Goal: Task Accomplishment & Management: Manage account settings

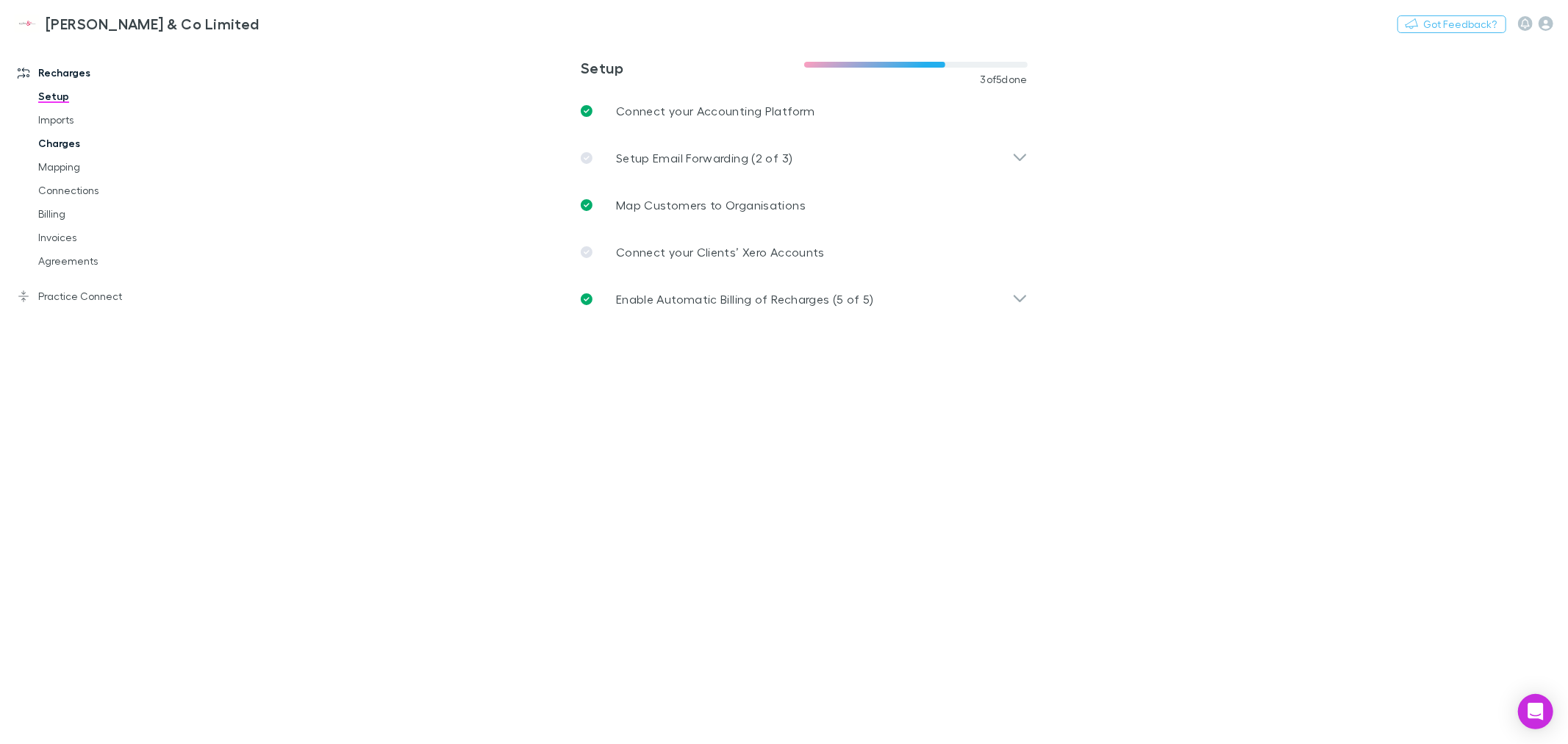
drag, startPoint x: 68, startPoint y: 142, endPoint x: 89, endPoint y: 141, distance: 21.0
click at [69, 142] on link "Charges" at bounding box center [112, 142] width 179 height 23
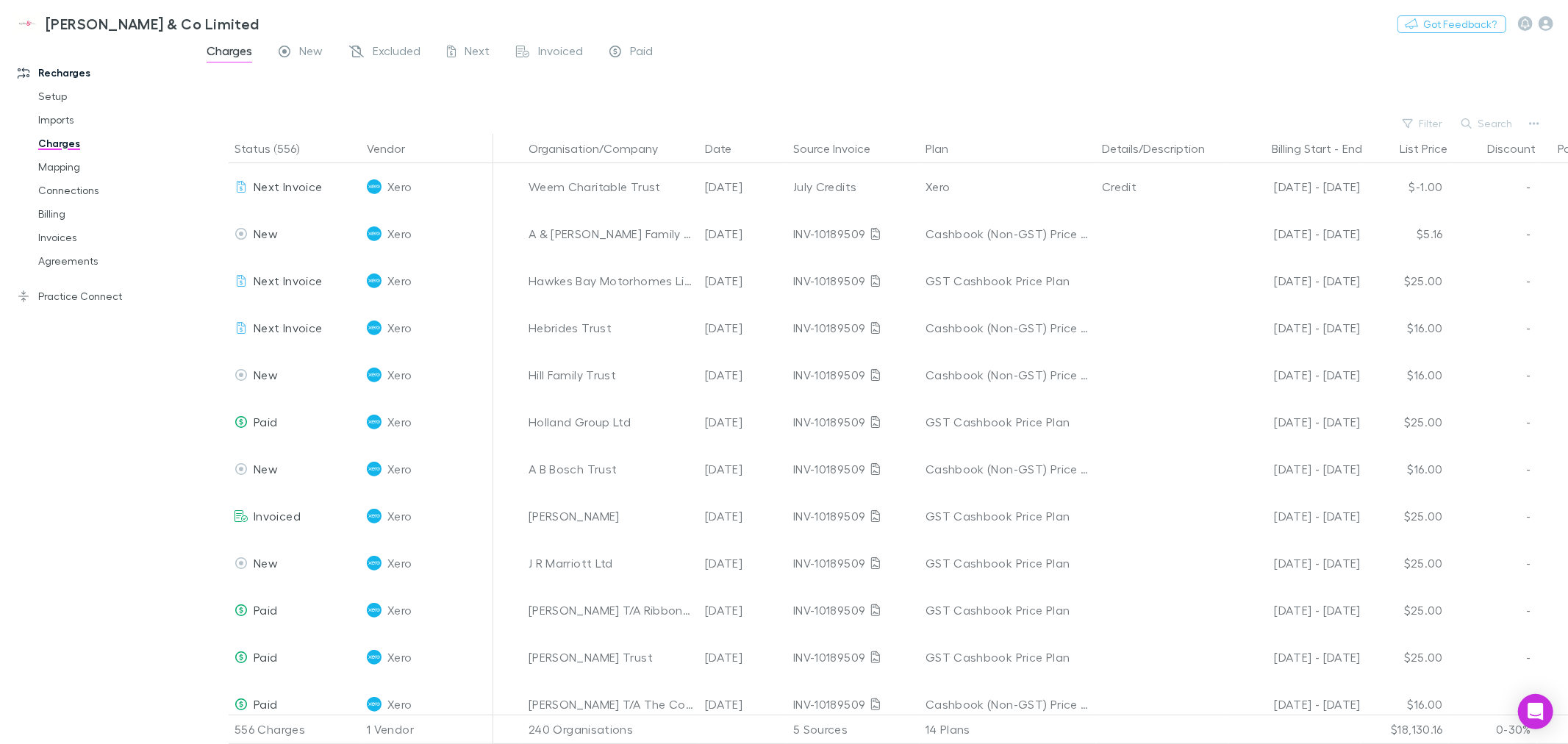
click at [1476, 120] on button "Search" at bounding box center [1487, 124] width 67 height 18
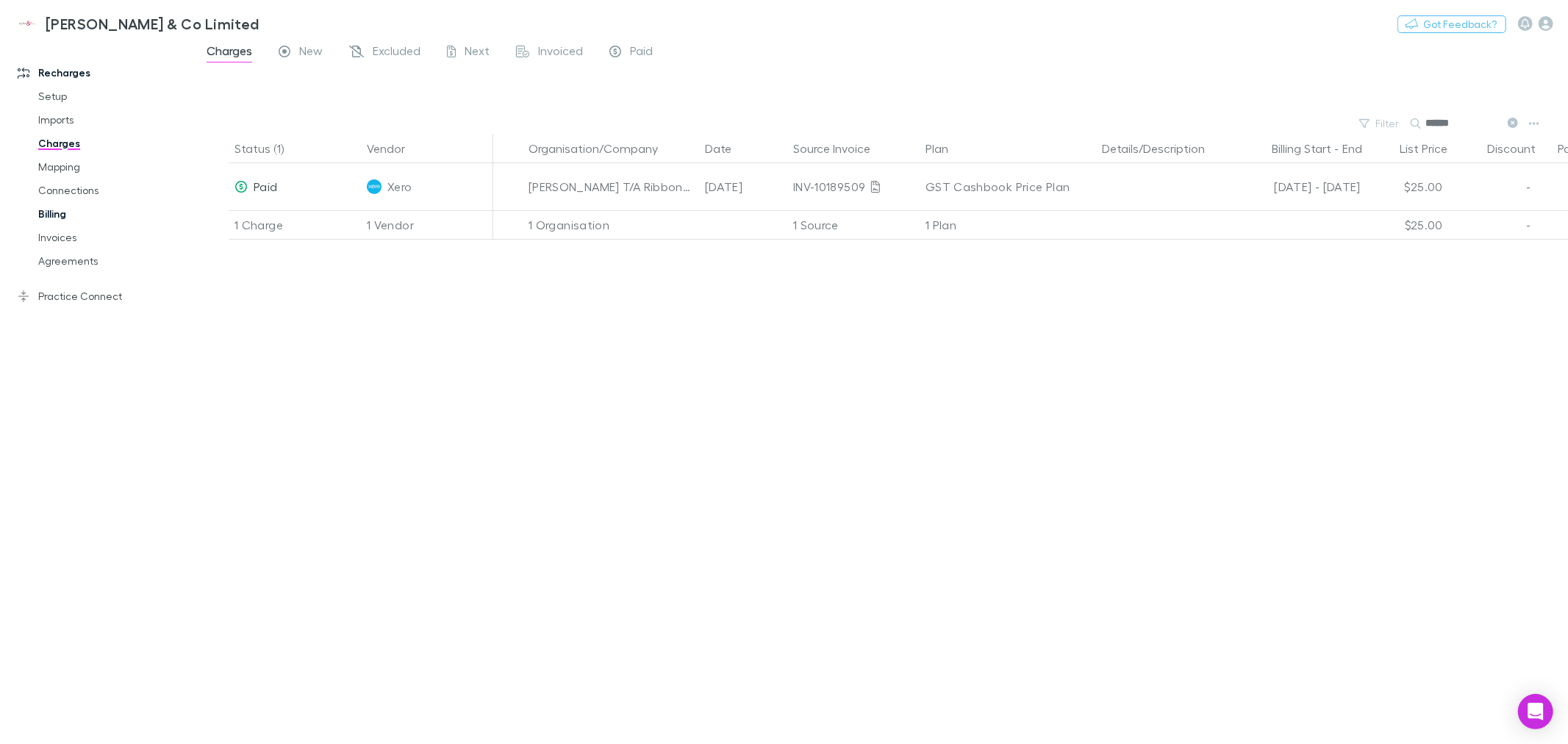
type input "******"
click at [52, 212] on link "Billing" at bounding box center [112, 214] width 179 height 23
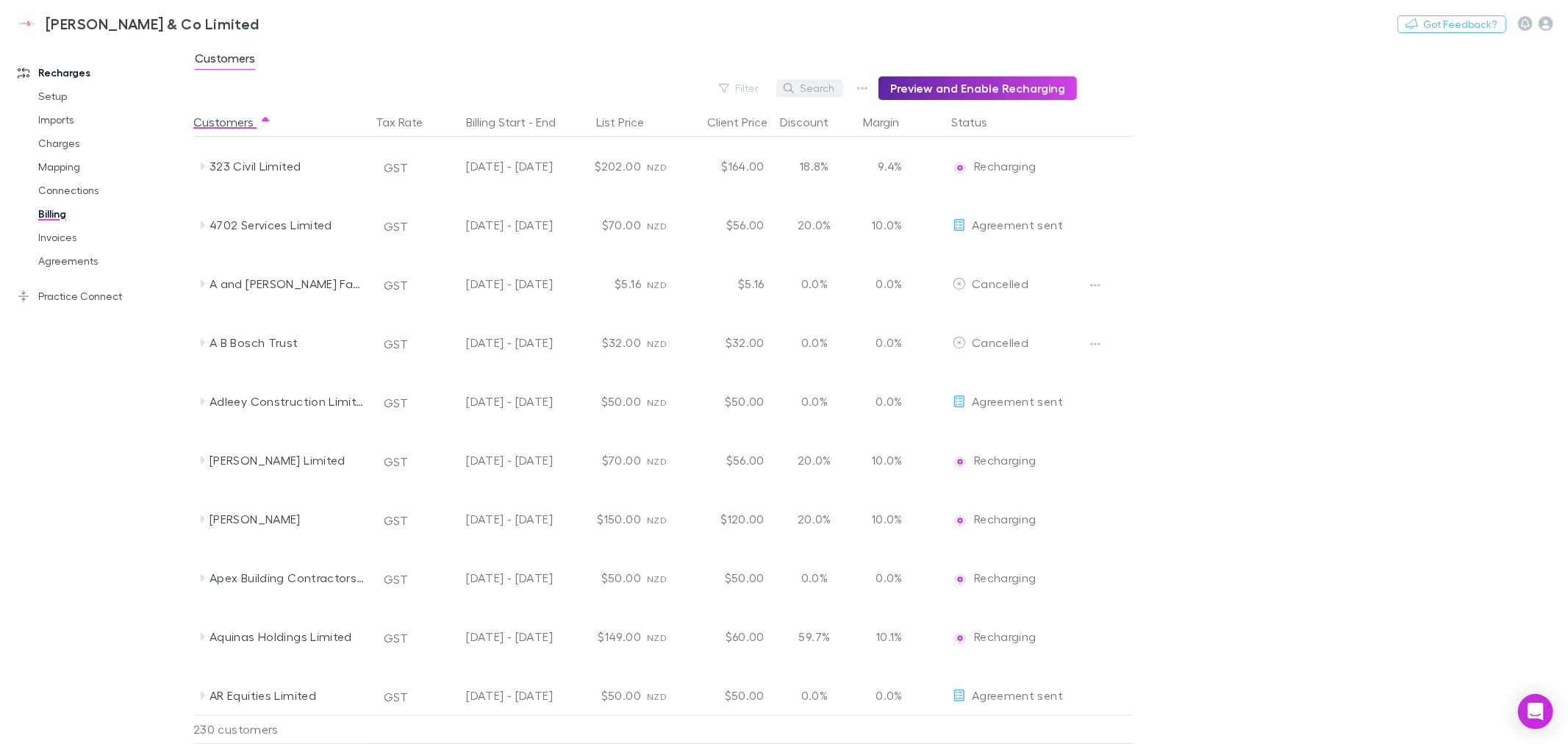
click at [794, 86] on icon "button" at bounding box center [789, 88] width 10 height 10
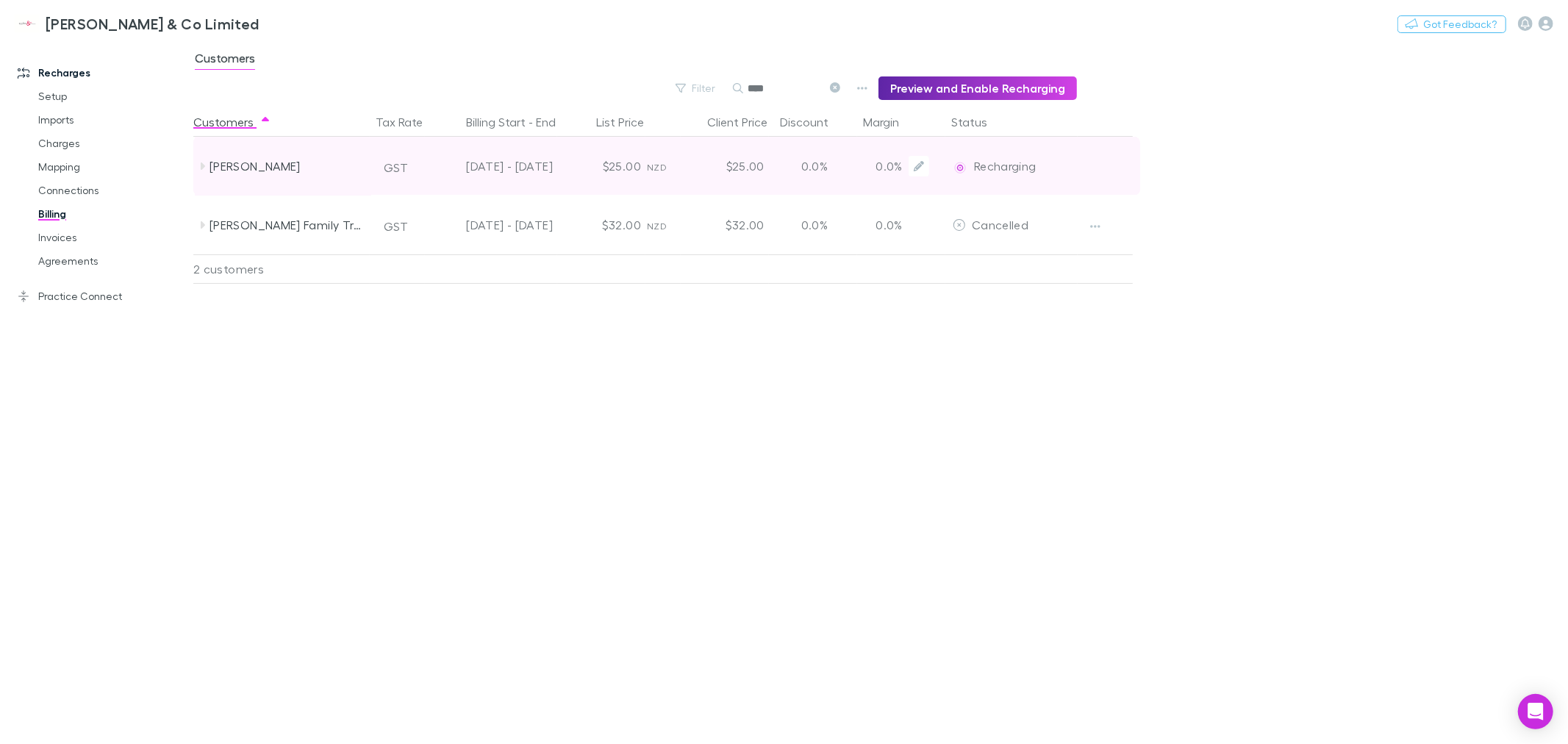
type input "****"
click at [555, 161] on div "05 Jul - 04 Aug 2025" at bounding box center [493, 166] width 132 height 59
click at [986, 163] on span "Recharging" at bounding box center [1005, 166] width 63 height 14
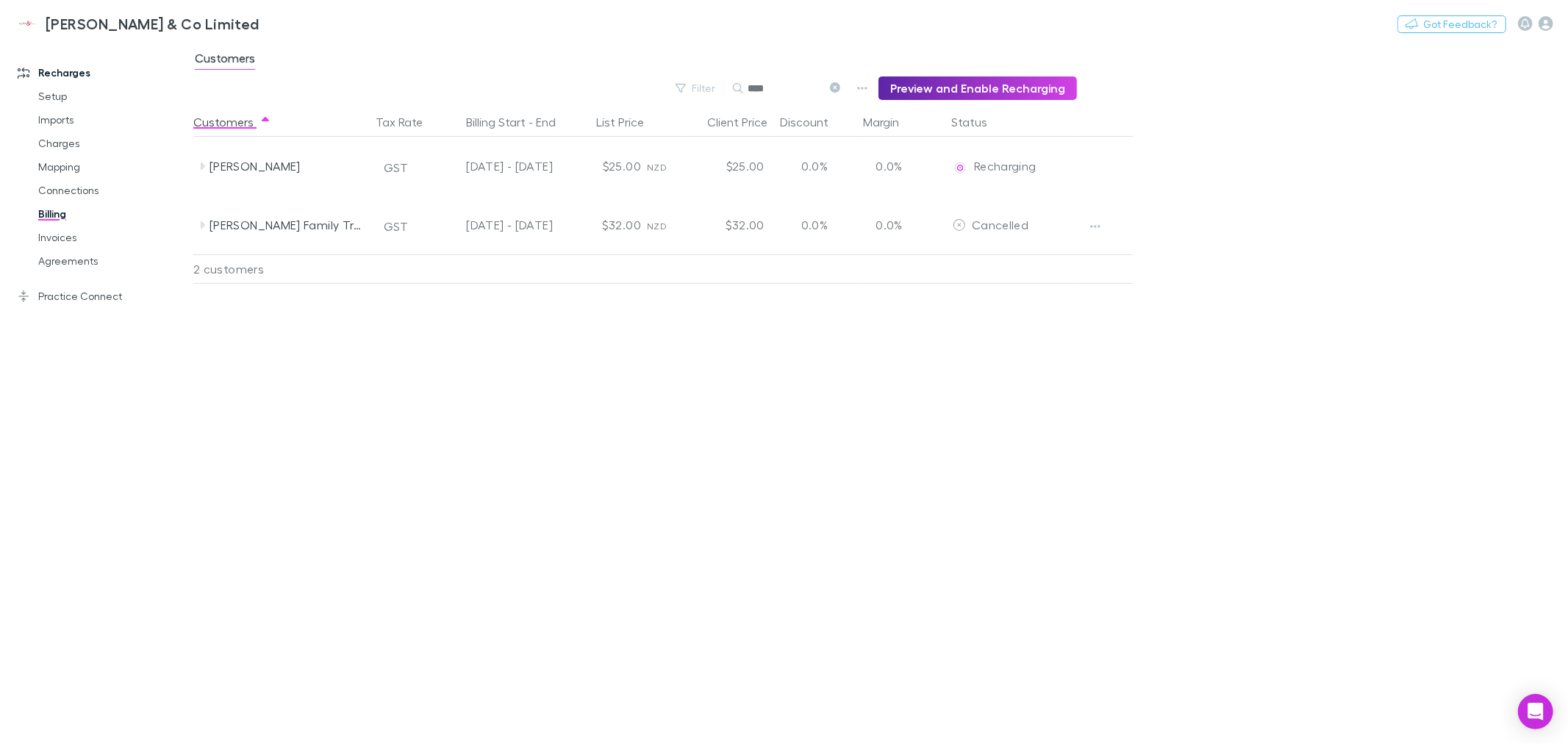
click at [487, 524] on div "Customers Tax Rate Billing Start - End List Price Client Price Discount Margin …" at bounding box center [699, 426] width 1011 height 637
click at [70, 233] on link "Invoices" at bounding box center [112, 237] width 179 height 23
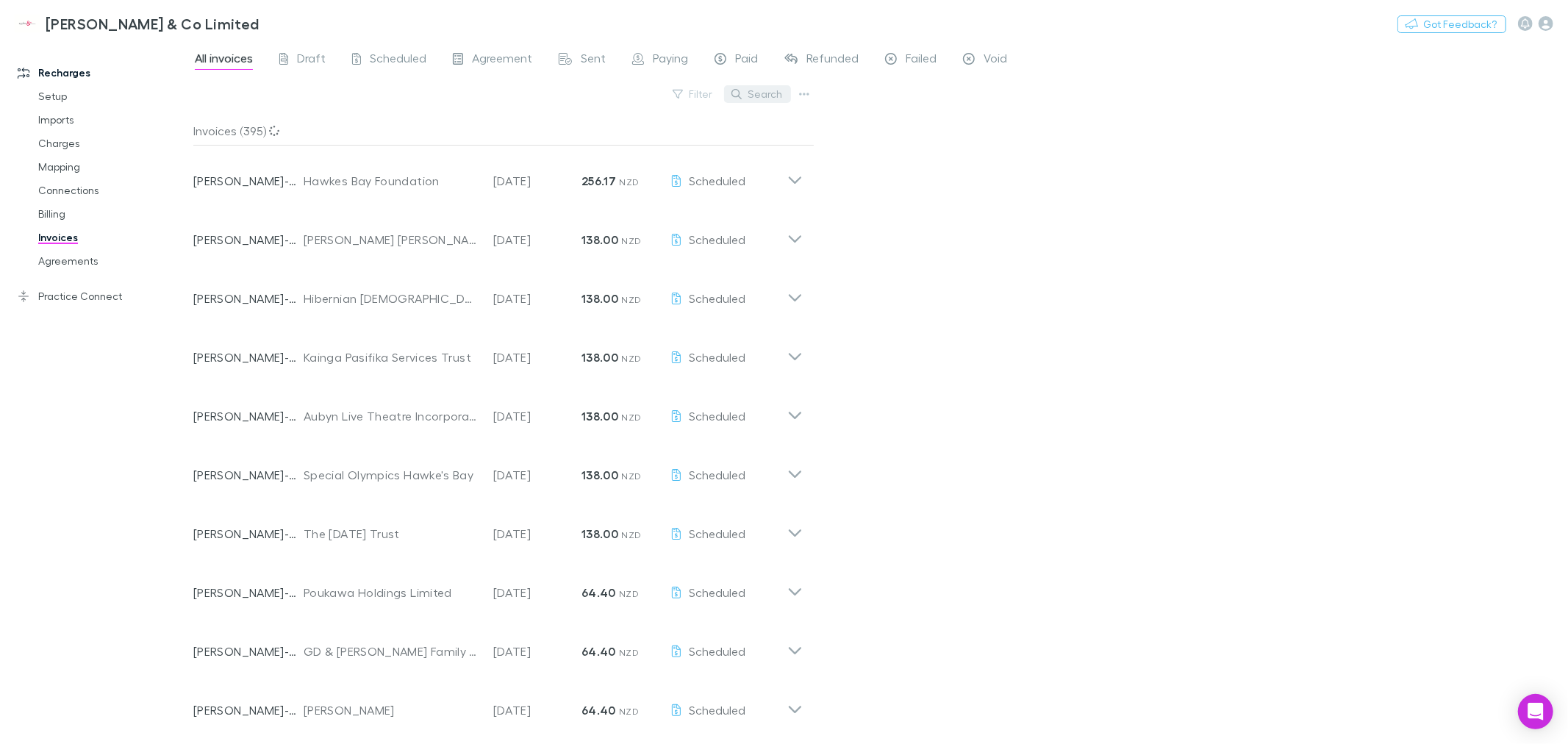
click at [771, 96] on button "Search" at bounding box center [758, 94] width 67 height 18
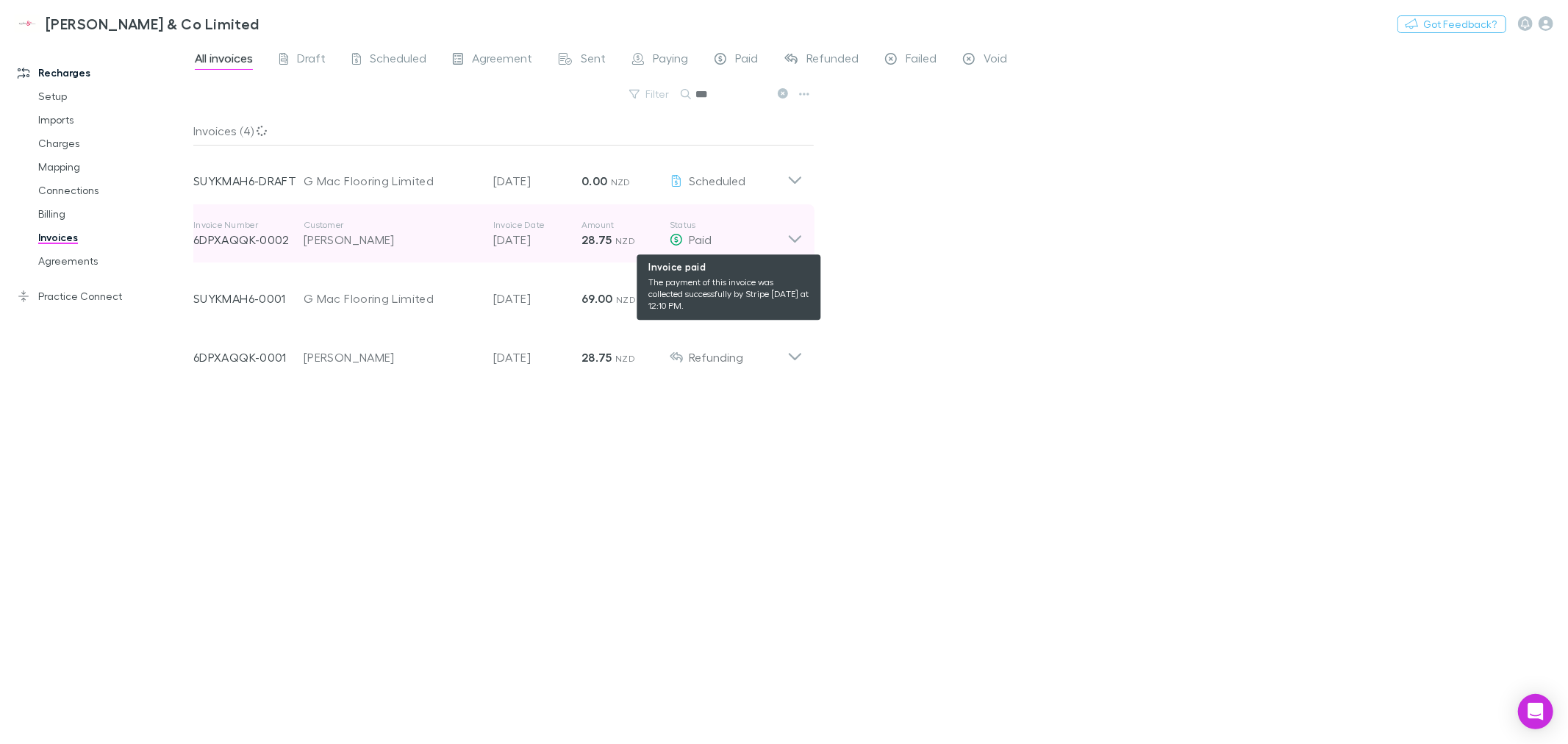
click at [780, 238] on div "Paid" at bounding box center [728, 239] width 118 height 18
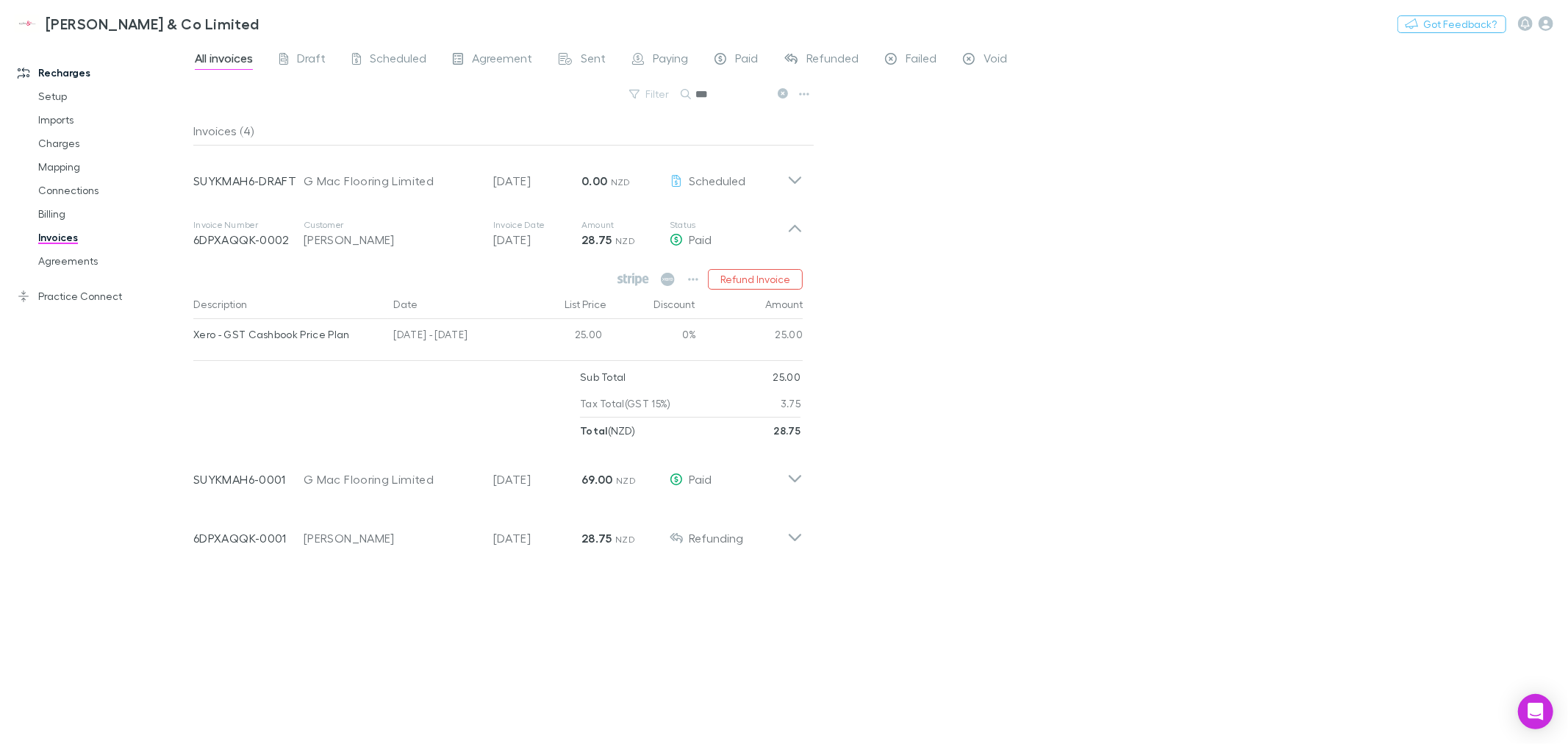
click at [960, 446] on div "All invoices Draft Scheduled Agreement Sent Paying Paid Refunded Failed Void Fi…" at bounding box center [880, 392] width 1374 height 703
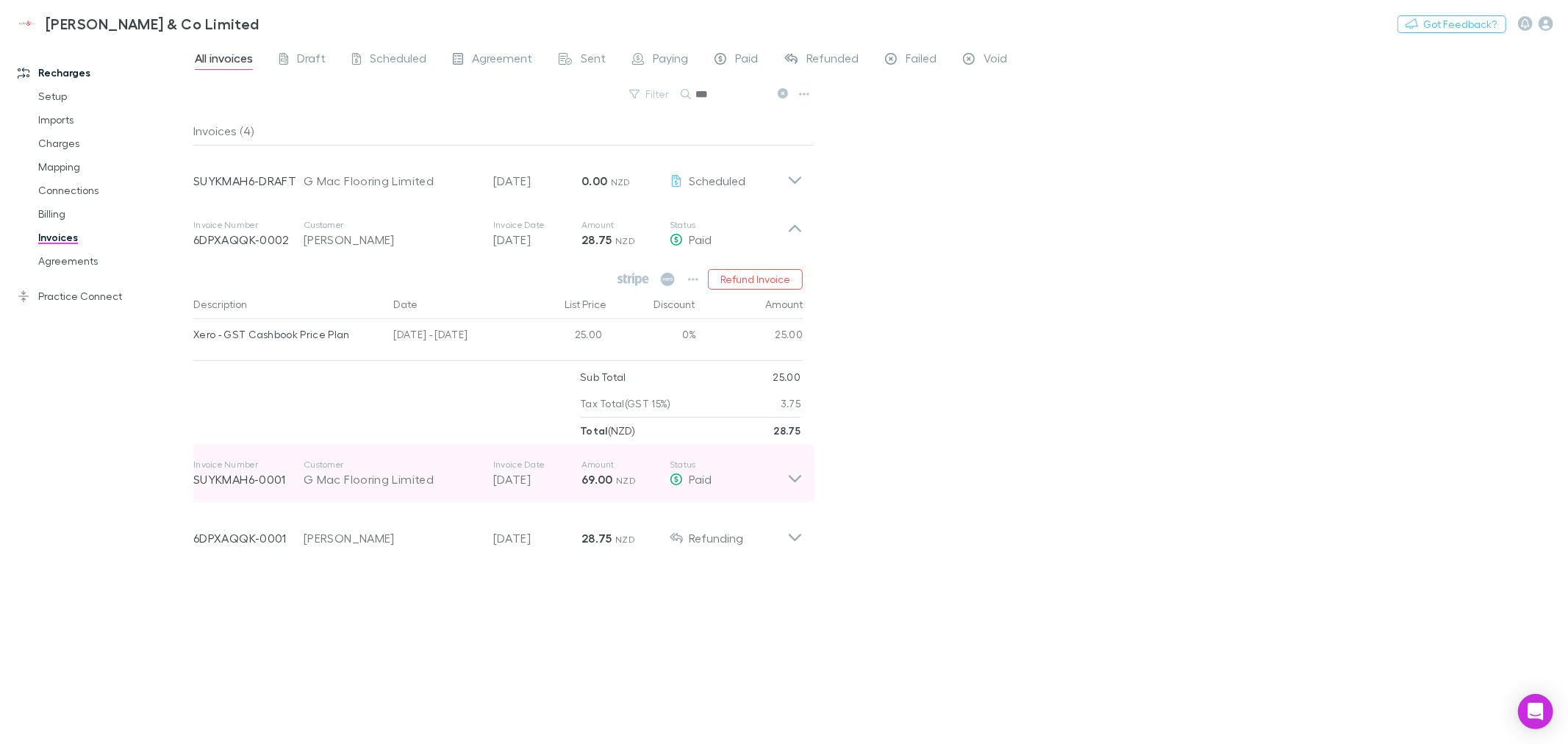
click at [792, 480] on icon at bounding box center [795, 478] width 13 height 8
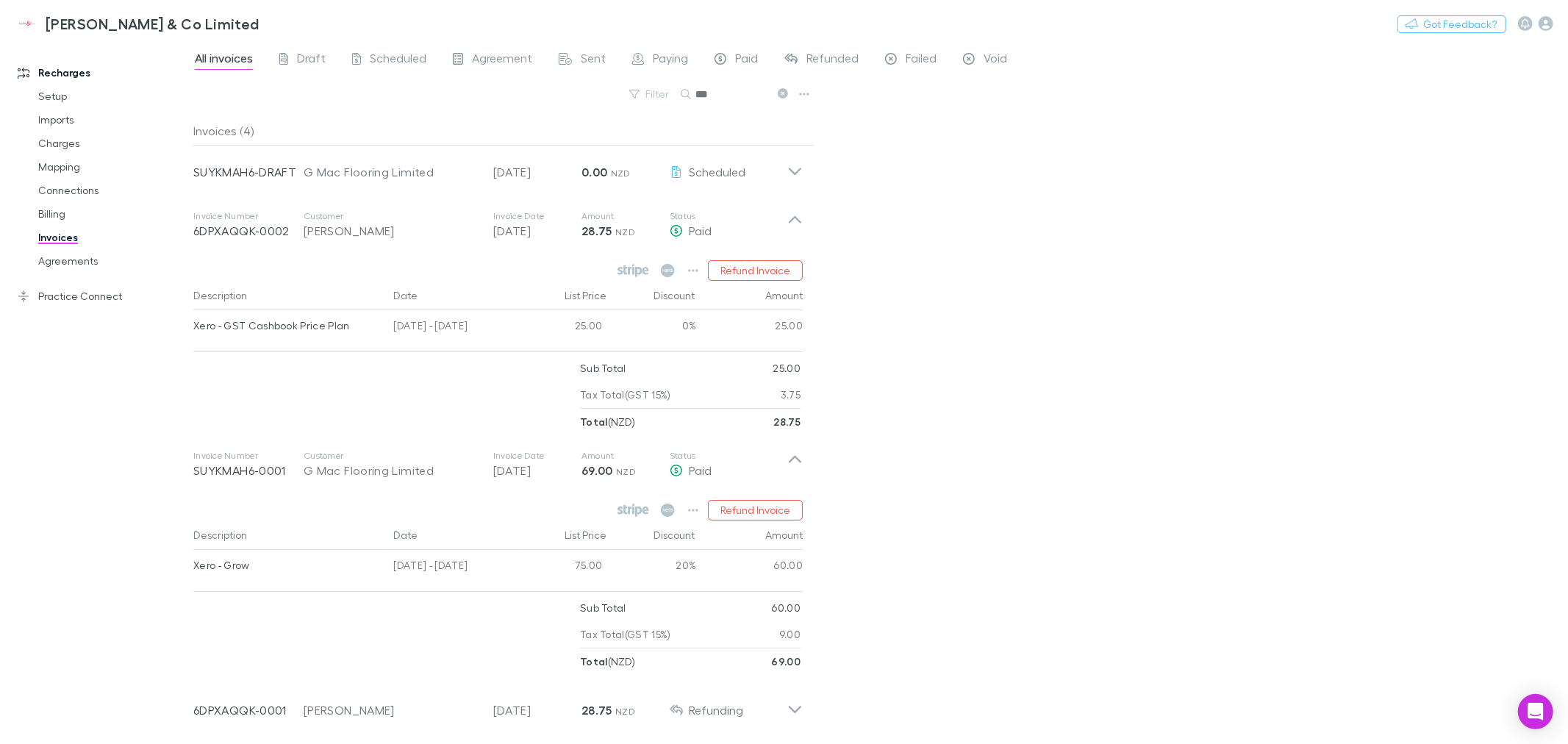
scroll to position [11, 0]
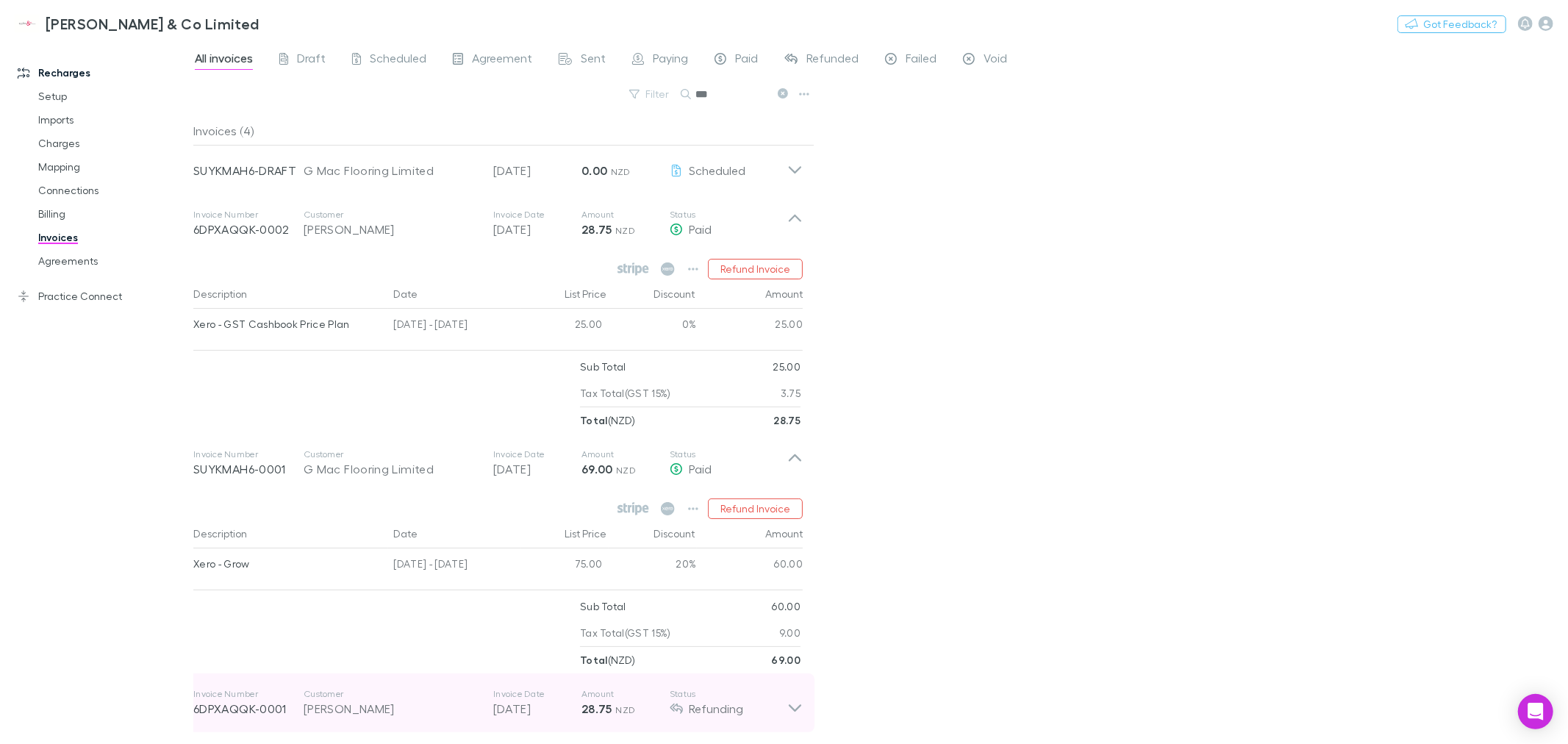
click at [790, 710] on icon at bounding box center [795, 703] width 15 height 29
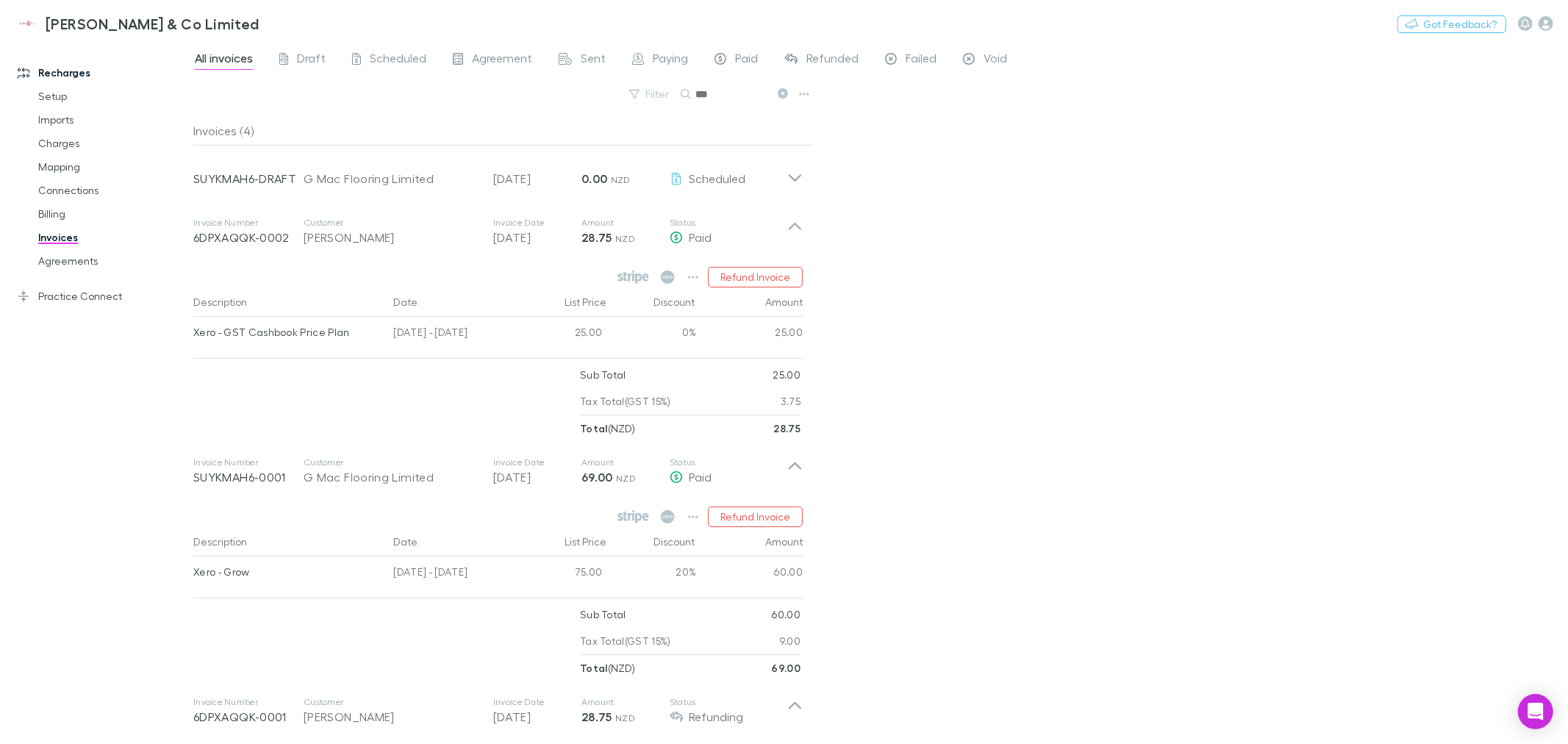
scroll to position [0, 0]
click at [721, 91] on input "***" at bounding box center [732, 94] width 74 height 21
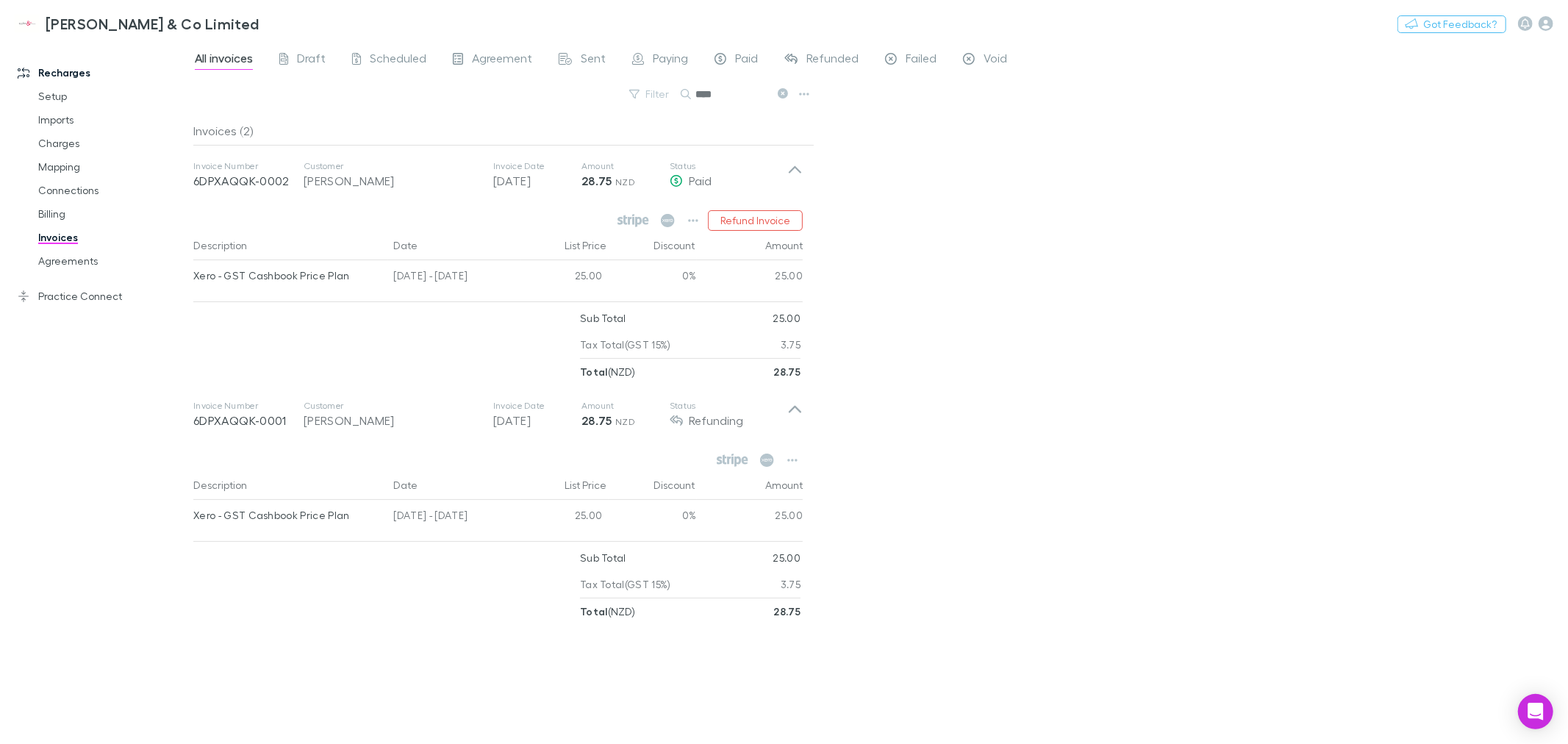
type input "****"
click at [748, 222] on button "Refund Invoice" at bounding box center [755, 221] width 94 height 21
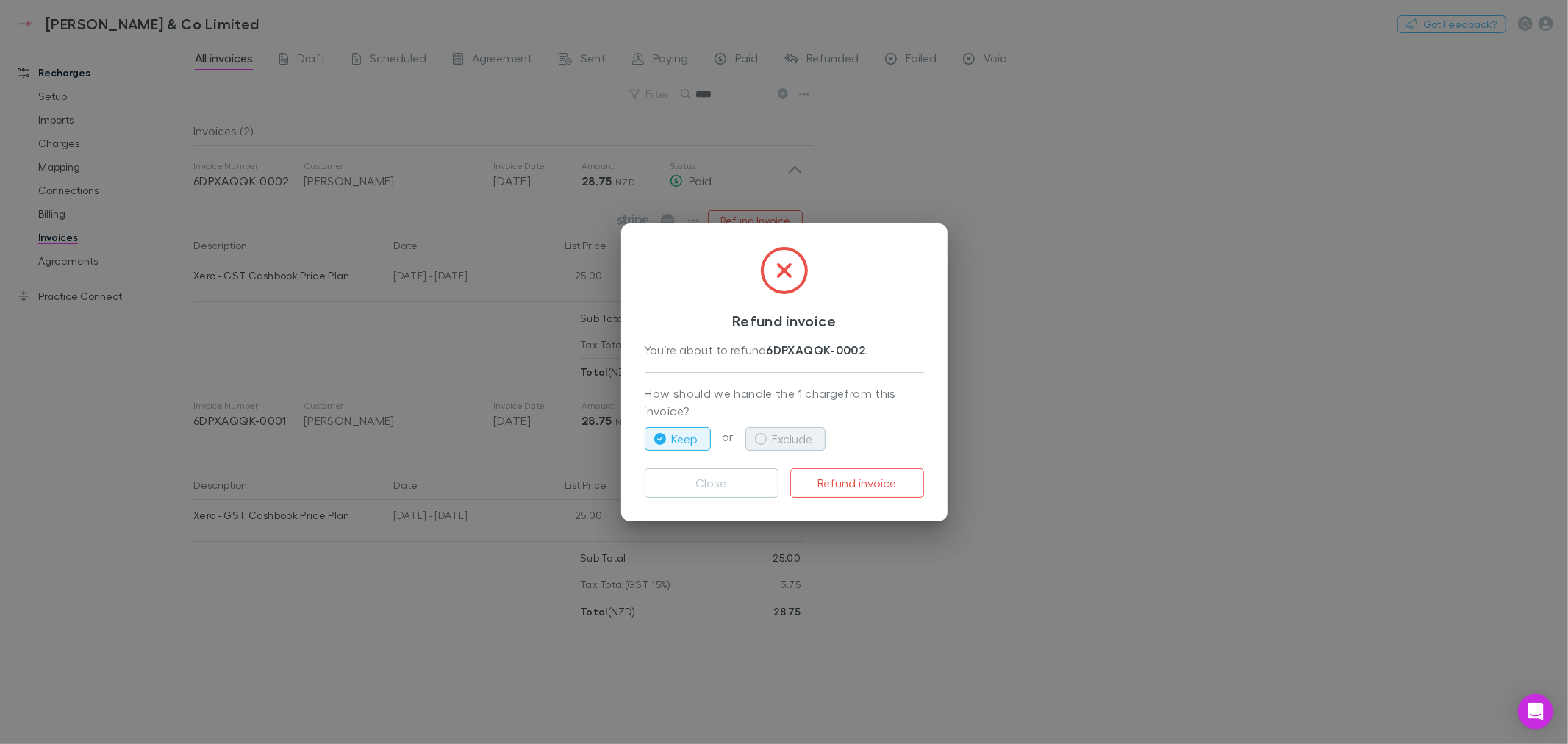
click at [794, 432] on button "Exclude" at bounding box center [784, 439] width 80 height 23
click at [865, 481] on button "Refund invoice" at bounding box center [857, 483] width 134 height 29
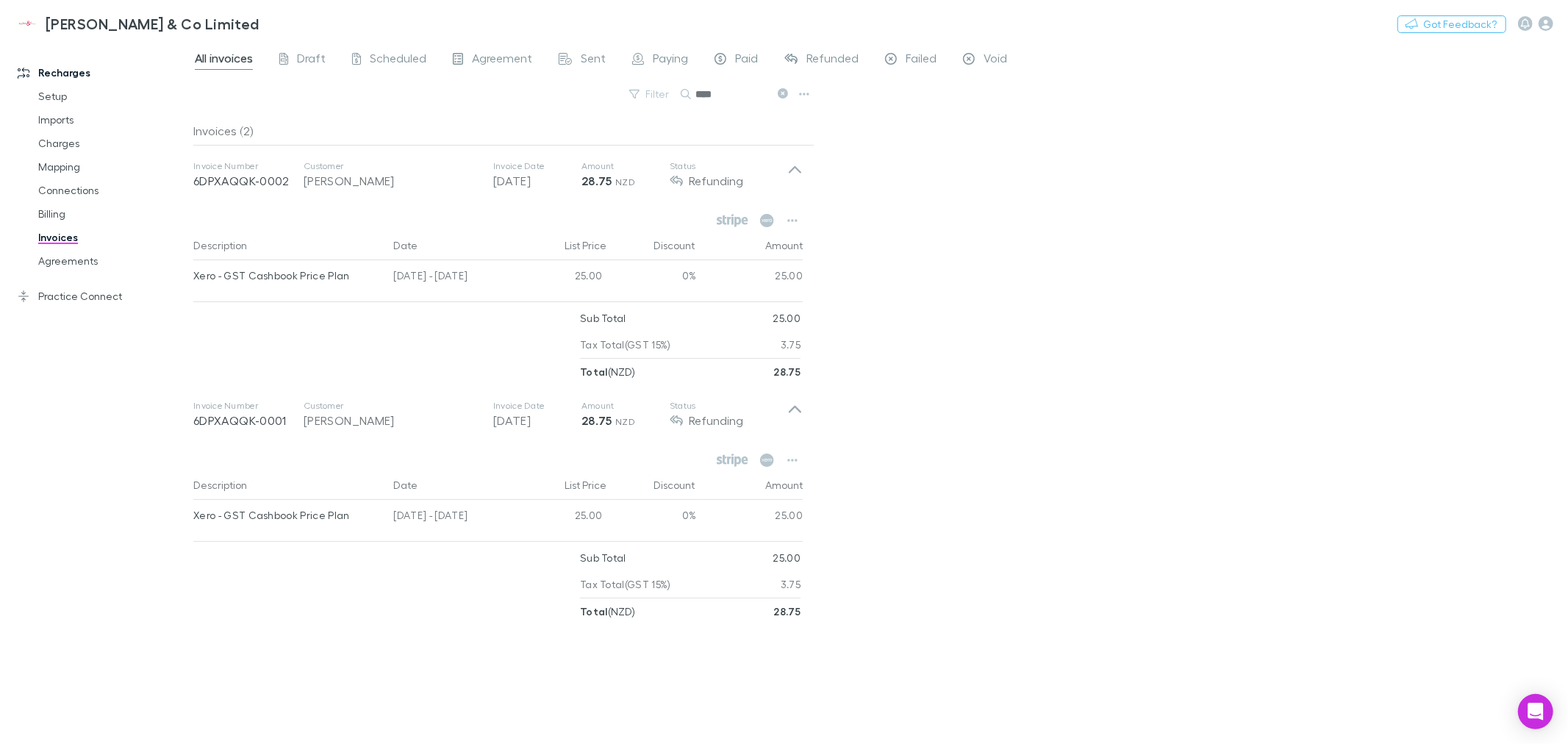
click at [1118, 224] on div "All invoices Draft Scheduled Agreement Sent Paying Paid Refunded Failed Void Fi…" at bounding box center [880, 392] width 1374 height 703
click at [1122, 248] on div "All invoices Draft Scheduled Agreement Sent Paying Paid Refunded Failed Void Fi…" at bounding box center [880, 392] width 1374 height 703
drag, startPoint x: 942, startPoint y: 424, endPoint x: 893, endPoint y: 478, distance: 72.9
click at [943, 422] on div "All invoices Draft Scheduled Agreement Sent Paying Paid Refunded Failed Void Fi…" at bounding box center [880, 392] width 1374 height 703
click at [898, 464] on div "All invoices Draft Scheduled Agreement Sent Paying Paid Refunded Failed Void Fi…" at bounding box center [880, 392] width 1374 height 703
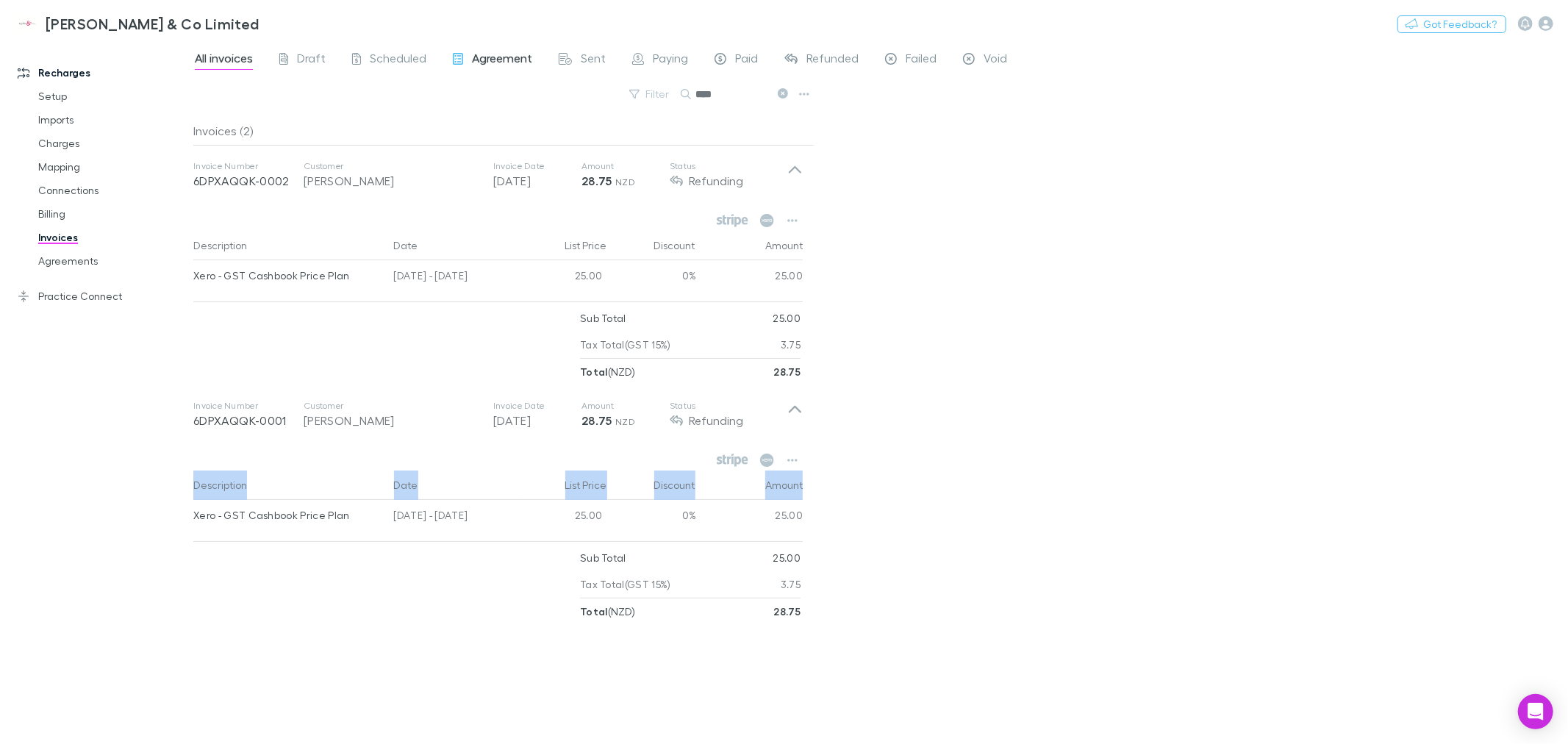
click at [472, 51] on span "Agreement" at bounding box center [502, 60] width 60 height 19
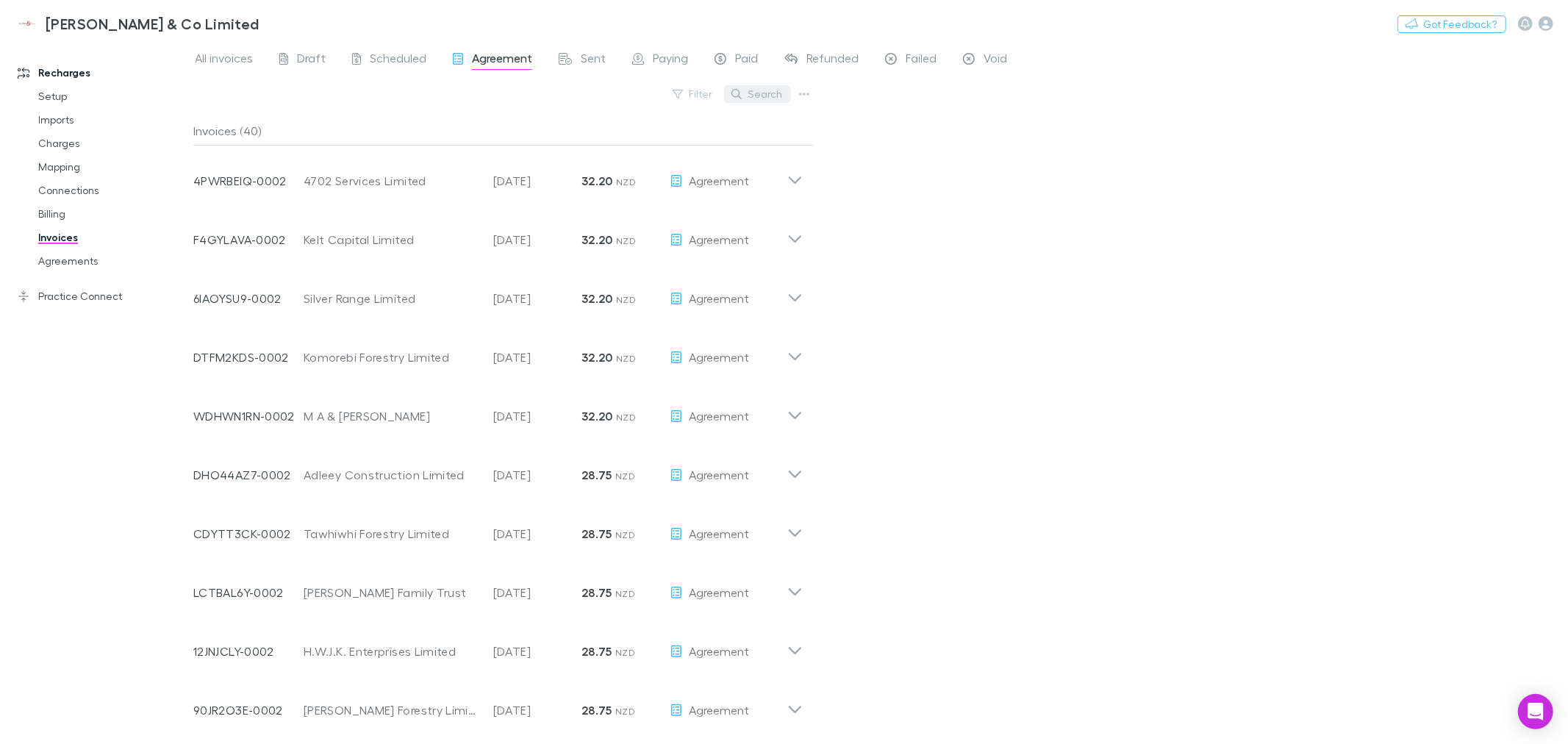
click at [755, 90] on button "Search" at bounding box center [758, 94] width 67 height 18
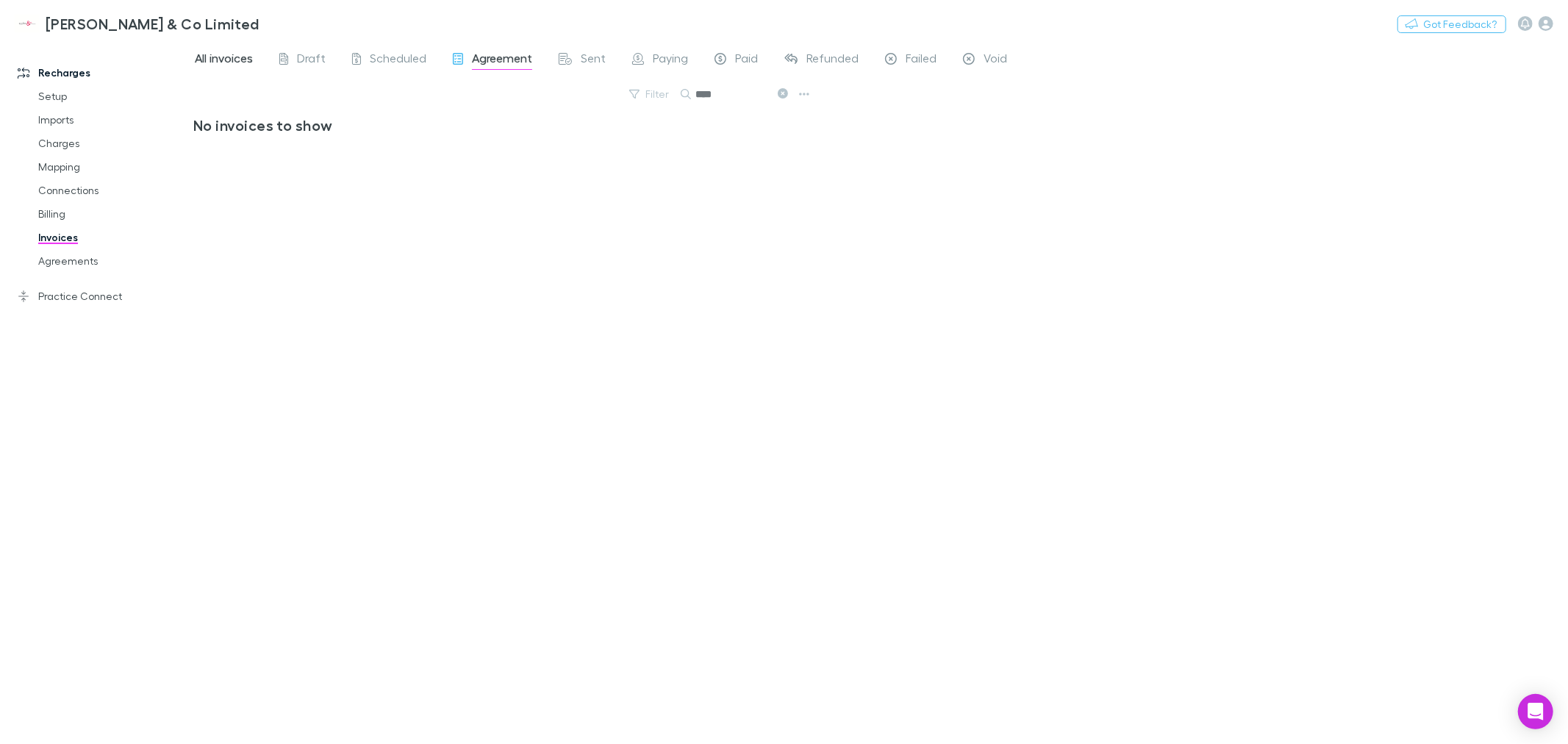
type input "****"
click at [232, 55] on span "All invoices" at bounding box center [224, 60] width 58 height 19
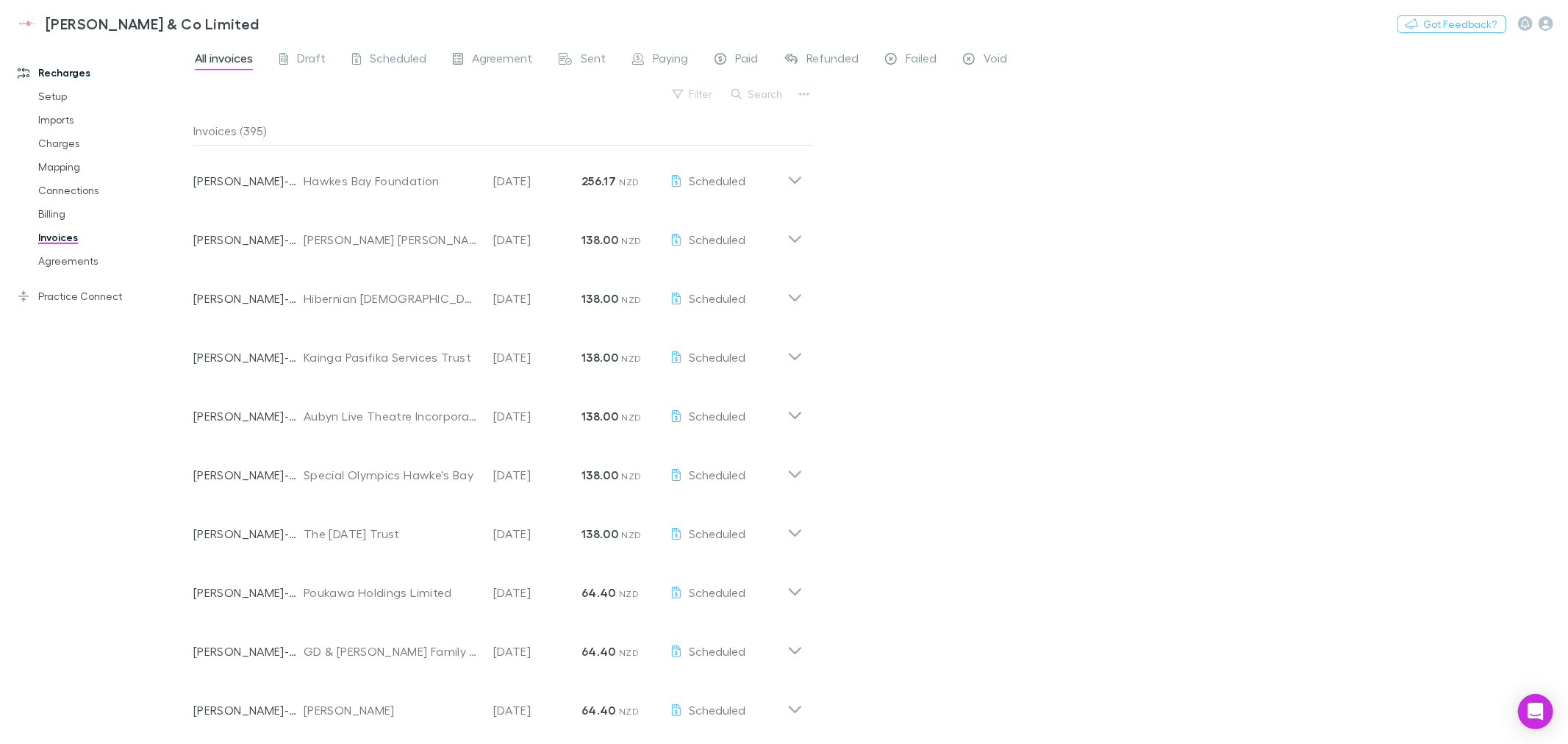
click at [750, 97] on button "Search" at bounding box center [758, 94] width 67 height 18
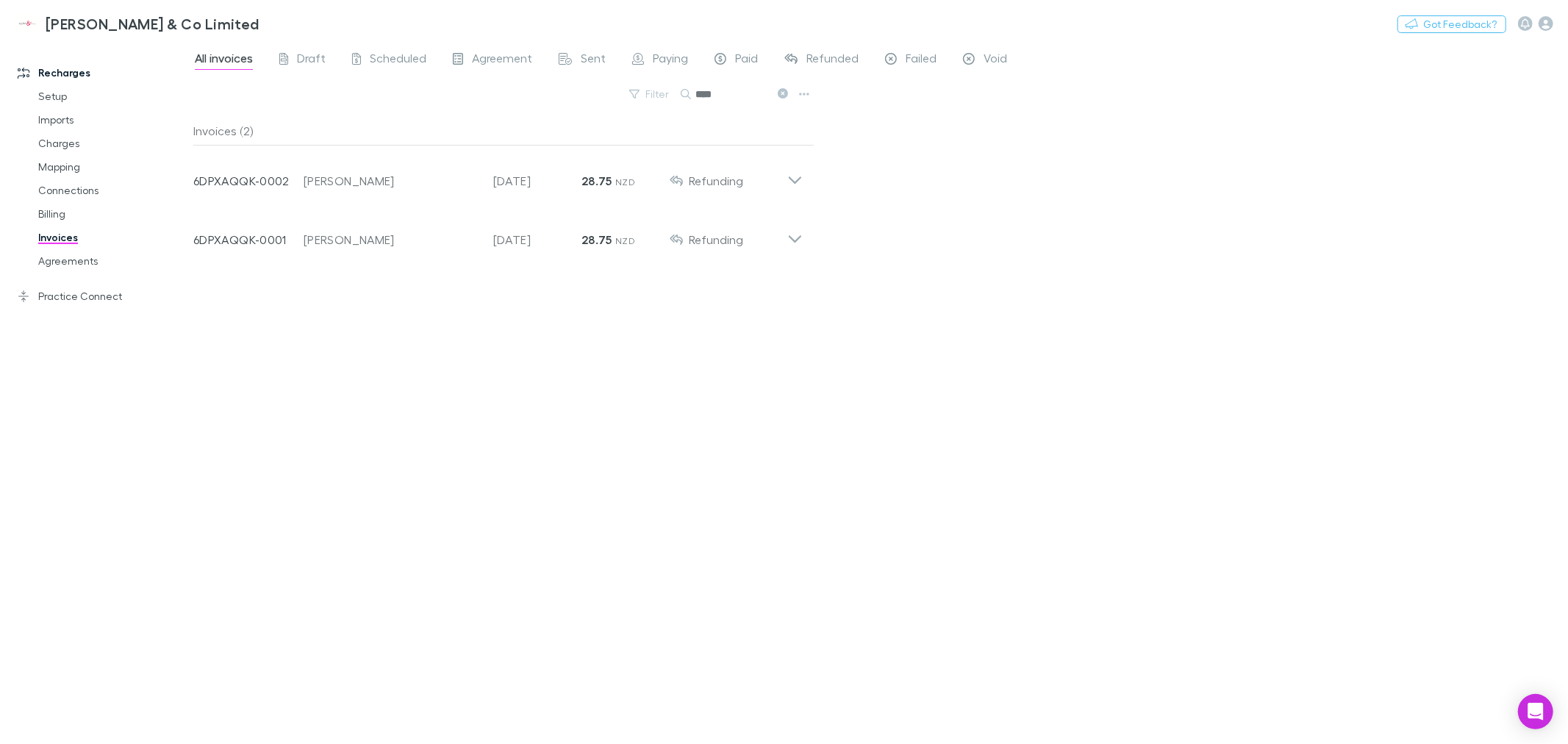
type input "****"
click at [472, 367] on div "Invoices (2) Invoice Number 6DPXAQQK-0002 Customer Jane Mackersey Invoice Date …" at bounding box center [504, 424] width 621 height 616
click at [64, 141] on link "Charges" at bounding box center [112, 142] width 179 height 23
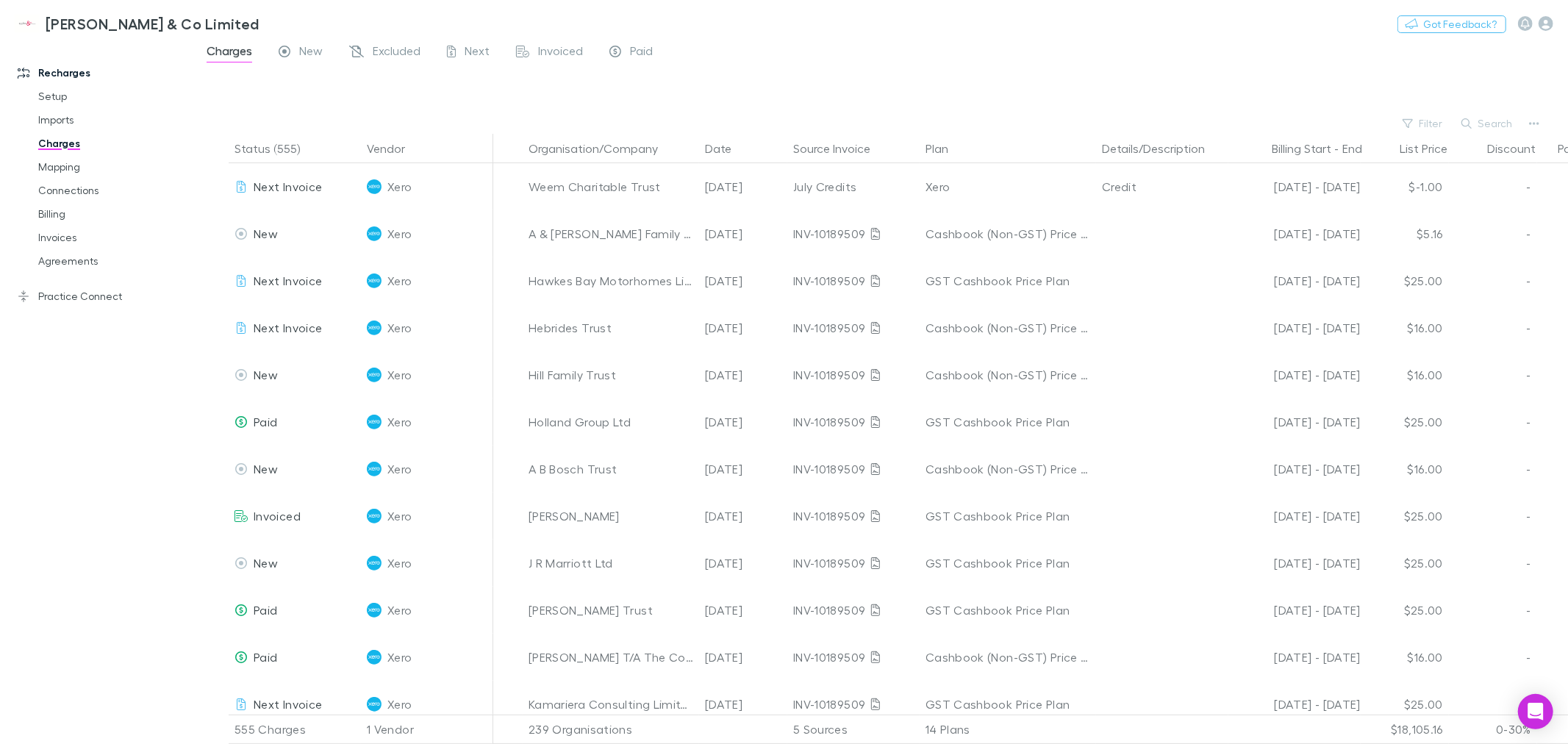
click at [53, 141] on link "Charges" at bounding box center [112, 142] width 179 height 23
click at [1478, 120] on button "Search" at bounding box center [1487, 124] width 67 height 18
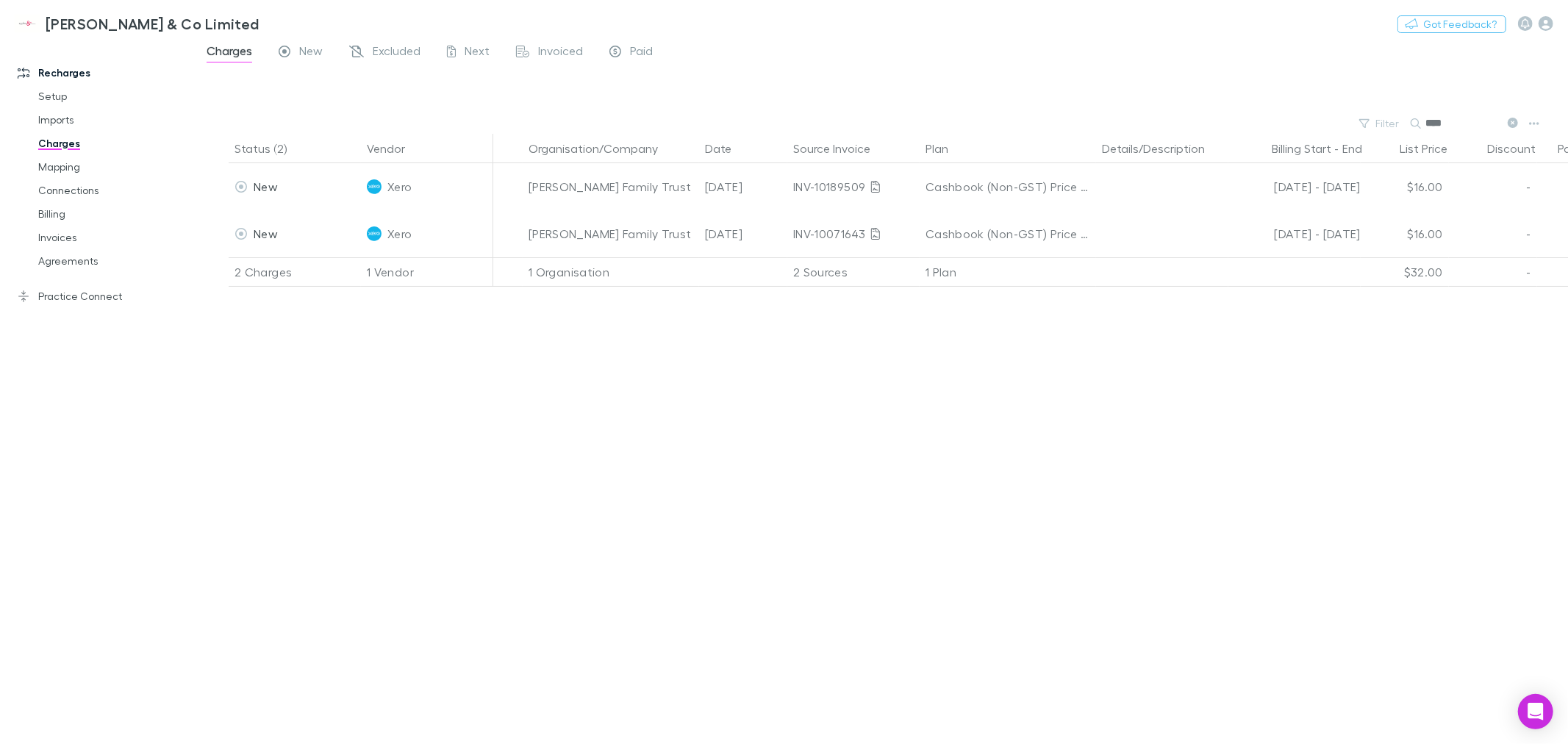
type input "****"
click at [1511, 122] on icon at bounding box center [1513, 123] width 10 height 10
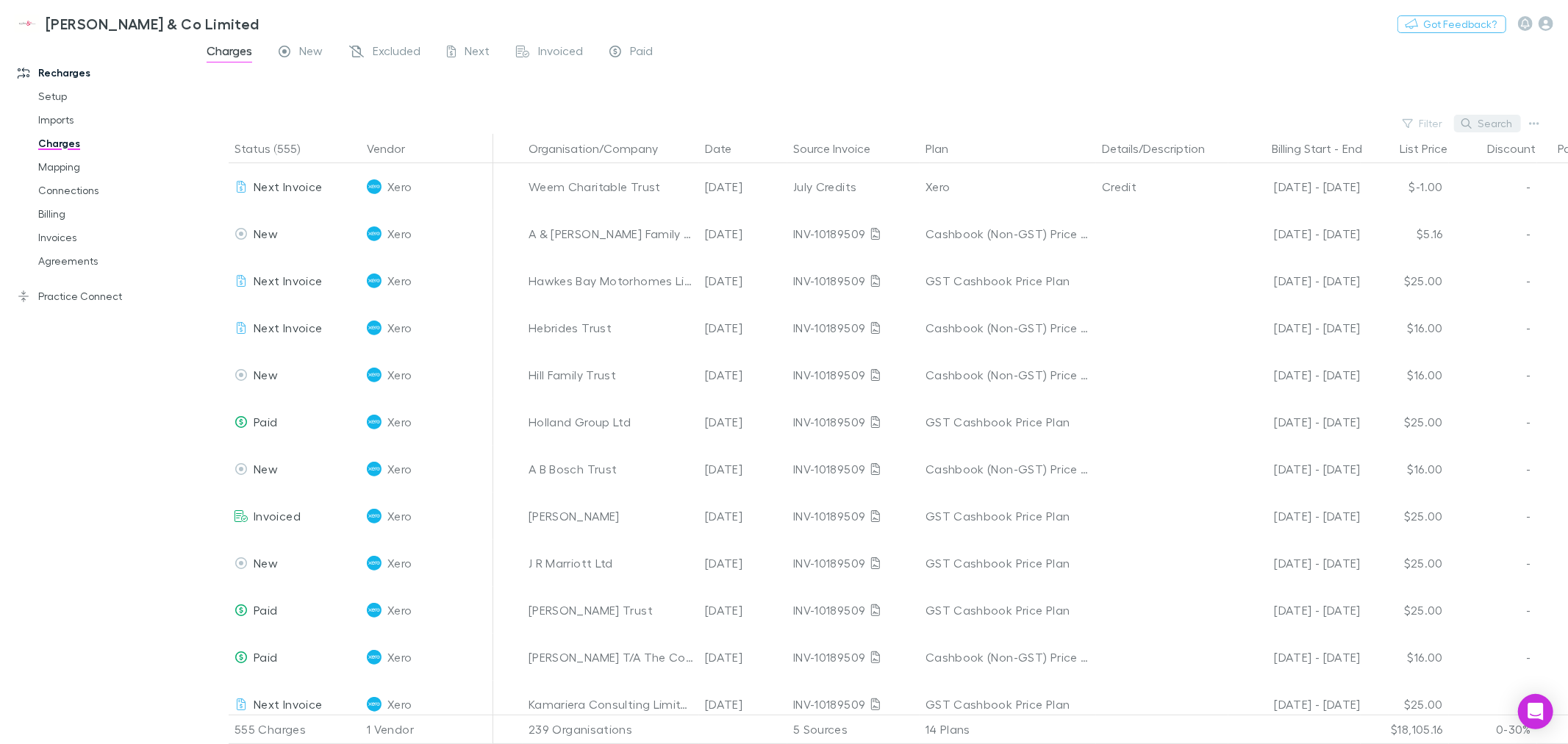
click at [1510, 121] on button "Search" at bounding box center [1487, 124] width 67 height 18
click at [56, 166] on link "Mapping" at bounding box center [112, 166] width 179 height 23
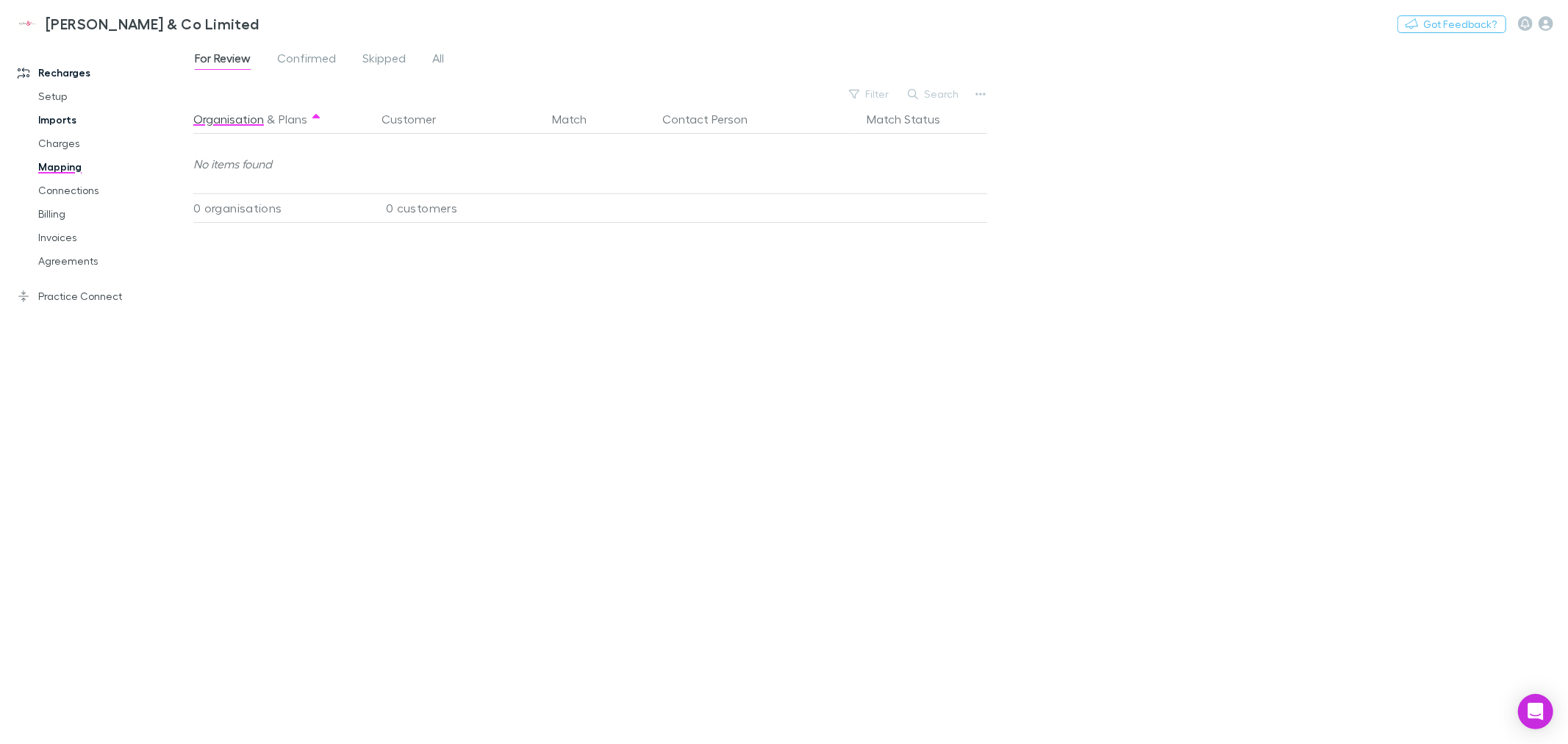
click at [59, 118] on link "Imports" at bounding box center [112, 119] width 179 height 23
click at [64, 96] on link "Setup" at bounding box center [112, 95] width 179 height 23
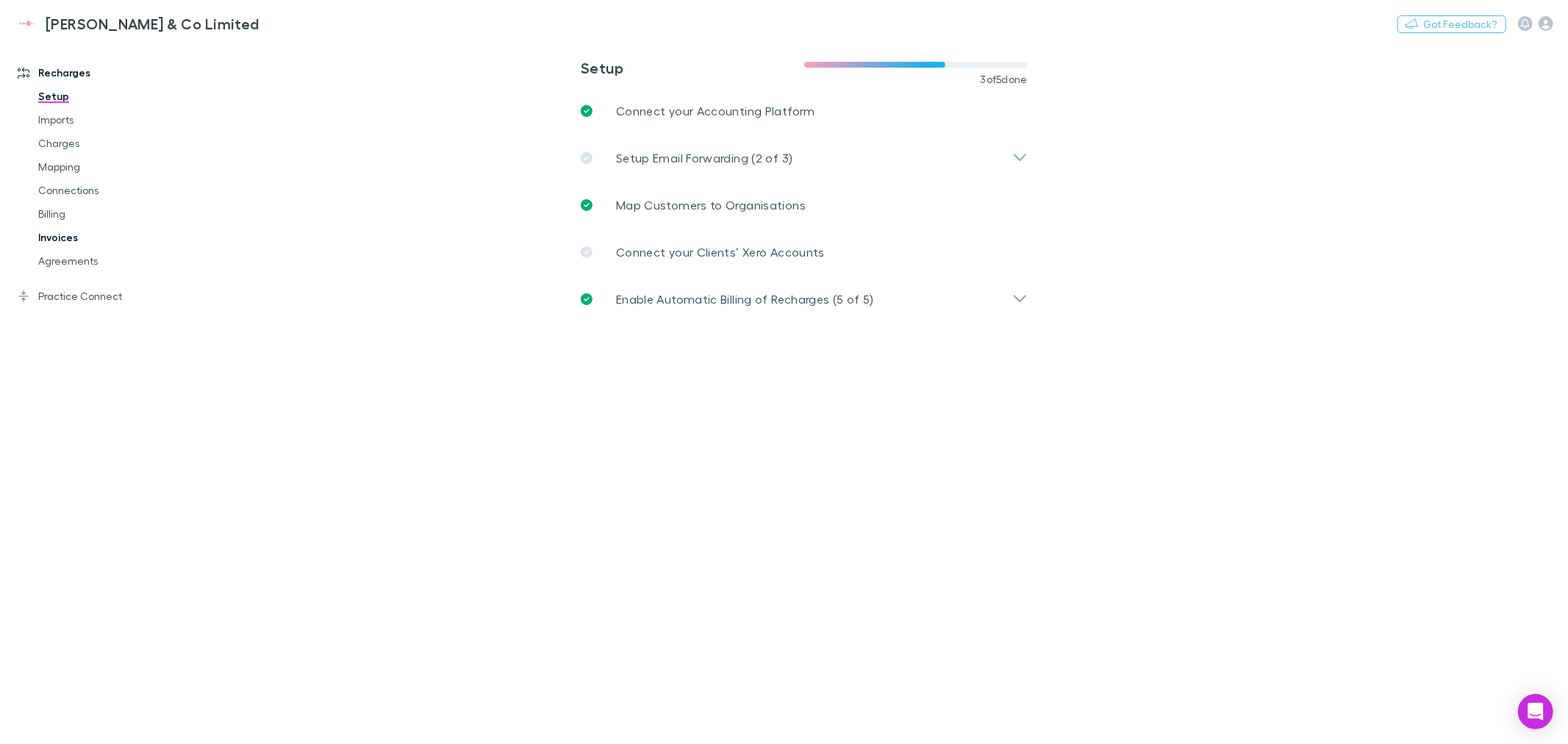
click at [61, 239] on link "Invoices" at bounding box center [112, 237] width 179 height 23
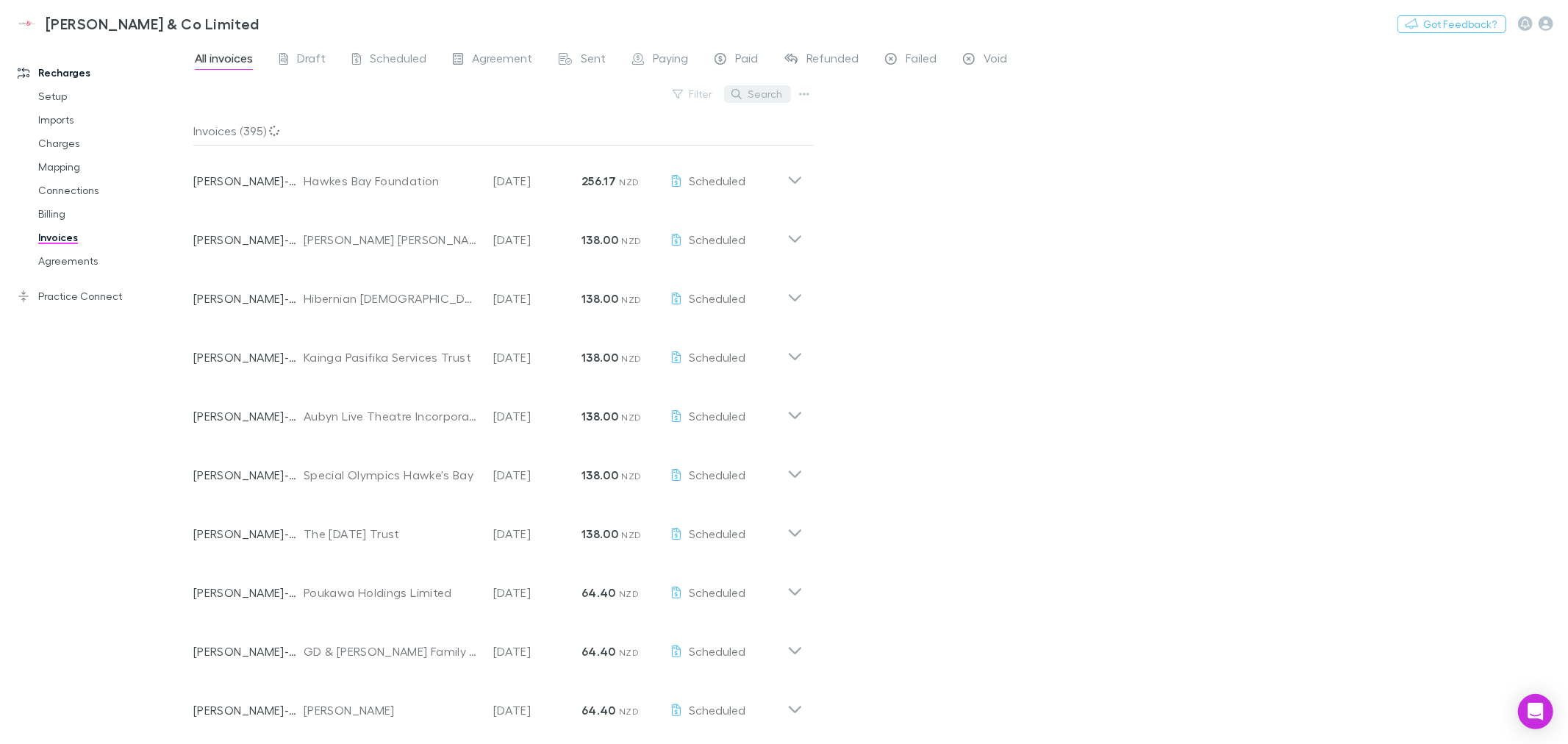
click at [765, 92] on button "Search" at bounding box center [758, 94] width 67 height 18
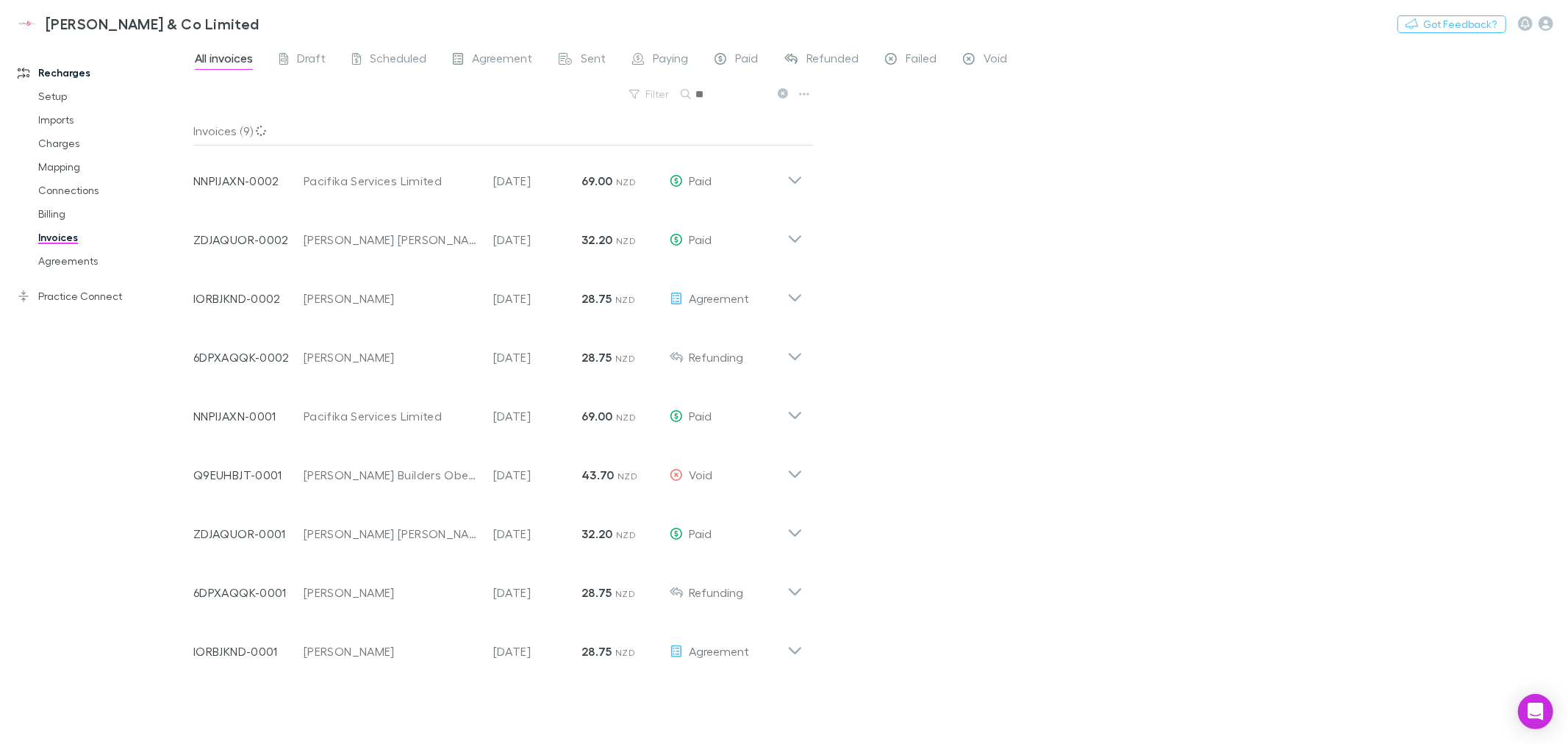
type input "*"
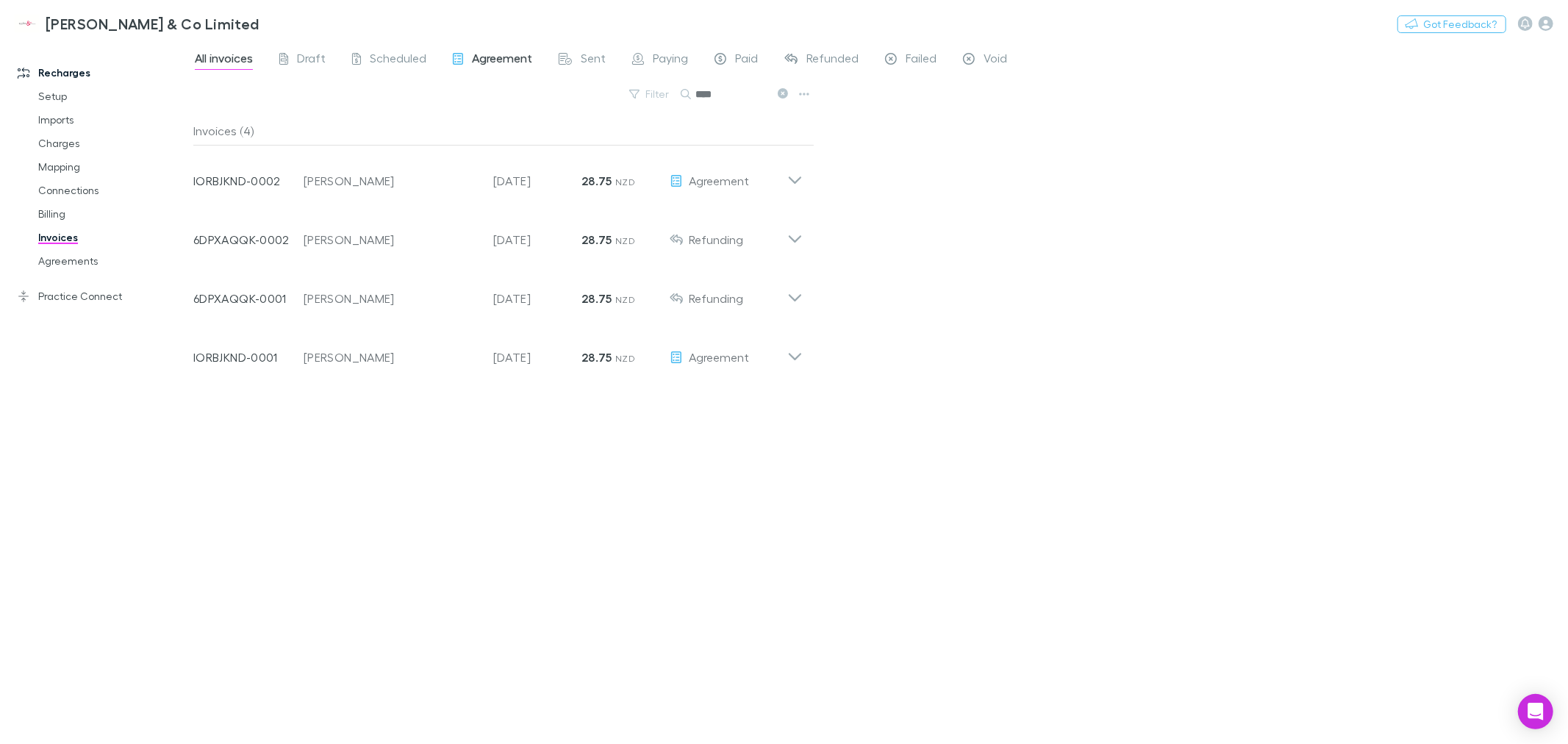
type input "****"
click at [489, 57] on span "Agreement" at bounding box center [502, 60] width 60 height 19
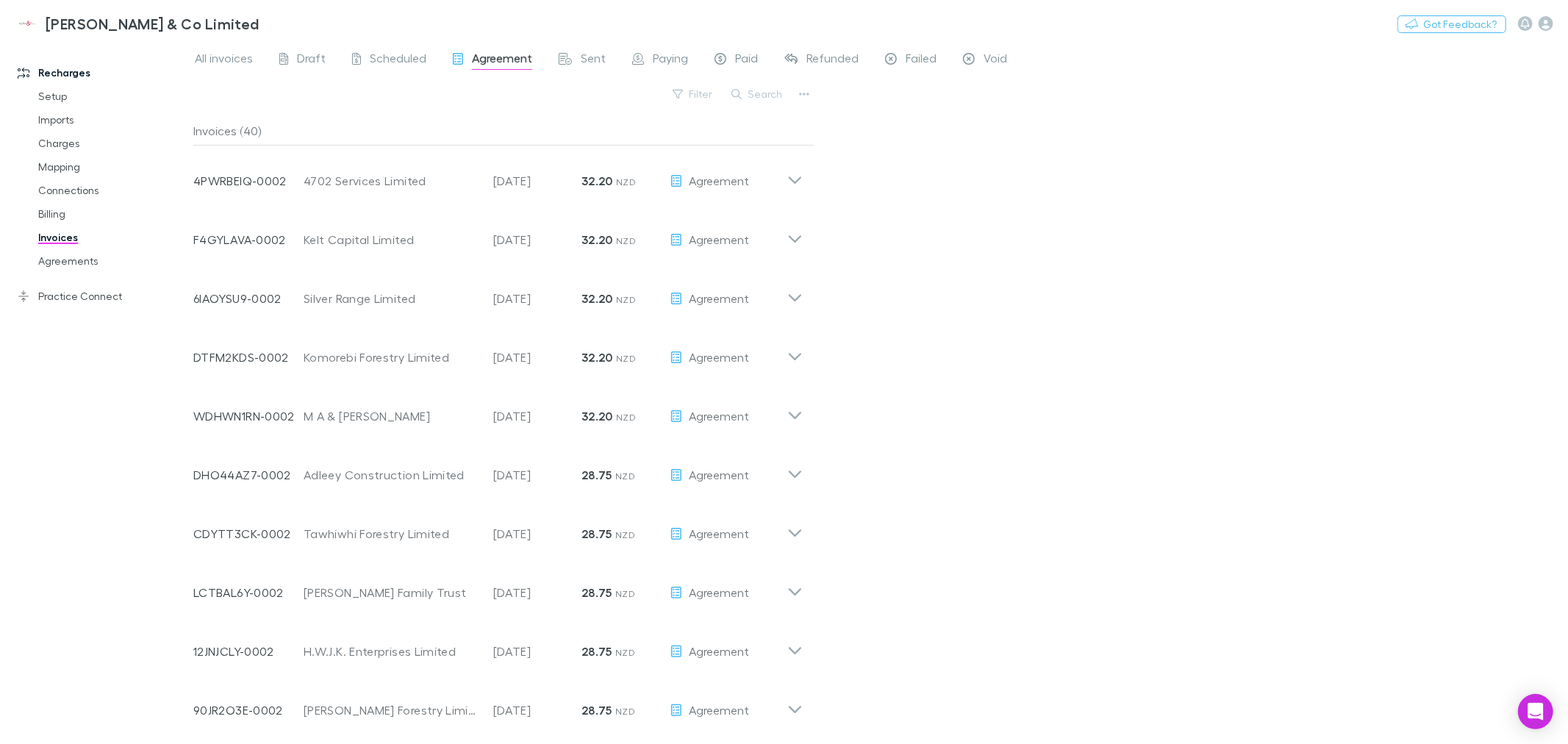
click at [771, 89] on button "Search" at bounding box center [758, 94] width 67 height 18
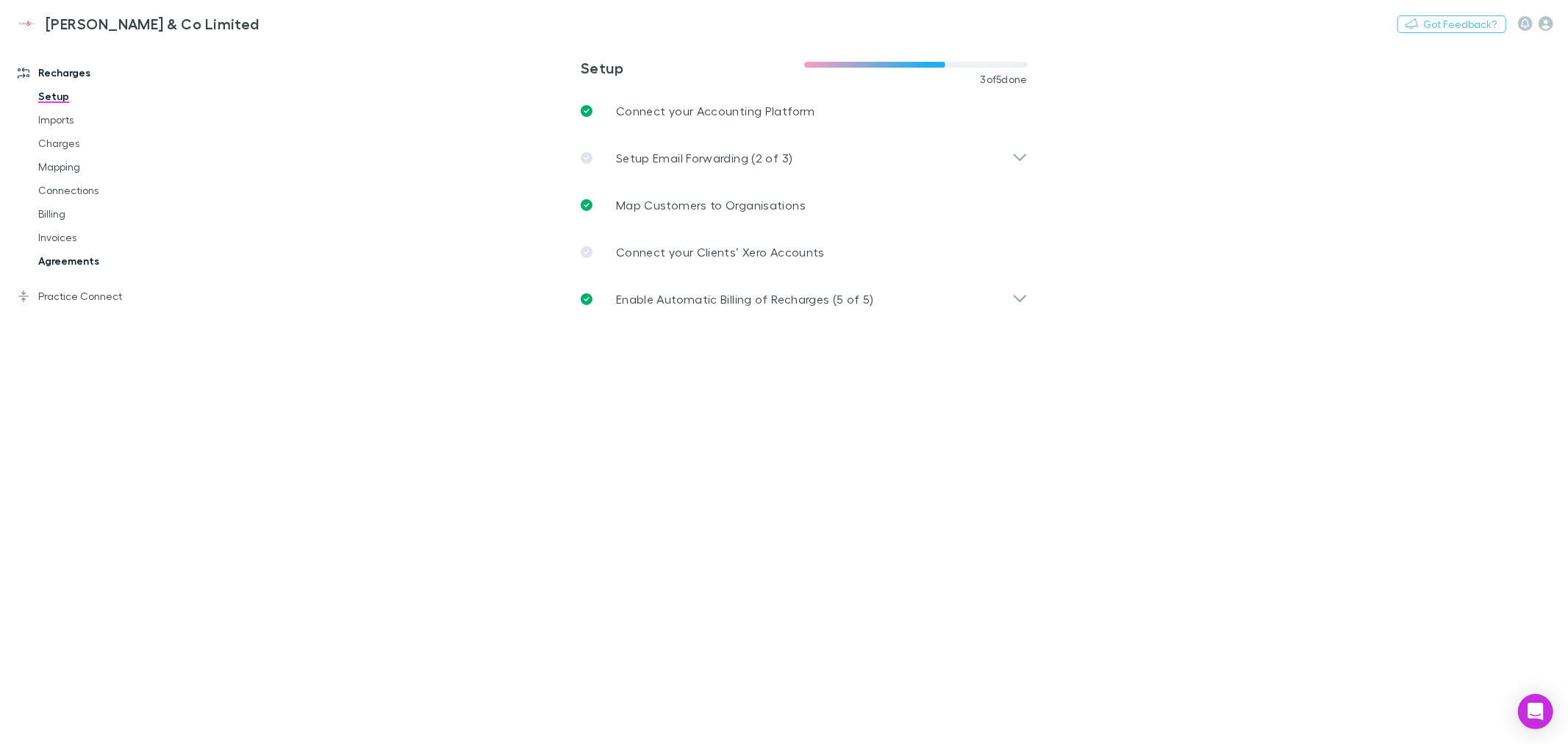
click at [70, 253] on link "Agreements" at bounding box center [112, 260] width 179 height 23
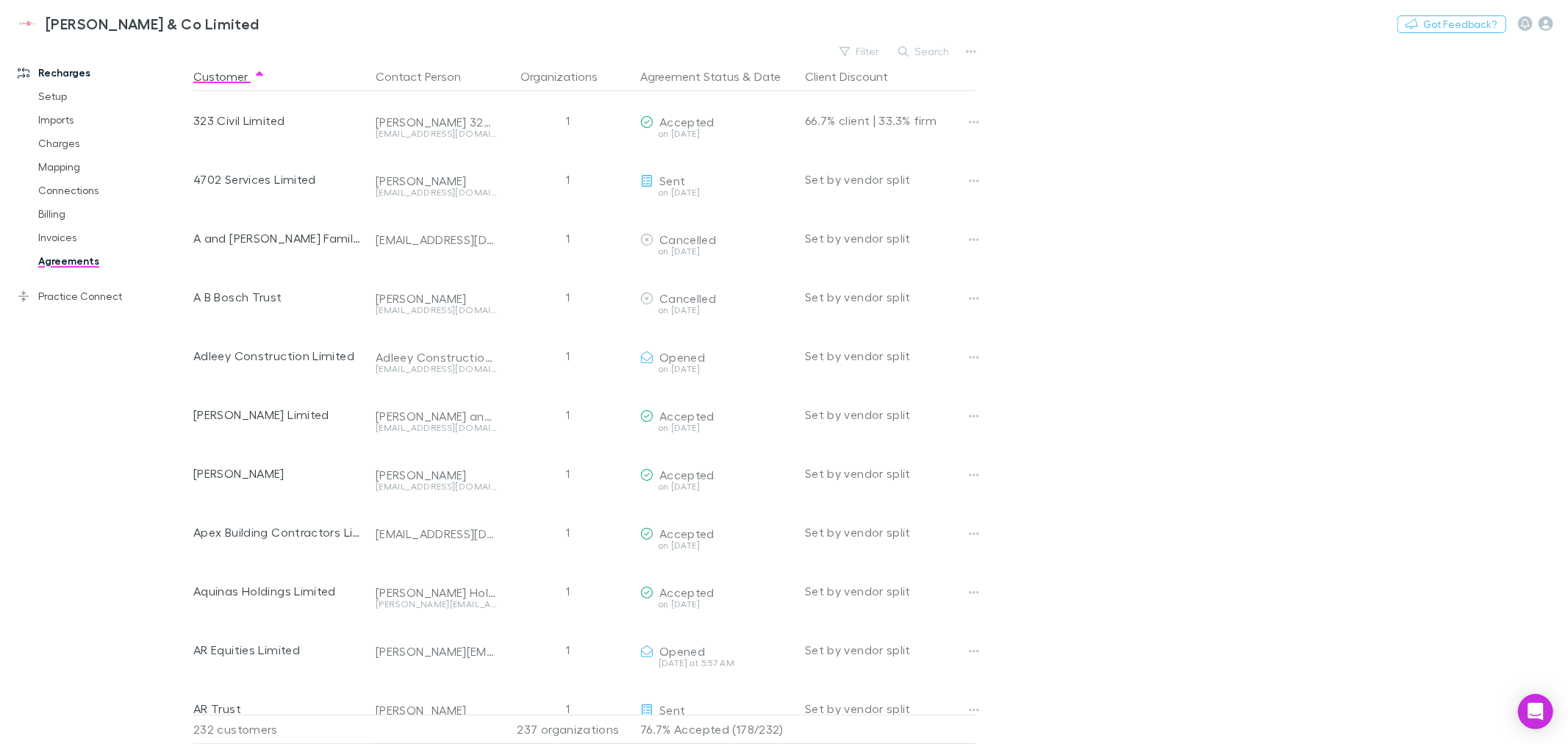
click at [929, 48] on button "Search" at bounding box center [924, 51] width 67 height 18
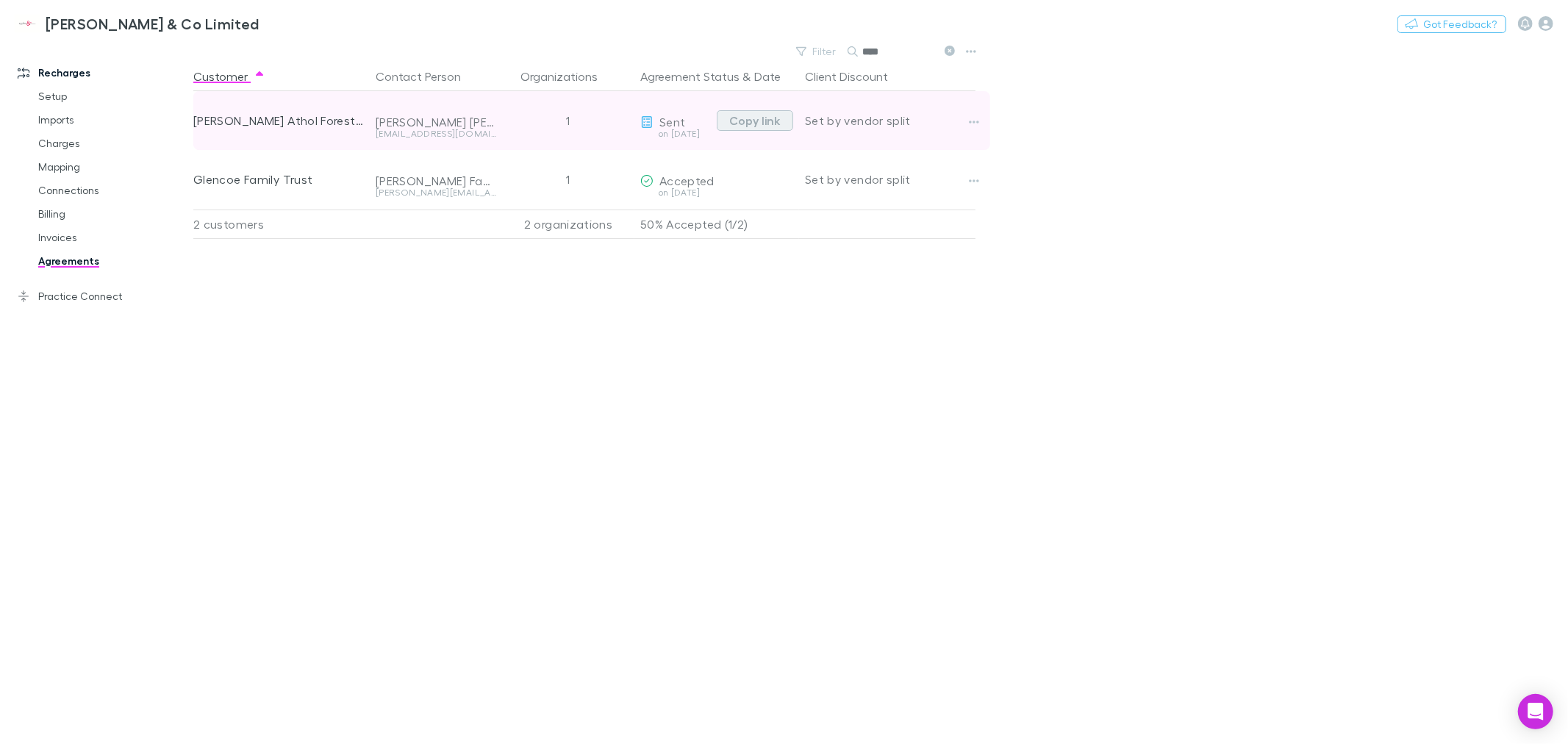
click at [730, 119] on button "Copy link" at bounding box center [754, 120] width 76 height 21
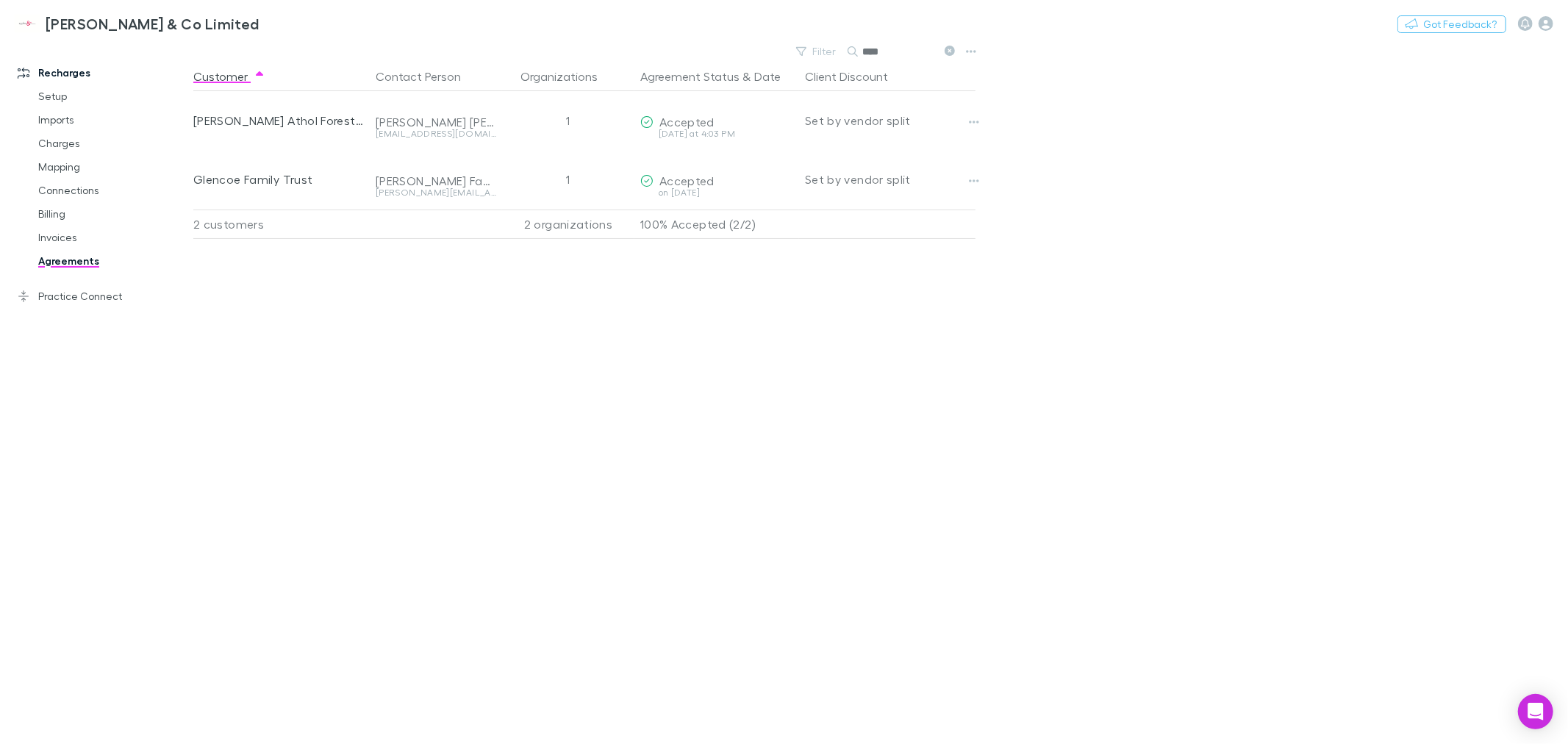
drag, startPoint x: 870, startPoint y: 53, endPoint x: 865, endPoint y: 46, distance: 8.6
click at [853, 53] on div "****" at bounding box center [902, 51] width 110 height 18
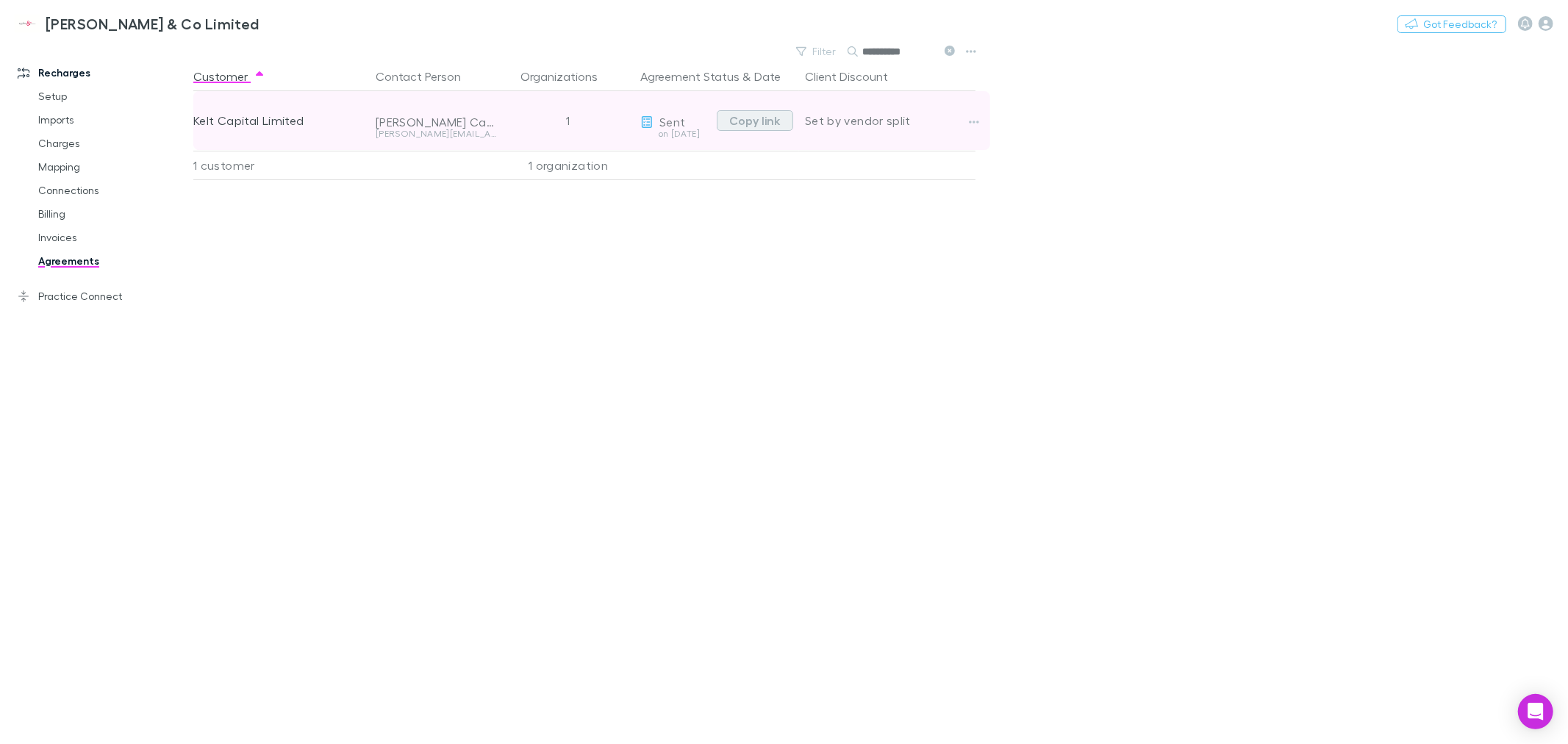
type input "**********"
click at [751, 118] on button "Copy link" at bounding box center [754, 120] width 76 height 21
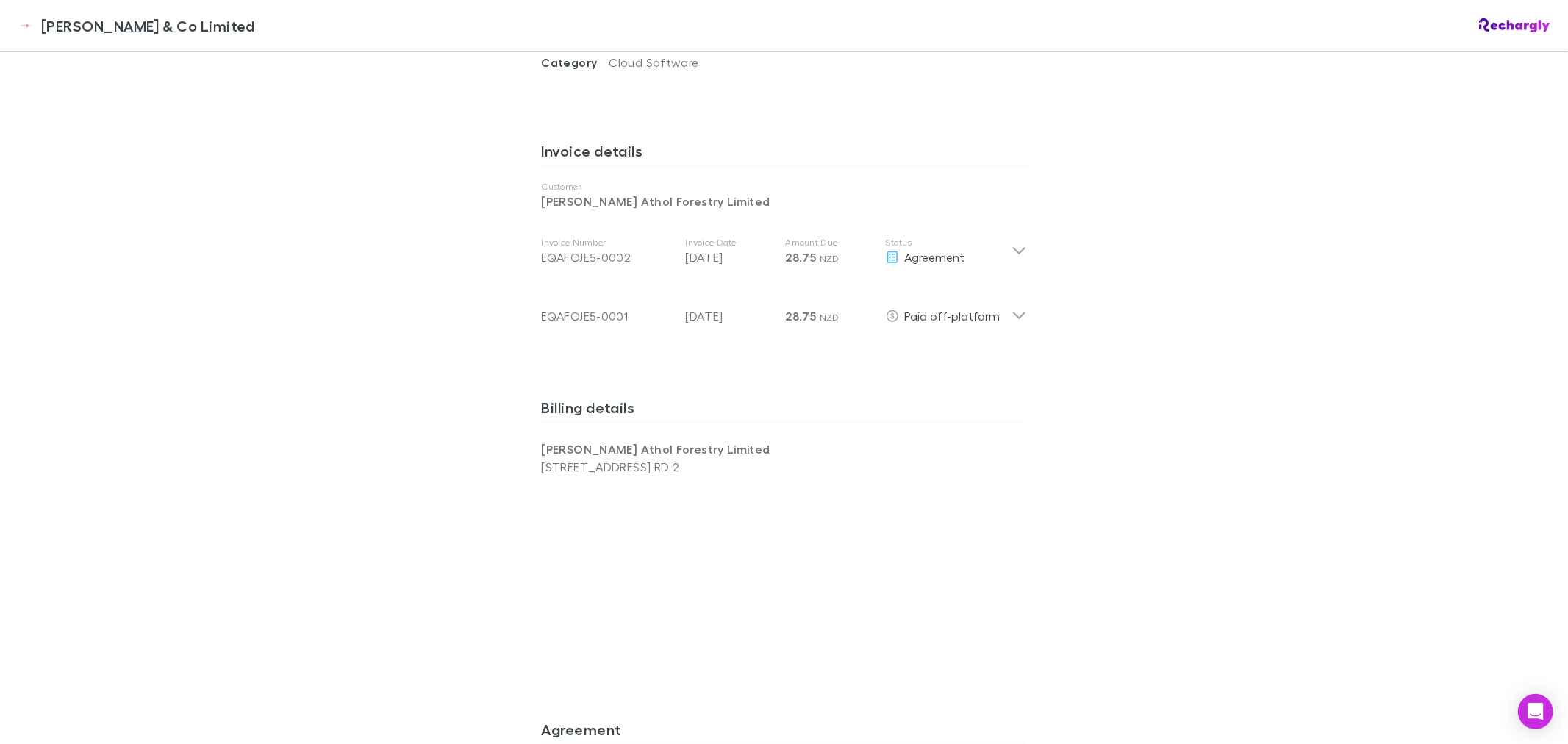
scroll to position [898, 0]
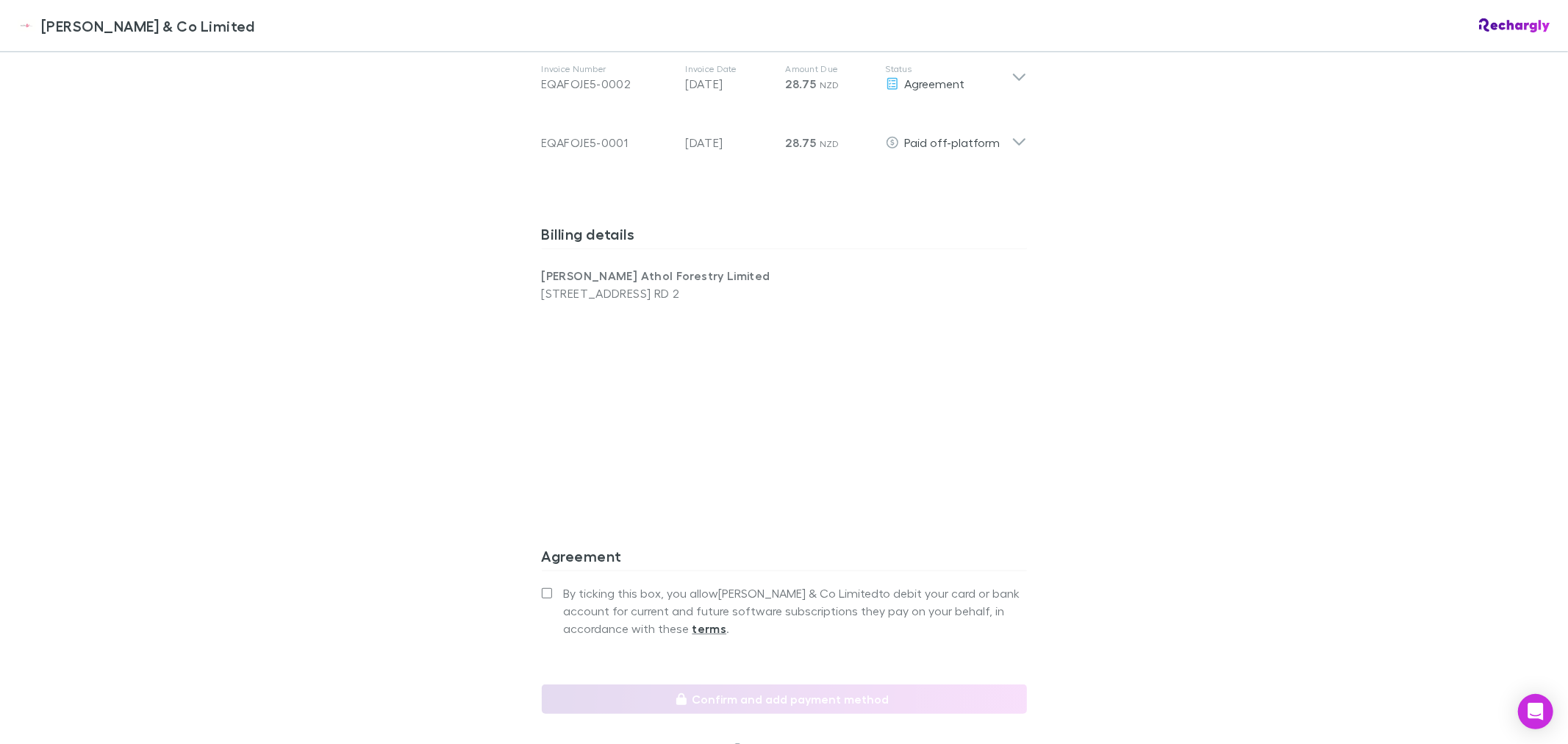
click at [1232, 341] on div "Epplett & Co Limited Epplett & Co Limited Software subscriptions agreement Eppl…" at bounding box center [784, 372] width 1568 height 744
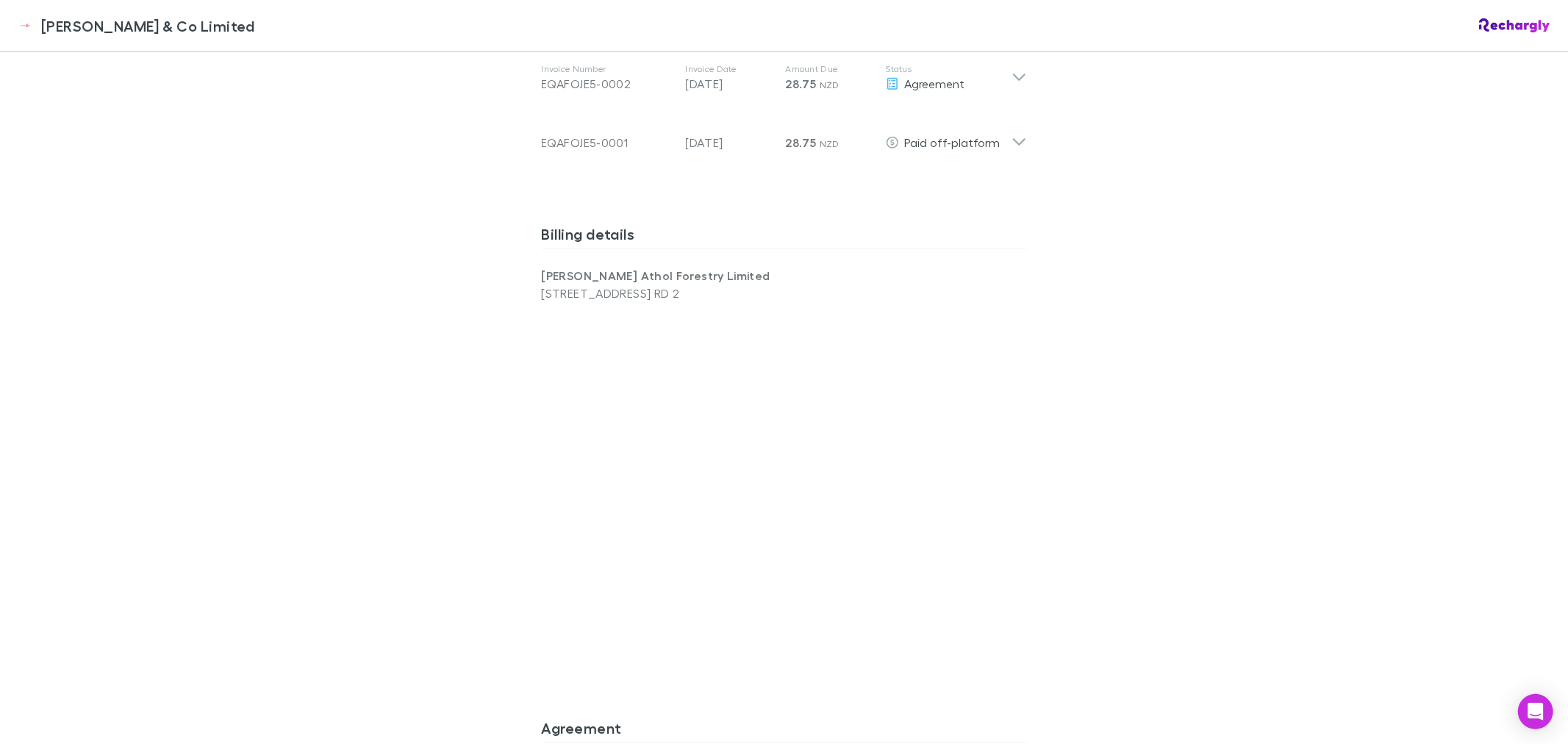
scroll to position [1183, 0]
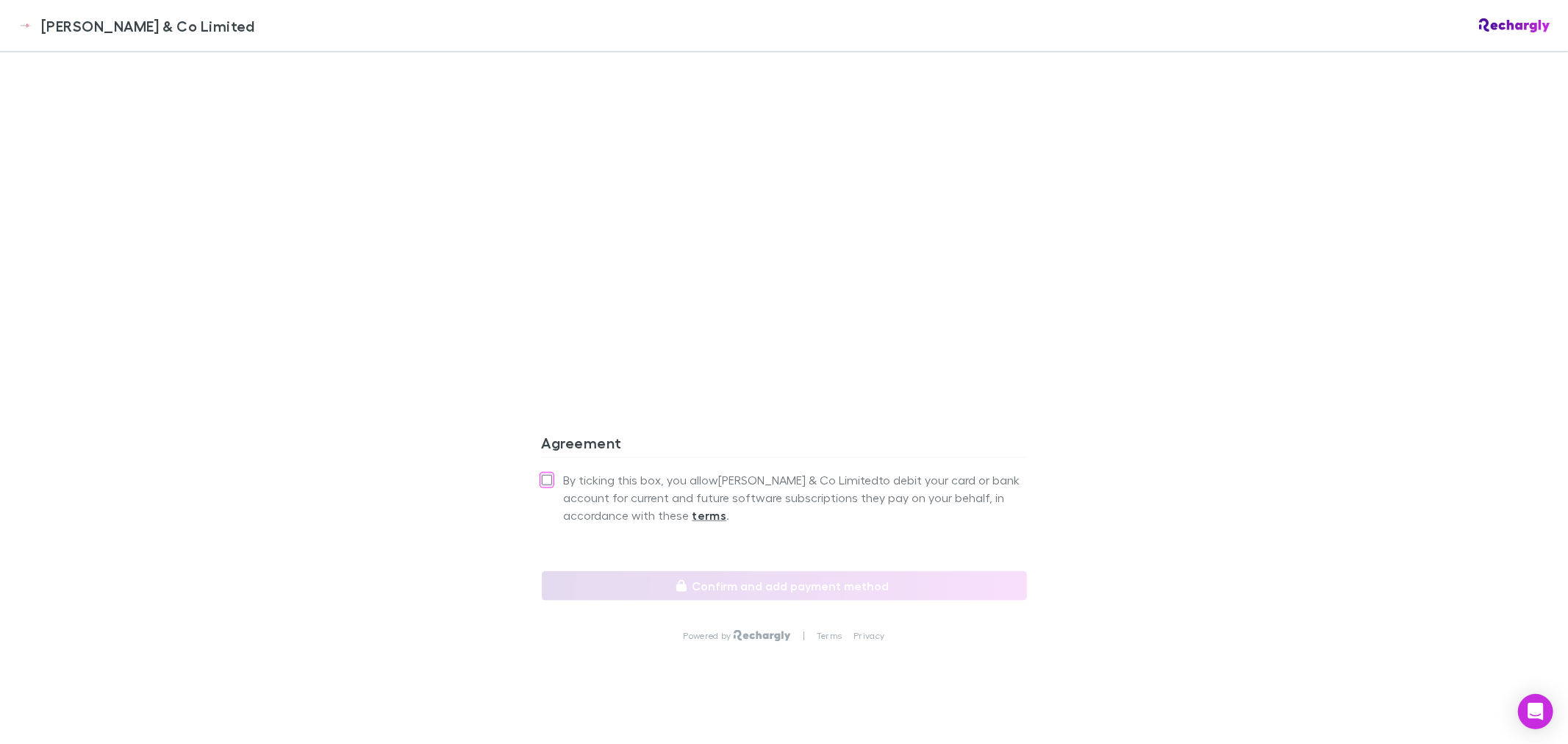
drag, startPoint x: 336, startPoint y: 464, endPoint x: 403, endPoint y: 428, distance: 76.1
click at [336, 463] on div "Epplett & Co Limited Epplett & Co Limited Software subscriptions agreement Eppl…" at bounding box center [784, 372] width 1568 height 744
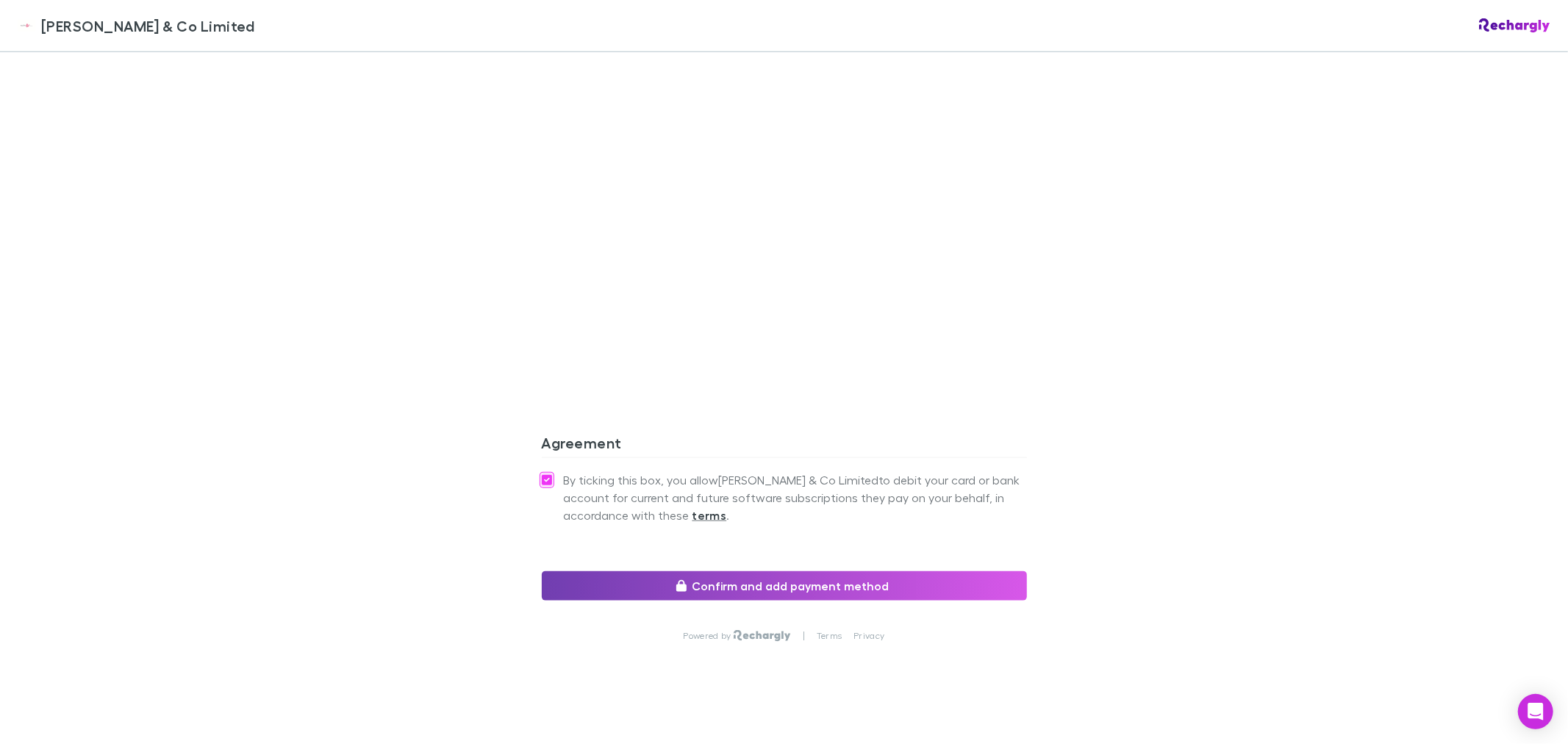
click at [788, 571] on button "Confirm and add payment method" at bounding box center [784, 585] width 485 height 29
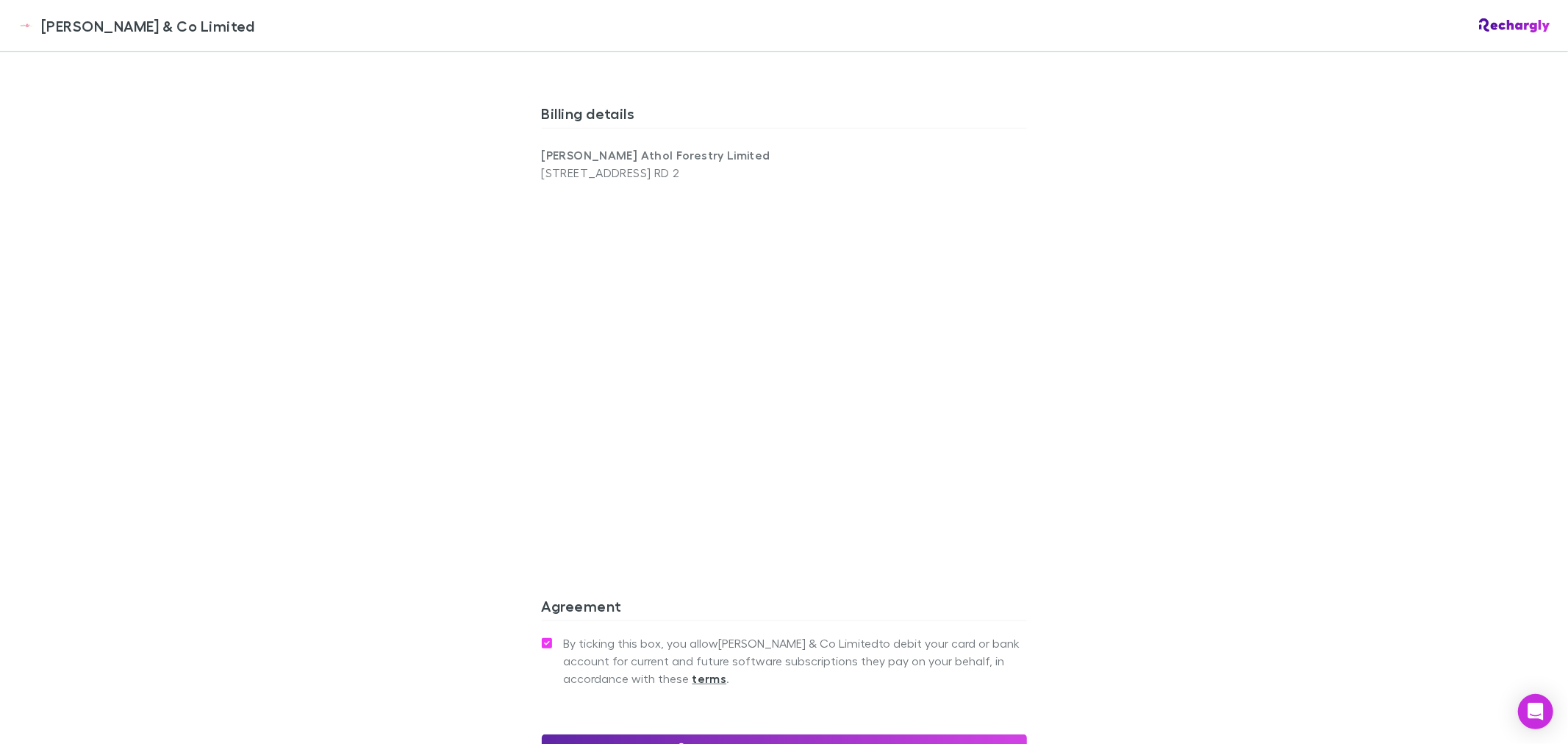
scroll to position [1019, 0]
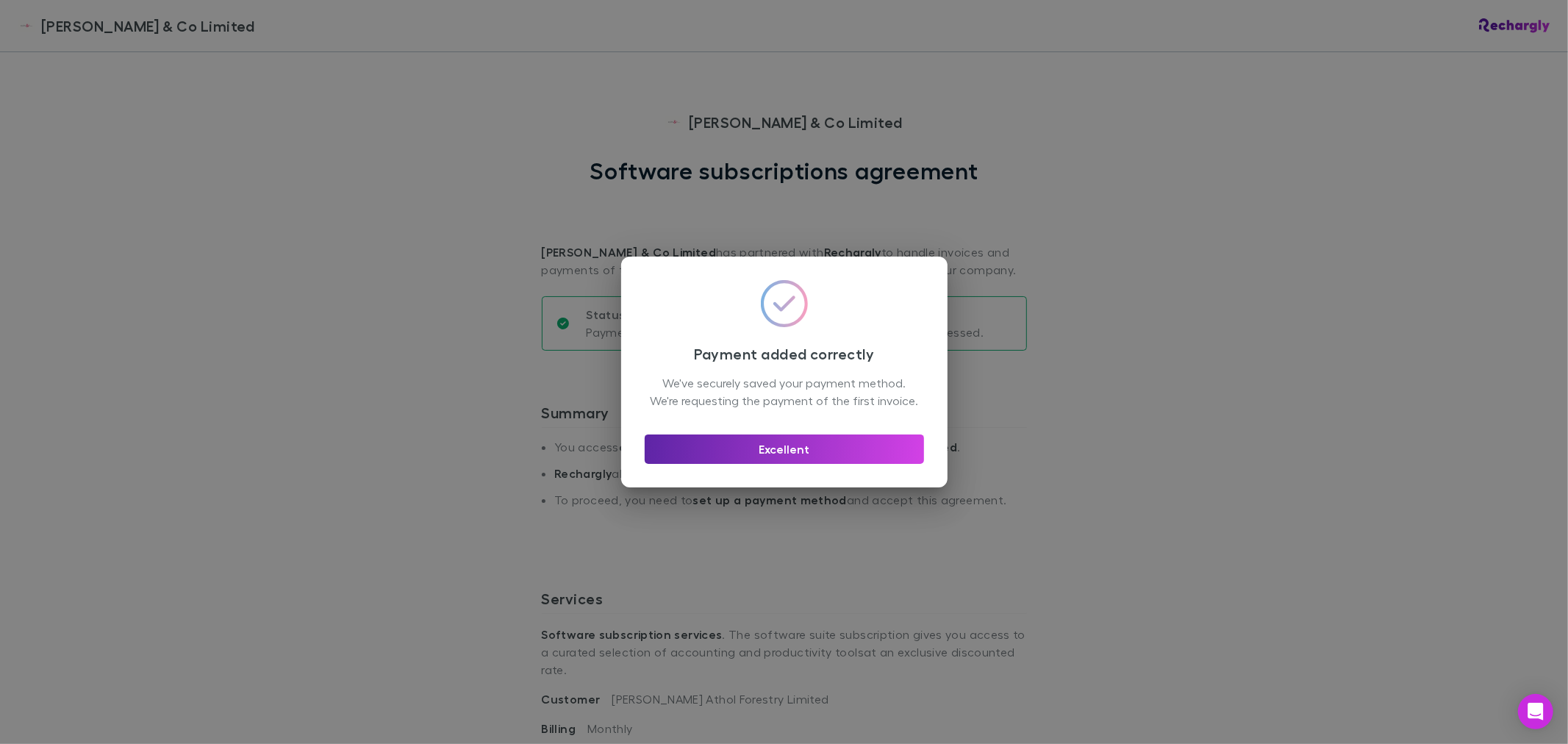
click at [763, 435] on div "Excellent" at bounding box center [784, 443] width 279 height 41
drag, startPoint x: 754, startPoint y: 457, endPoint x: 744, endPoint y: 464, distance: 12.2
click at [754, 456] on button "Excellent" at bounding box center [784, 449] width 279 height 29
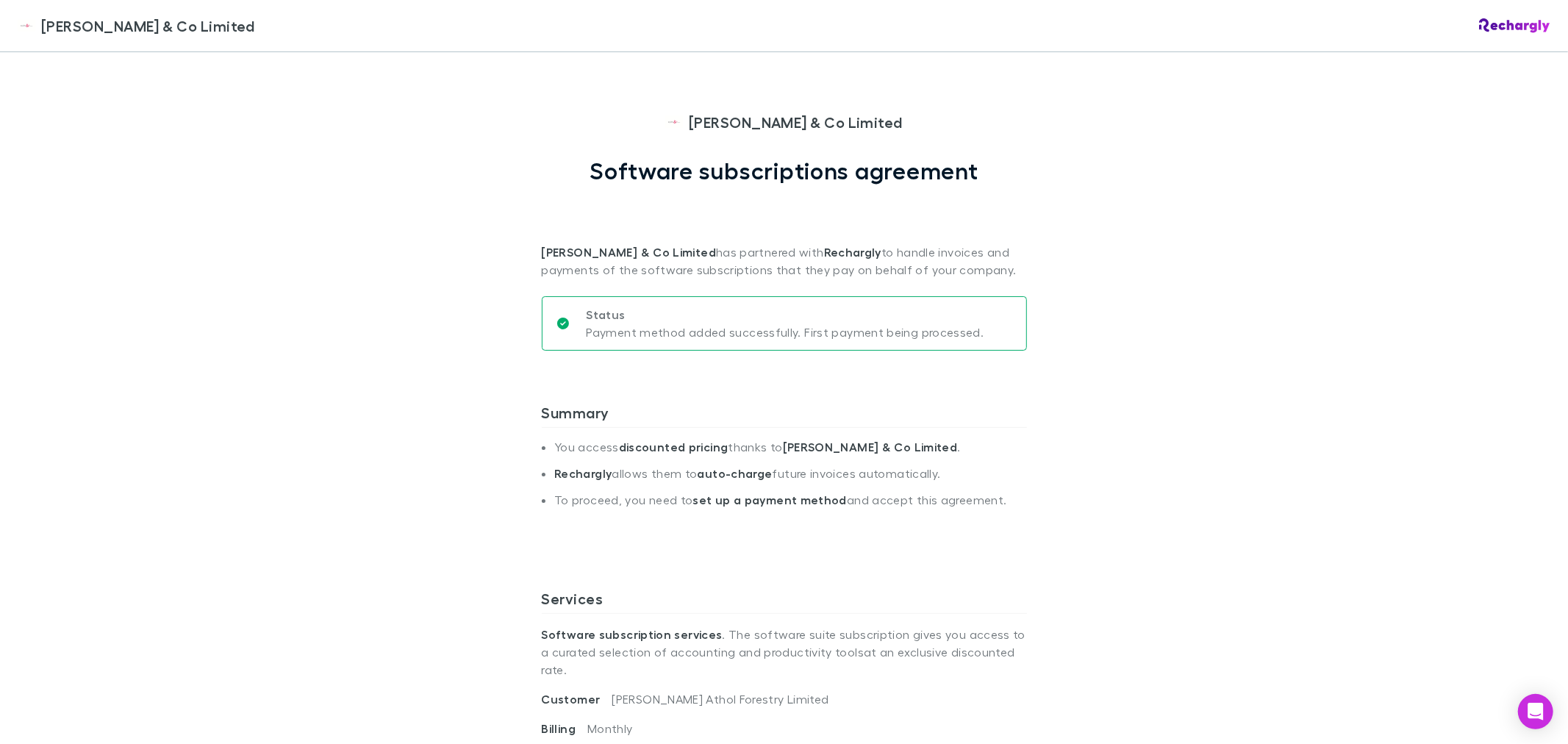
click at [245, 181] on div "Epplett & Co Limited Epplett & Co Limited Software subscriptions agreement Eppl…" at bounding box center [784, 372] width 1568 height 744
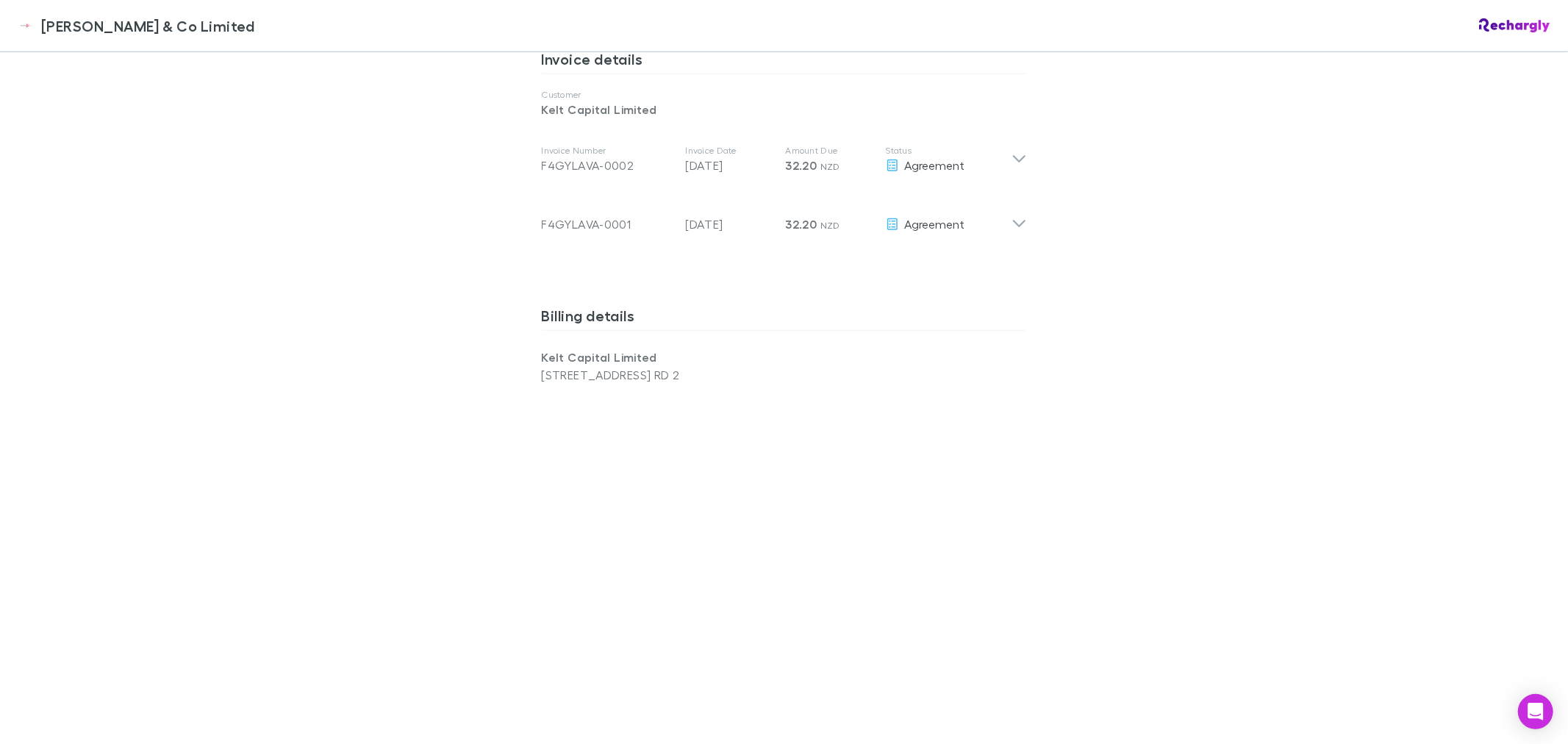
scroll to position [1183, 0]
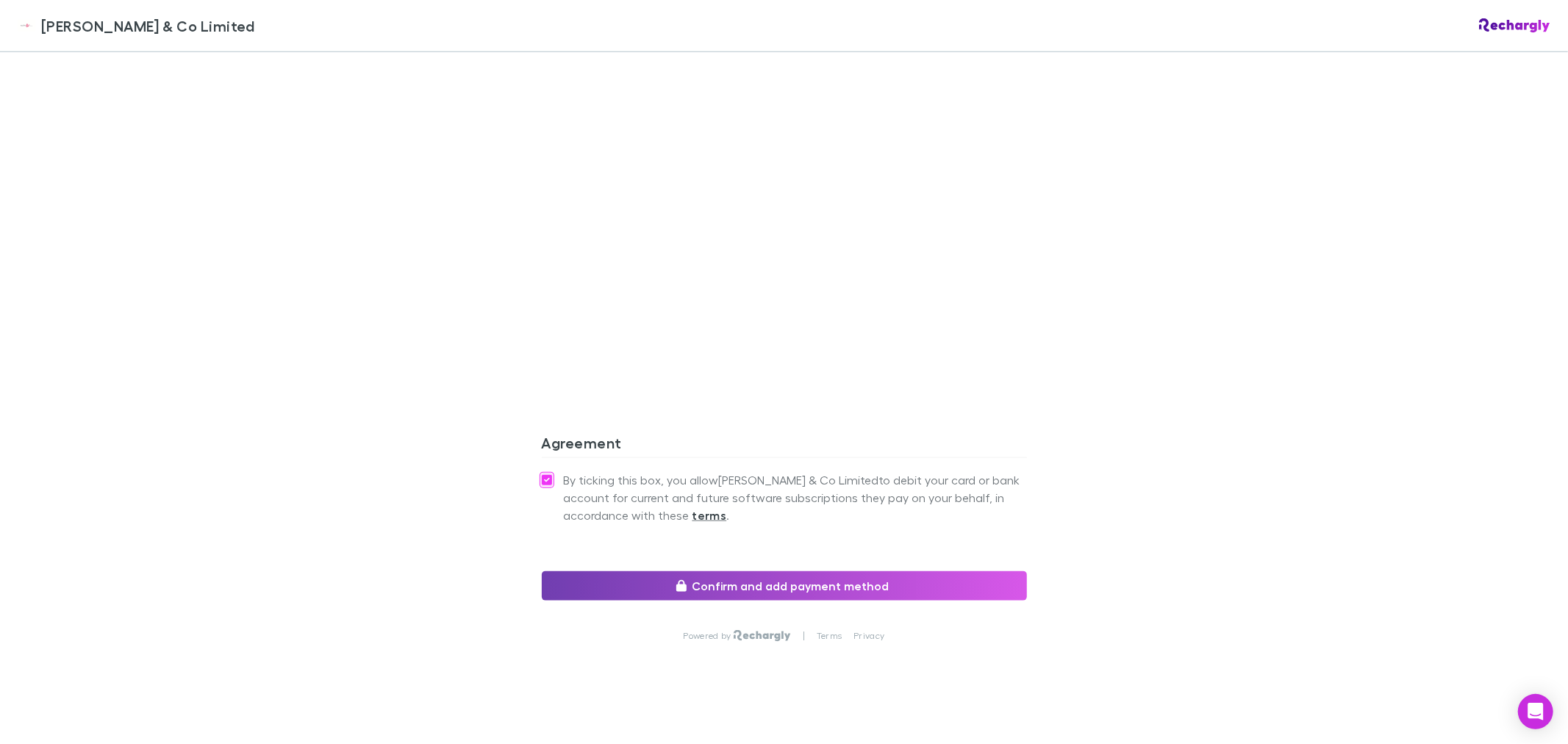
click at [809, 571] on button "Confirm and add payment method" at bounding box center [784, 585] width 485 height 29
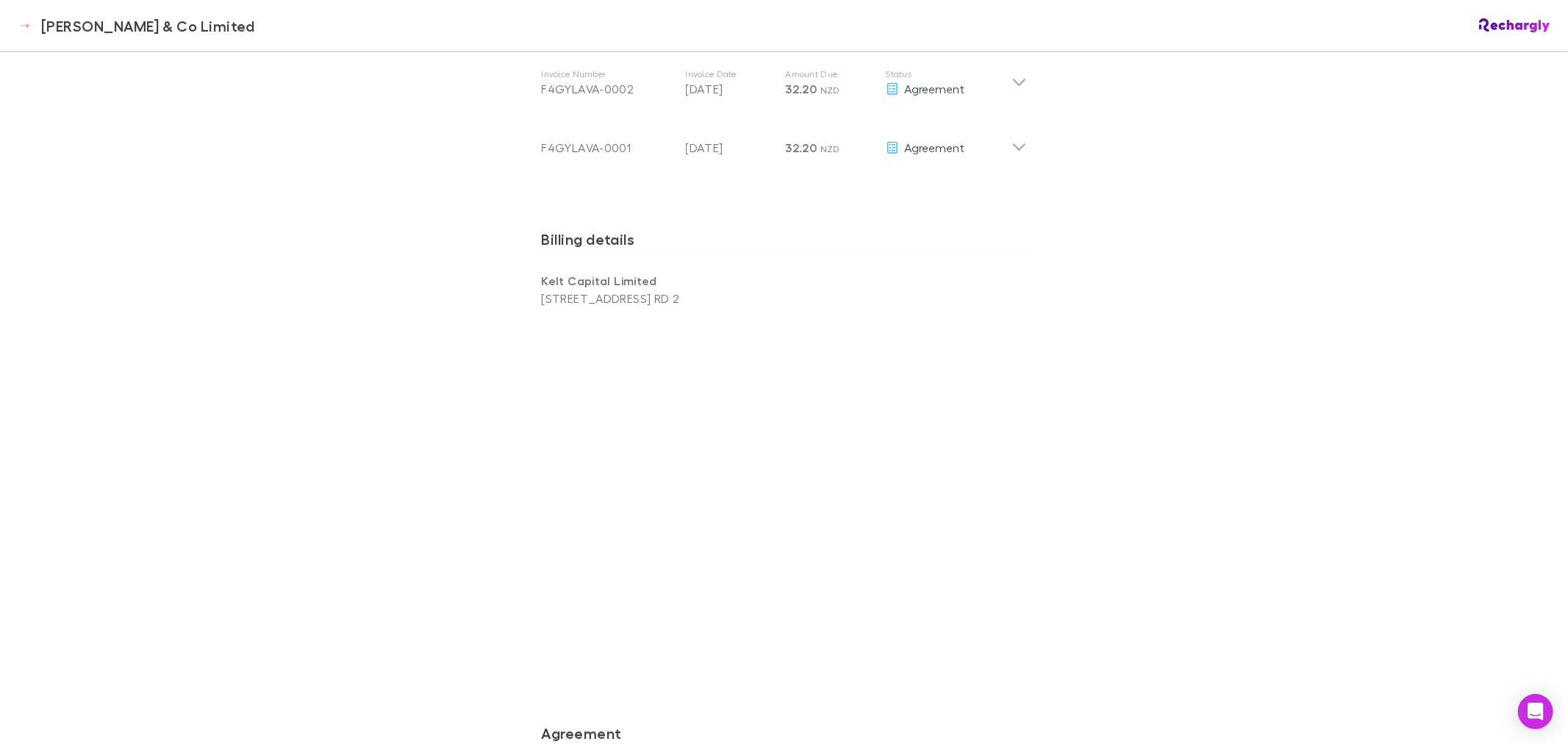
scroll to position [856, 0]
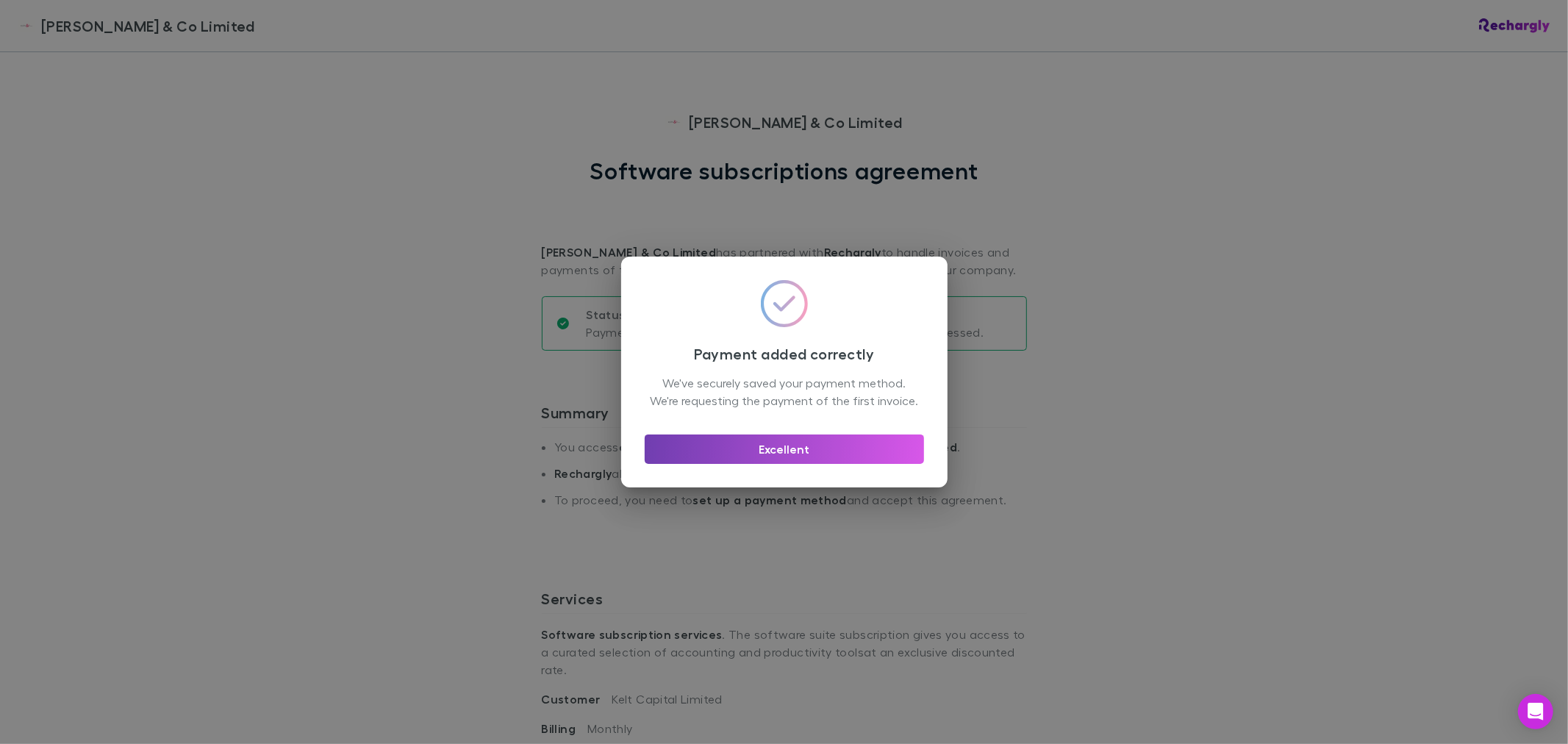
click at [738, 459] on button "Excellent" at bounding box center [784, 449] width 279 height 29
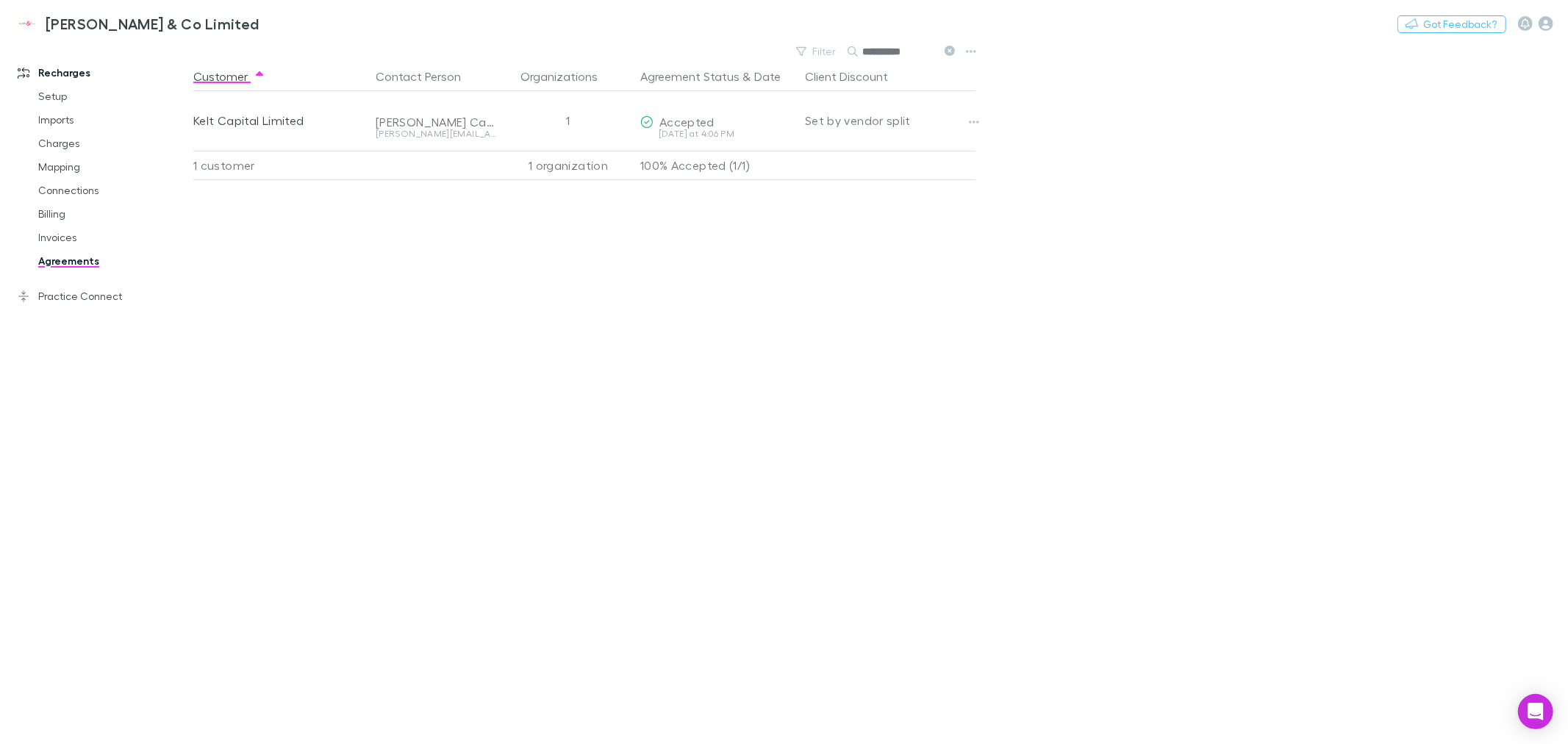
click at [947, 45] on div "[PERSON_NAME] & Co Limited Nothing Got Feedback?" at bounding box center [784, 23] width 1568 height 47
drag, startPoint x: 910, startPoint y: 48, endPoint x: 862, endPoint y: 49, distance: 48.0
click at [863, 49] on input "**********" at bounding box center [899, 51] width 74 height 21
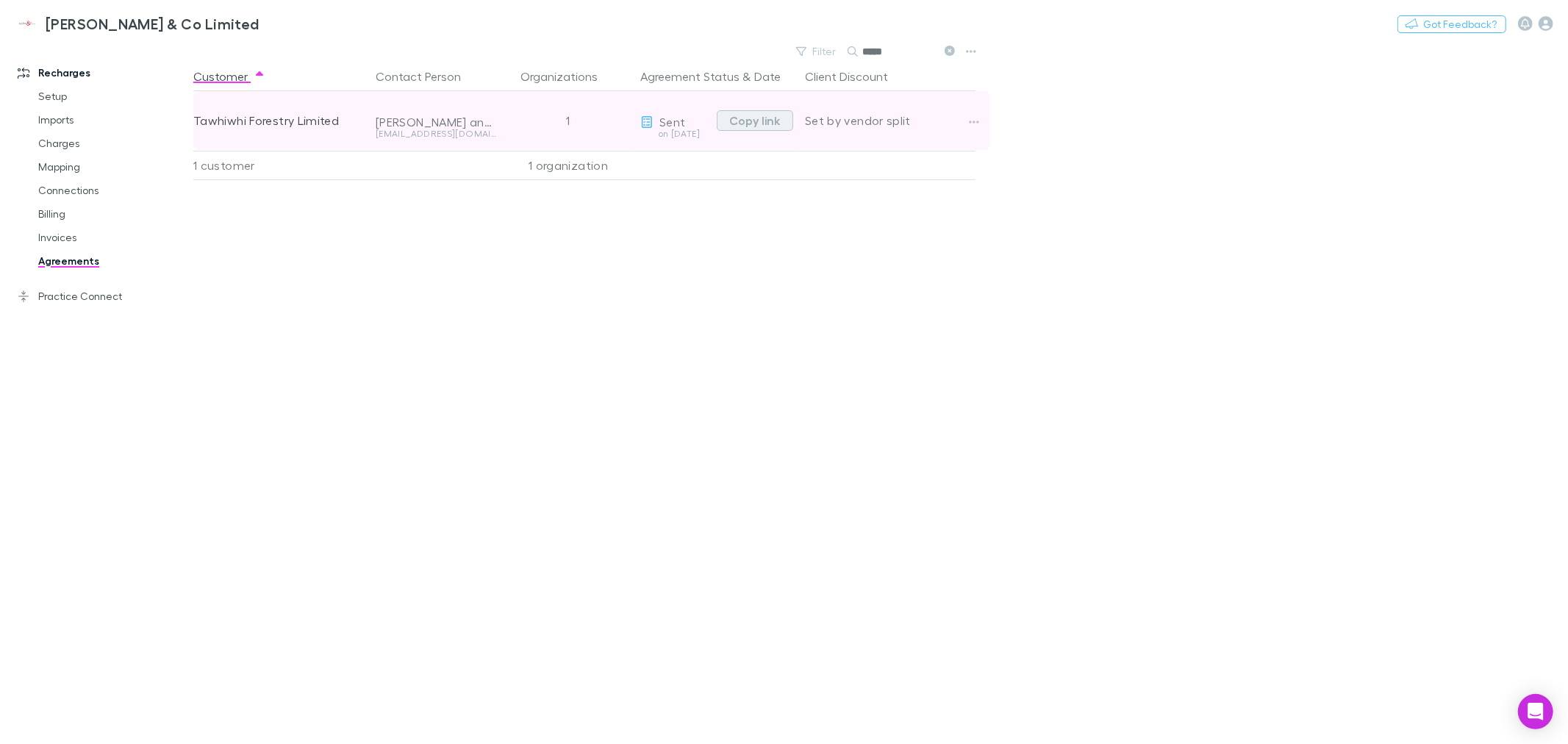
type input "*****"
click at [738, 118] on button "Copy link" at bounding box center [754, 120] width 76 height 21
click at [744, 121] on button "Copy link" at bounding box center [754, 120] width 76 height 21
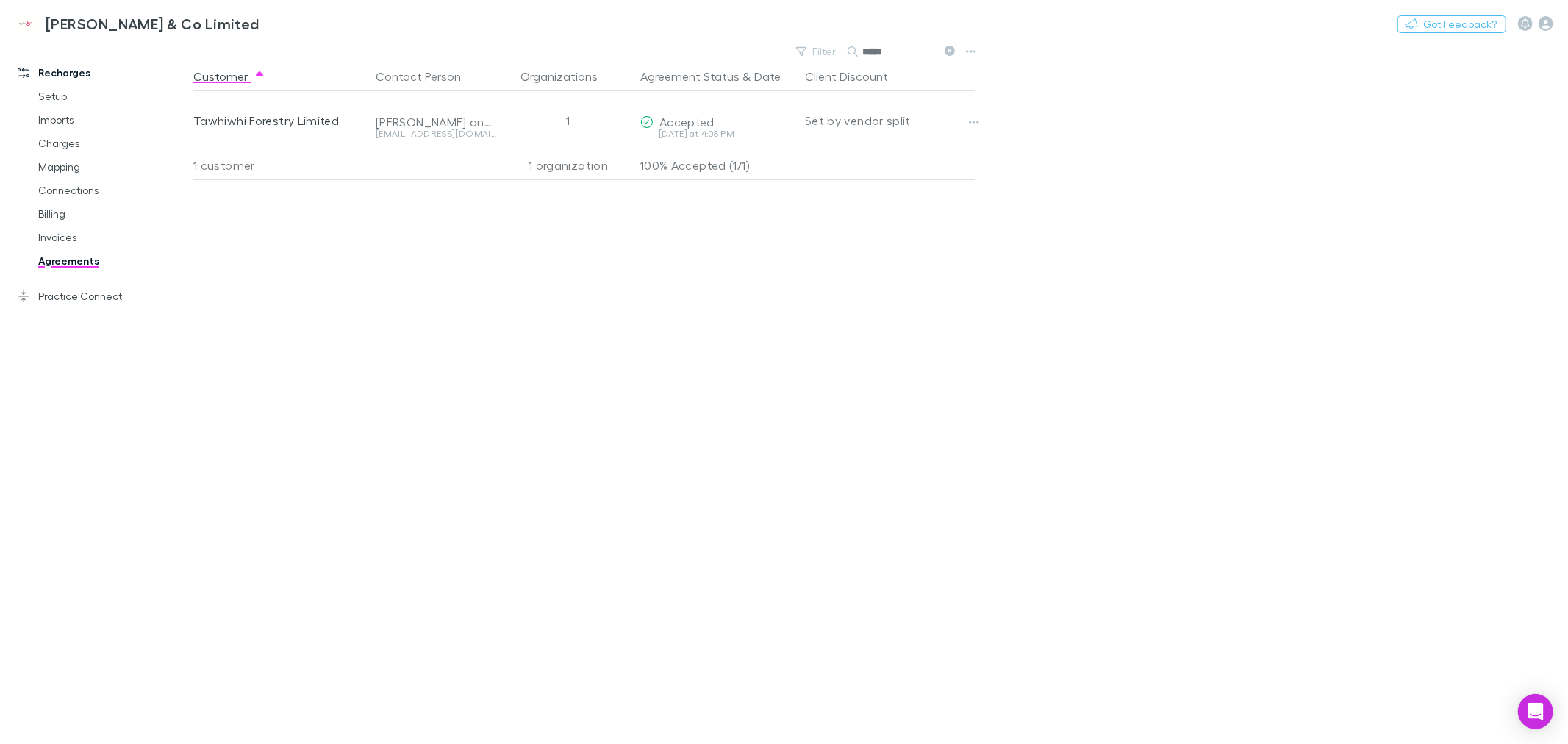
drag, startPoint x: 899, startPoint y: 49, endPoint x: 863, endPoint y: 52, distance: 36.1
click at [863, 52] on input "*****" at bounding box center [899, 51] width 74 height 21
drag, startPoint x: 948, startPoint y: 49, endPoint x: 902, endPoint y: 48, distance: 46.0
click at [948, 49] on icon at bounding box center [949, 51] width 10 height 10
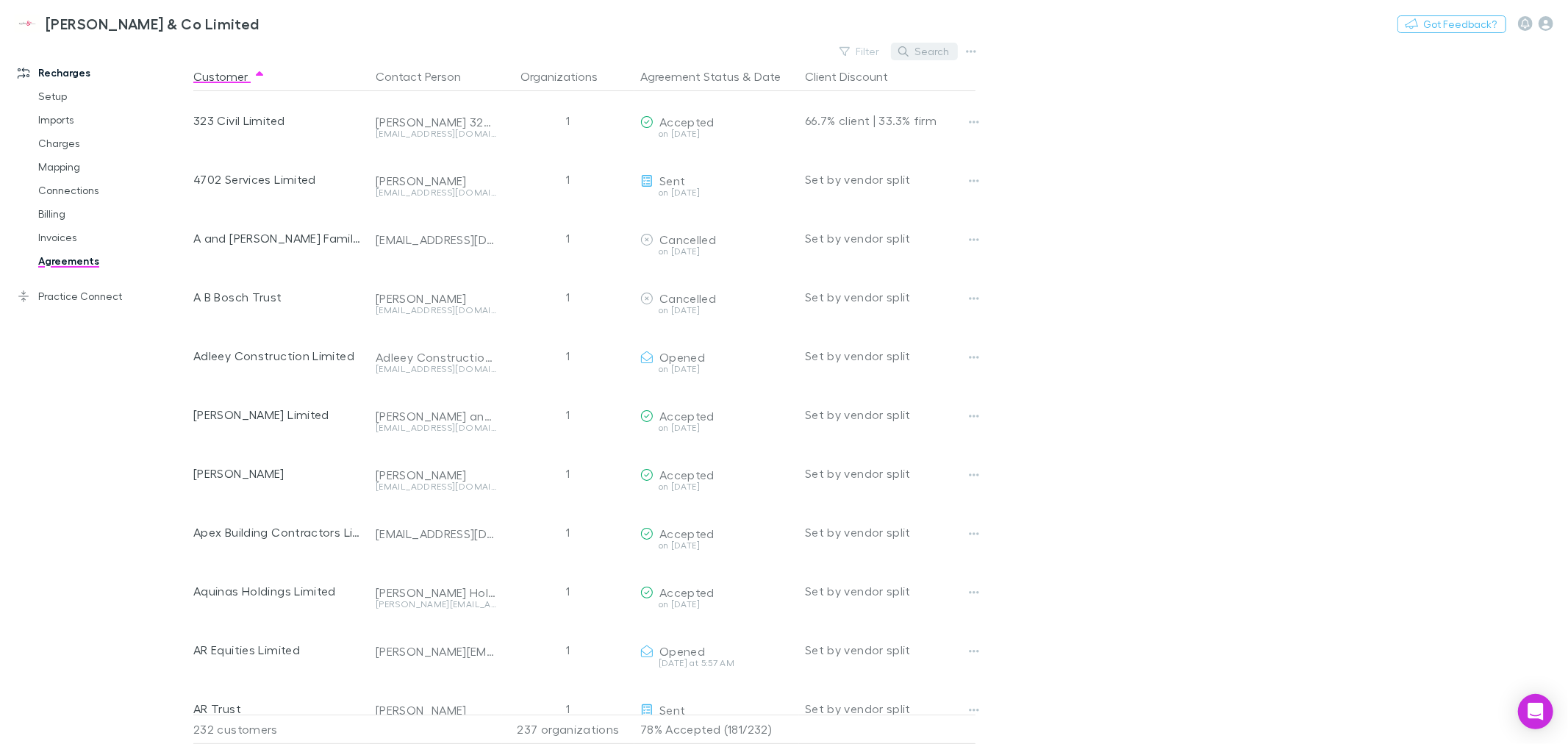
click at [902, 48] on icon "button" at bounding box center [904, 51] width 10 height 10
click at [888, 51] on input "text" at bounding box center [899, 51] width 74 height 21
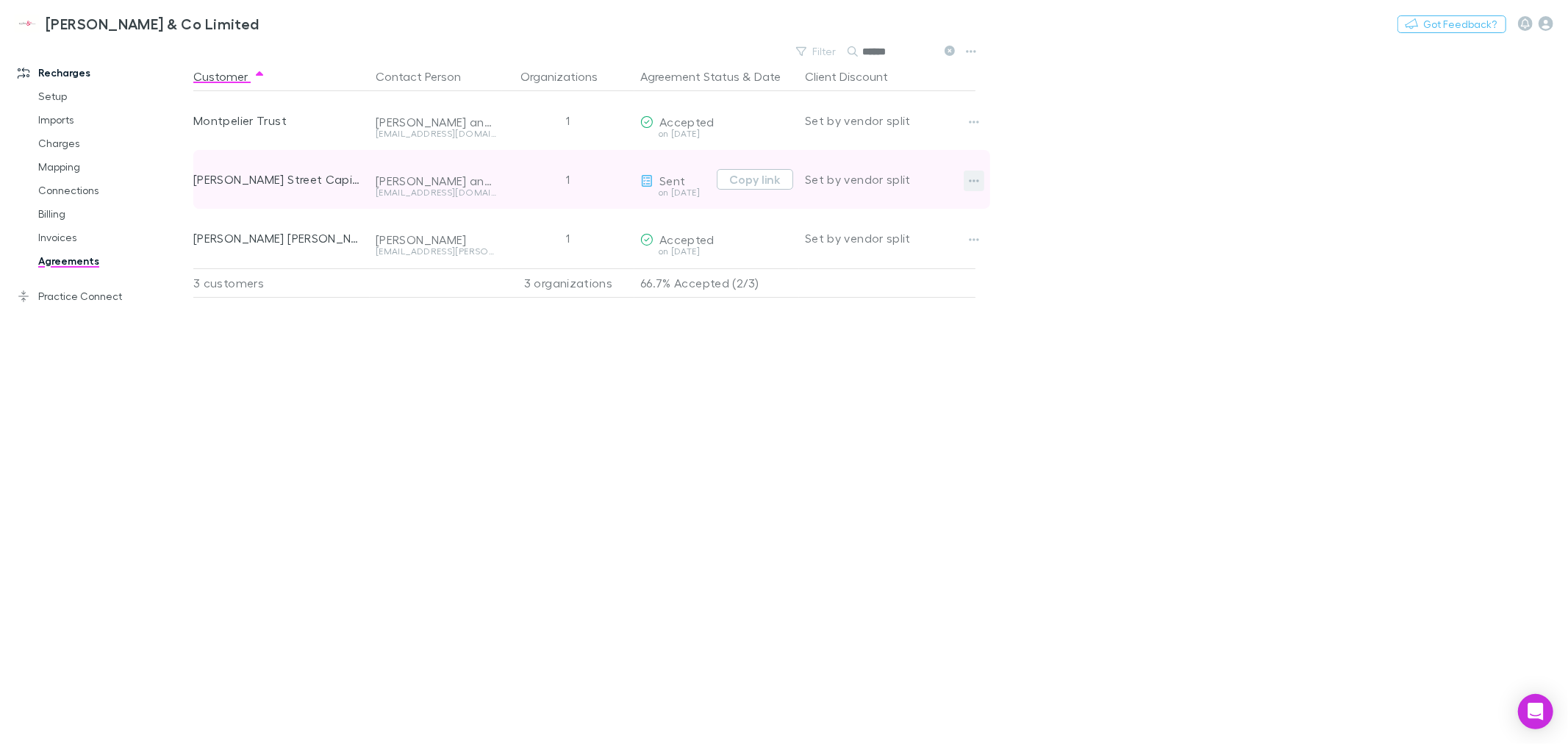
type input "******"
click at [973, 182] on icon "button" at bounding box center [974, 181] width 10 height 12
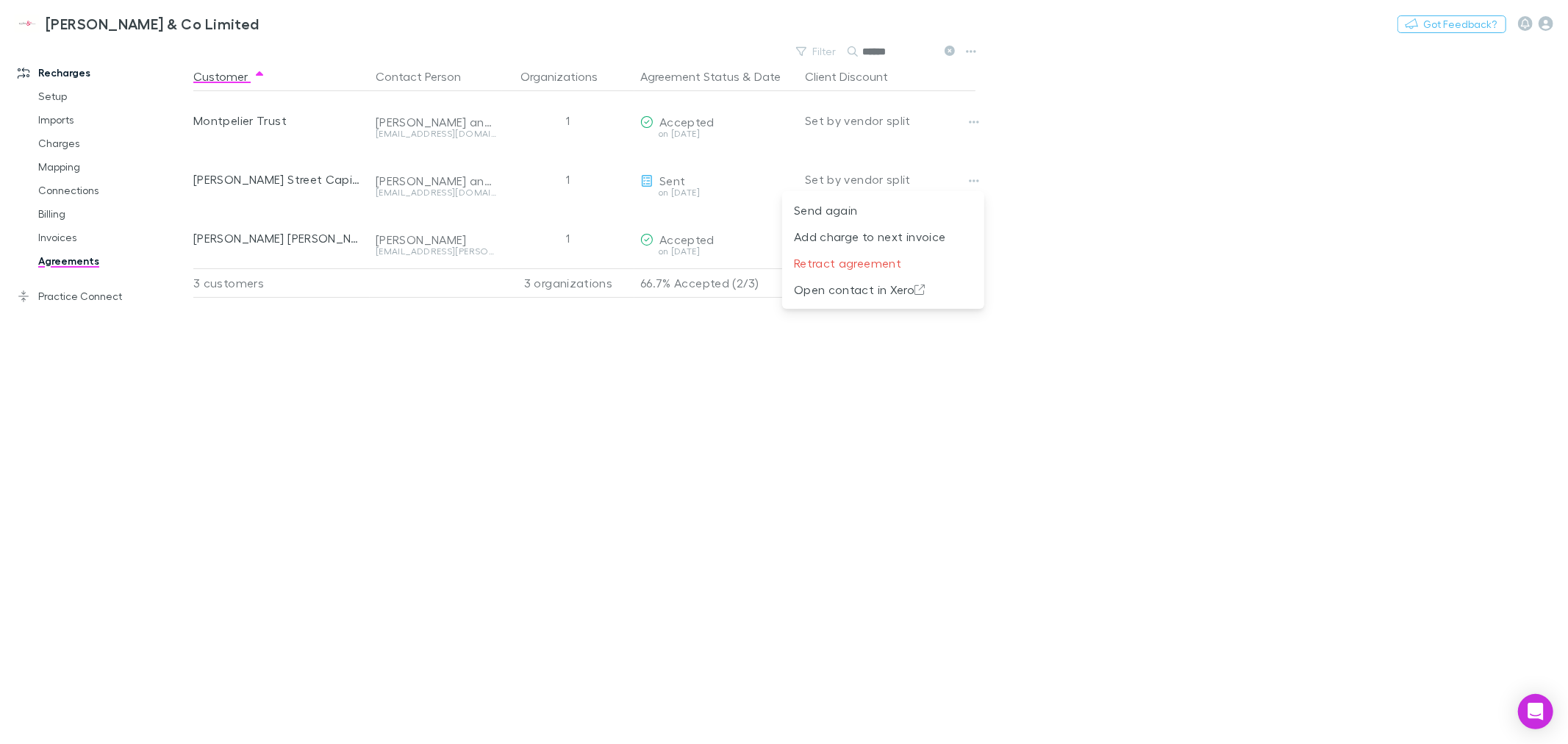
click at [1089, 232] on div at bounding box center [784, 372] width 1568 height 744
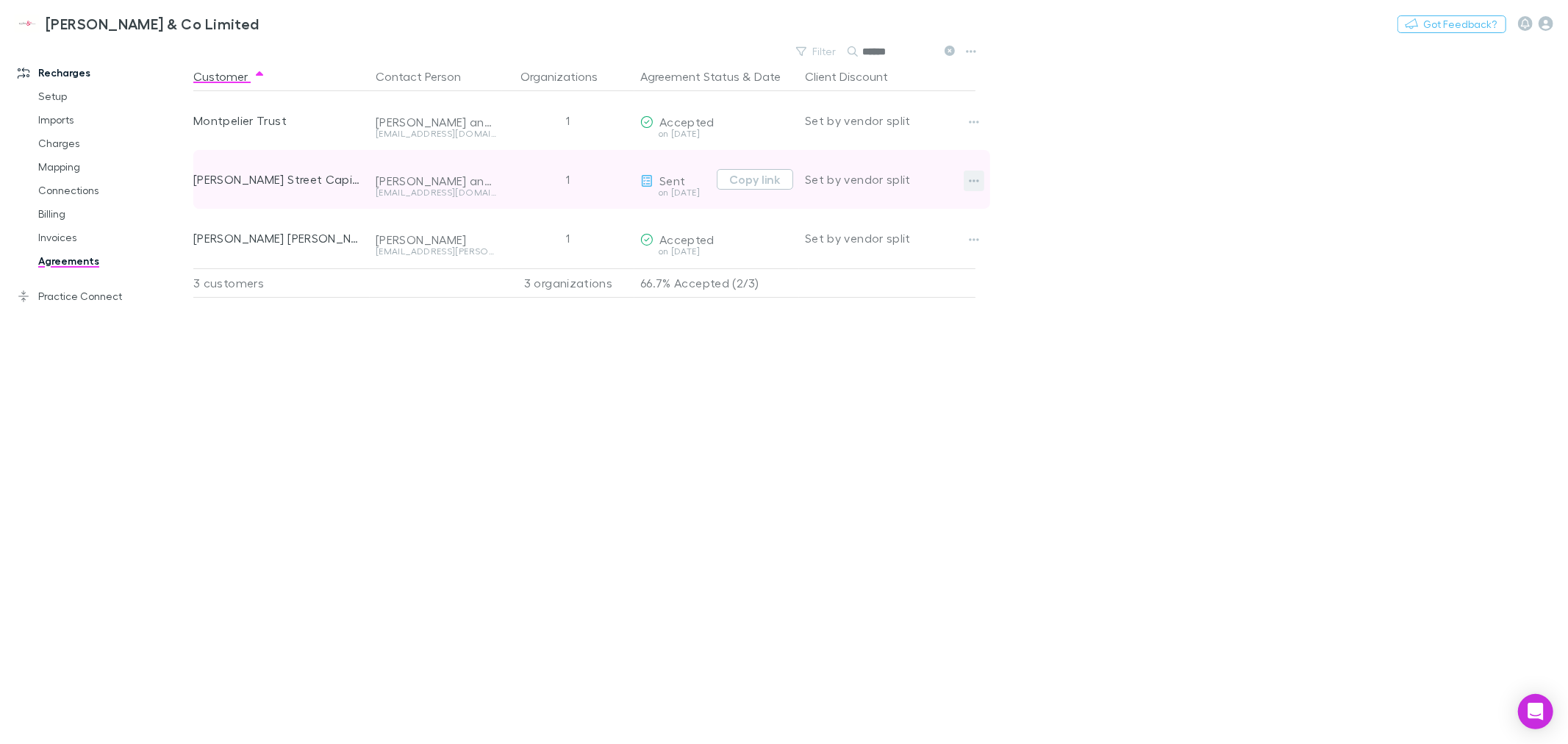
click at [974, 180] on icon "button" at bounding box center [974, 180] width 10 height 3
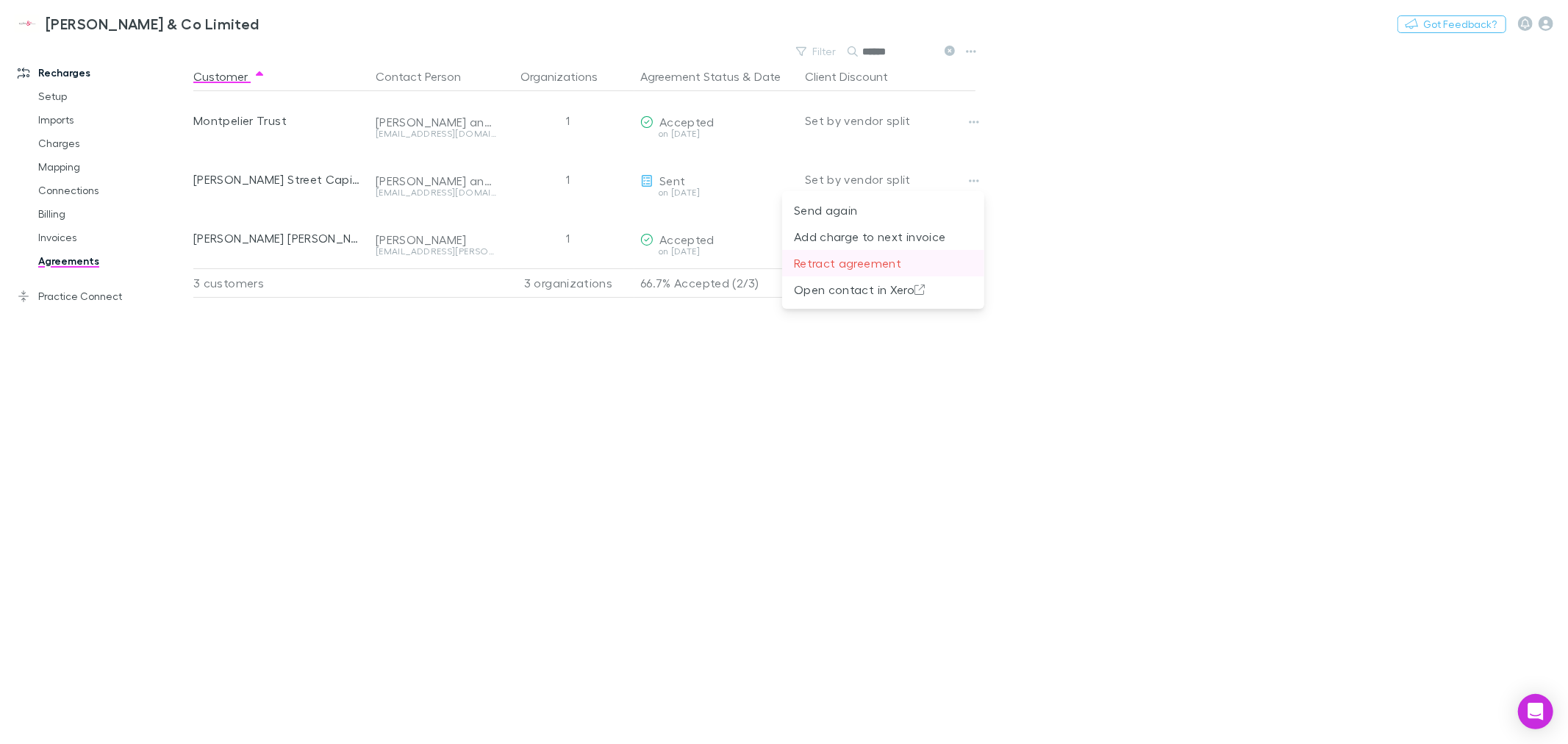
click at [838, 264] on p "Retract agreement" at bounding box center [883, 263] width 179 height 18
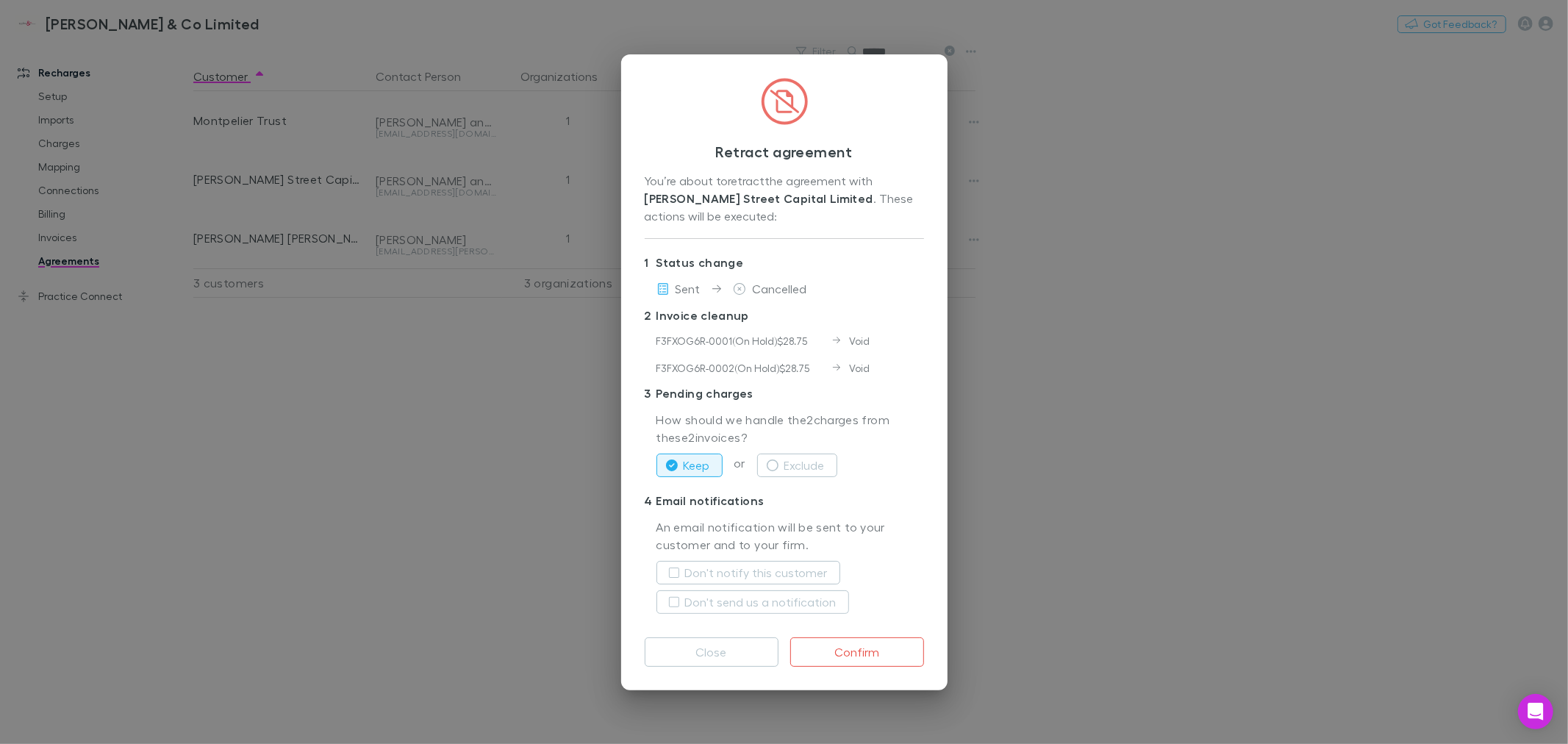
click at [885, 379] on div "F3FXOG6R-0001 ( On Hold ) $28.75 Void F3FXOG6R-0002 ( On Hold ) $28.75 Void" at bounding box center [784, 354] width 279 height 54
click at [806, 464] on button "Exclude" at bounding box center [796, 464] width 80 height 23
click at [883, 462] on div "Keep or Exclude" at bounding box center [790, 465] width 268 height 35
click at [905, 560] on div "Don't notify this customer" at bounding box center [790, 572] width 268 height 35
click at [853, 647] on button "Confirm" at bounding box center [857, 652] width 134 height 29
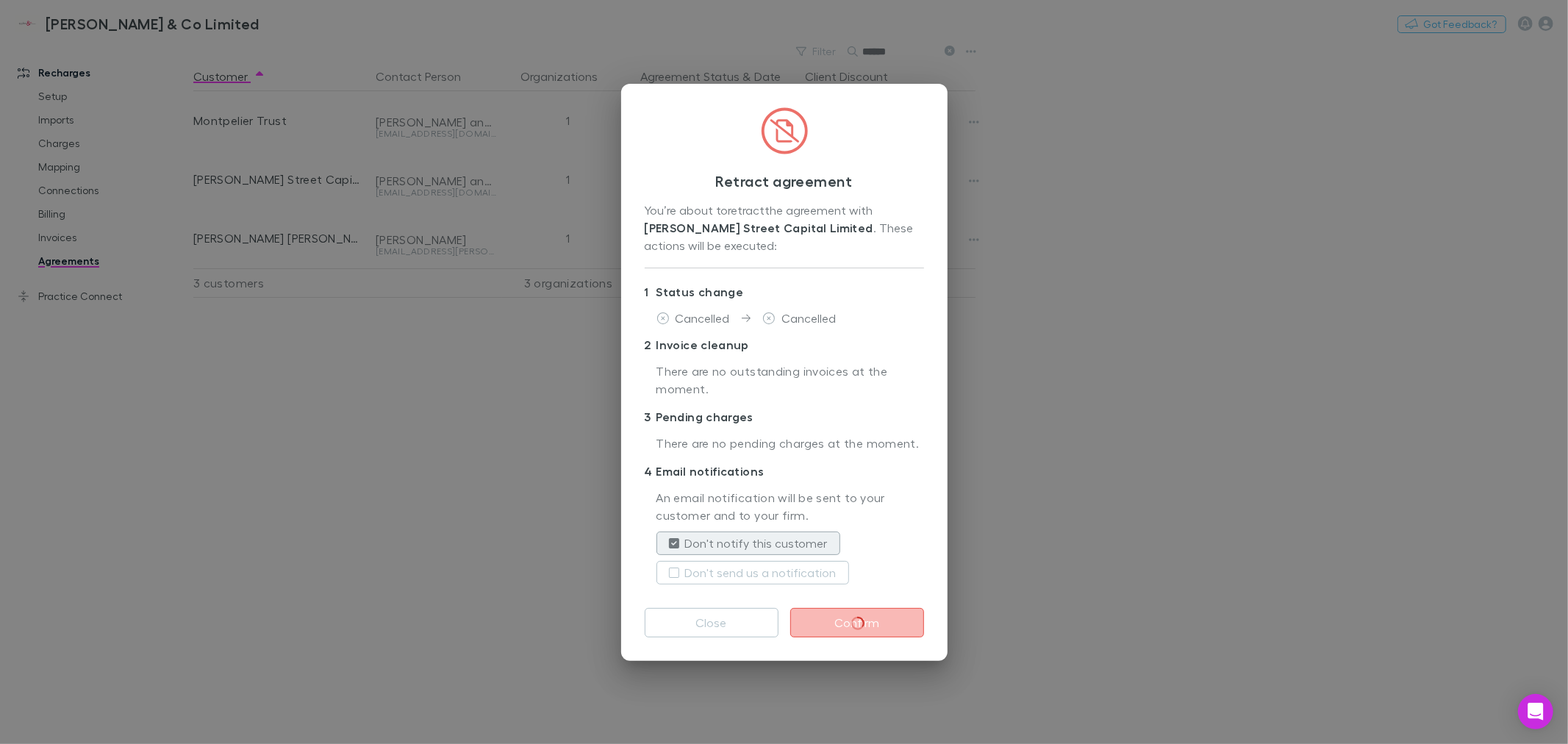
drag, startPoint x: 1087, startPoint y: 408, endPoint x: 1076, endPoint y: 482, distance: 74.8
click at [1087, 408] on div "Retract agreement You’re about to retract the agreement with Nelson Street Capi…" at bounding box center [784, 372] width 1568 height 744
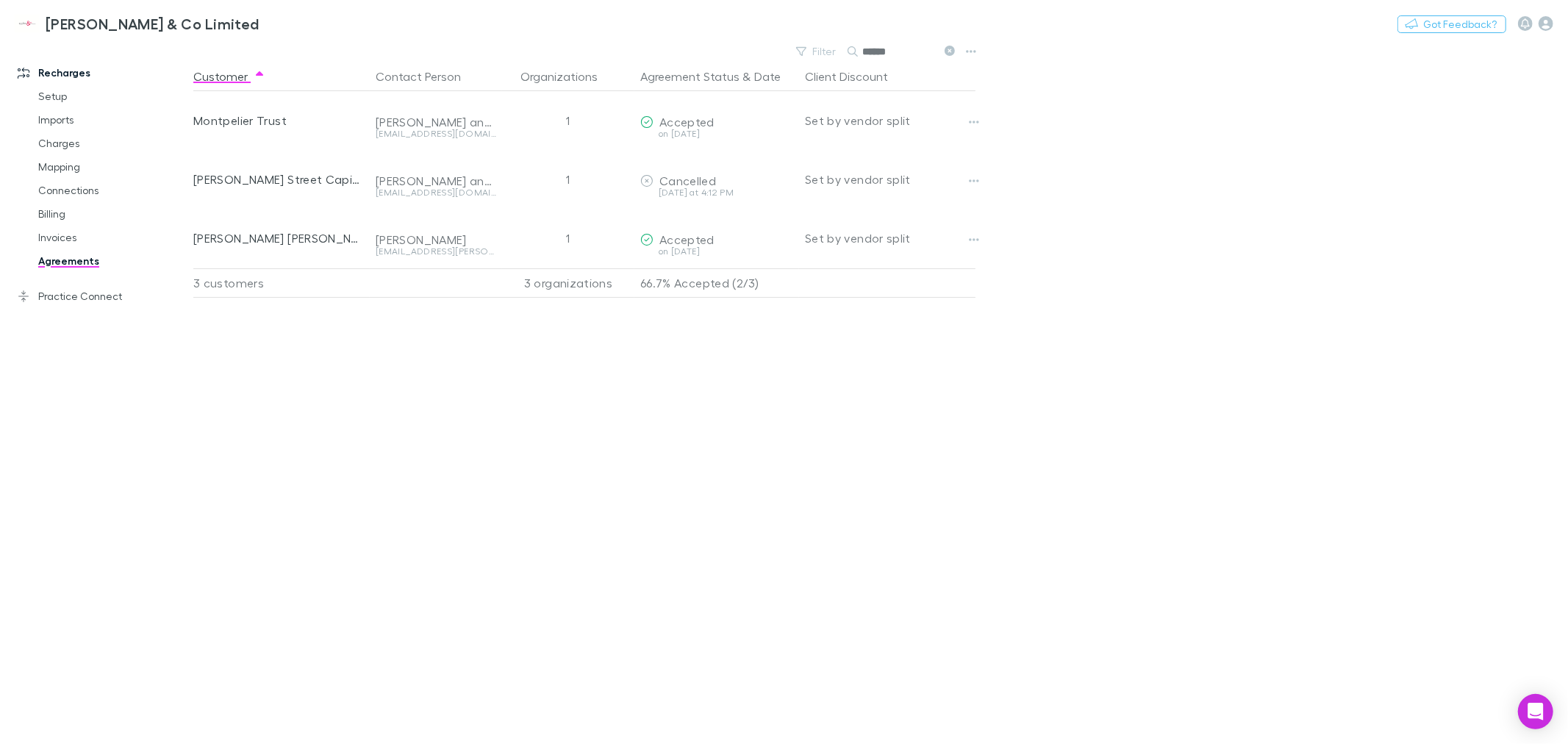
drag, startPoint x: 1076, startPoint y: 482, endPoint x: 1022, endPoint y: 469, distance: 55.5
click at [1078, 474] on main "Filter Search ****** Customer Contact Person Organizations Agreement Status & D…" at bounding box center [880, 392] width 1374 height 703
click at [723, 478] on div "Customer Contact Person Organizations Agreement Status & Date Client Discount M…" at bounding box center [597, 402] width 808 height 682
click at [723, 547] on div "Customer Contact Person Organizations Agreement Status & Date Client Discount M…" at bounding box center [597, 402] width 808 height 682
drag, startPoint x: 485, startPoint y: 405, endPoint x: 584, endPoint y: 335, distance: 121.2
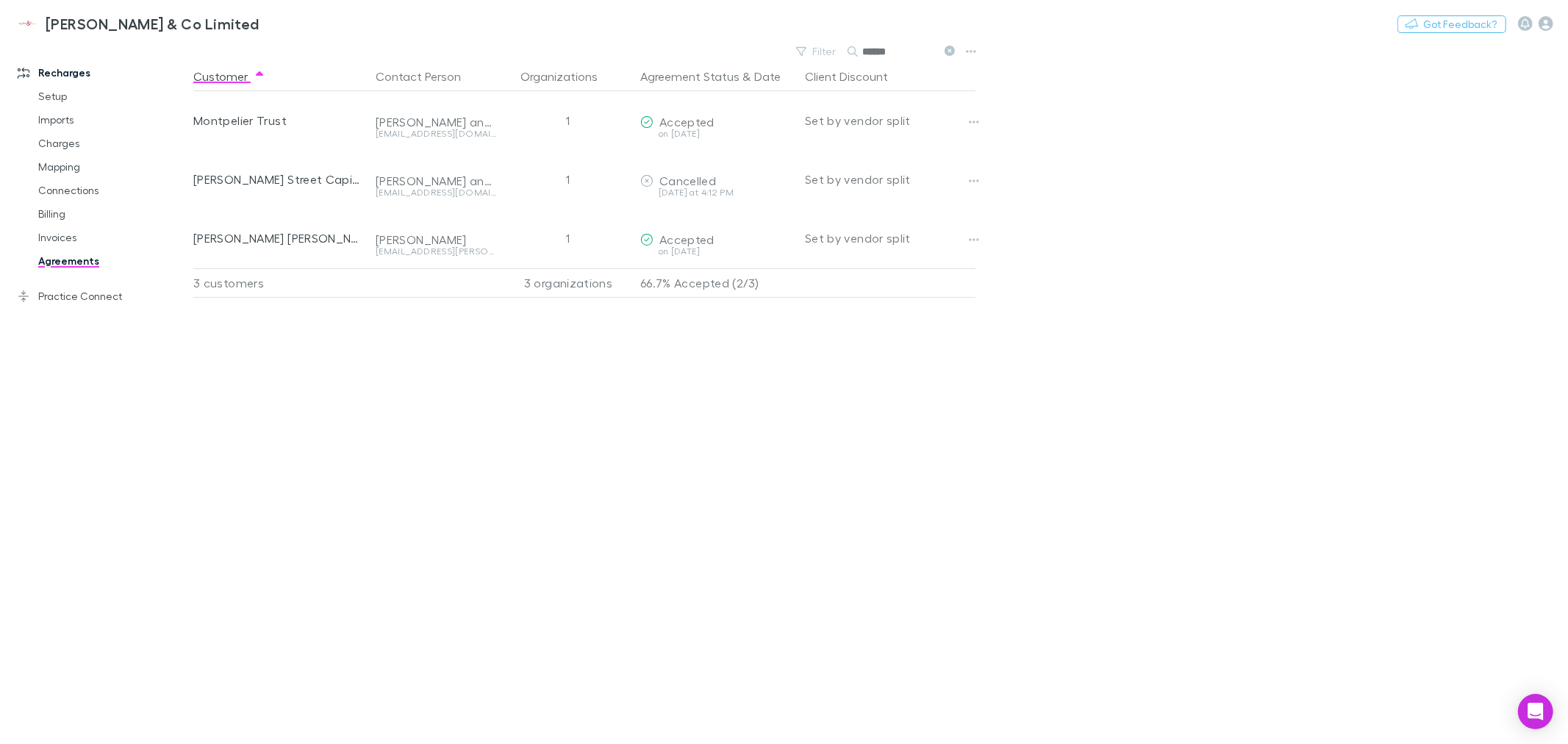
click at [487, 404] on div "Customer Contact Person Organizations Agreement Status & Date Client Discount M…" at bounding box center [597, 402] width 808 height 682
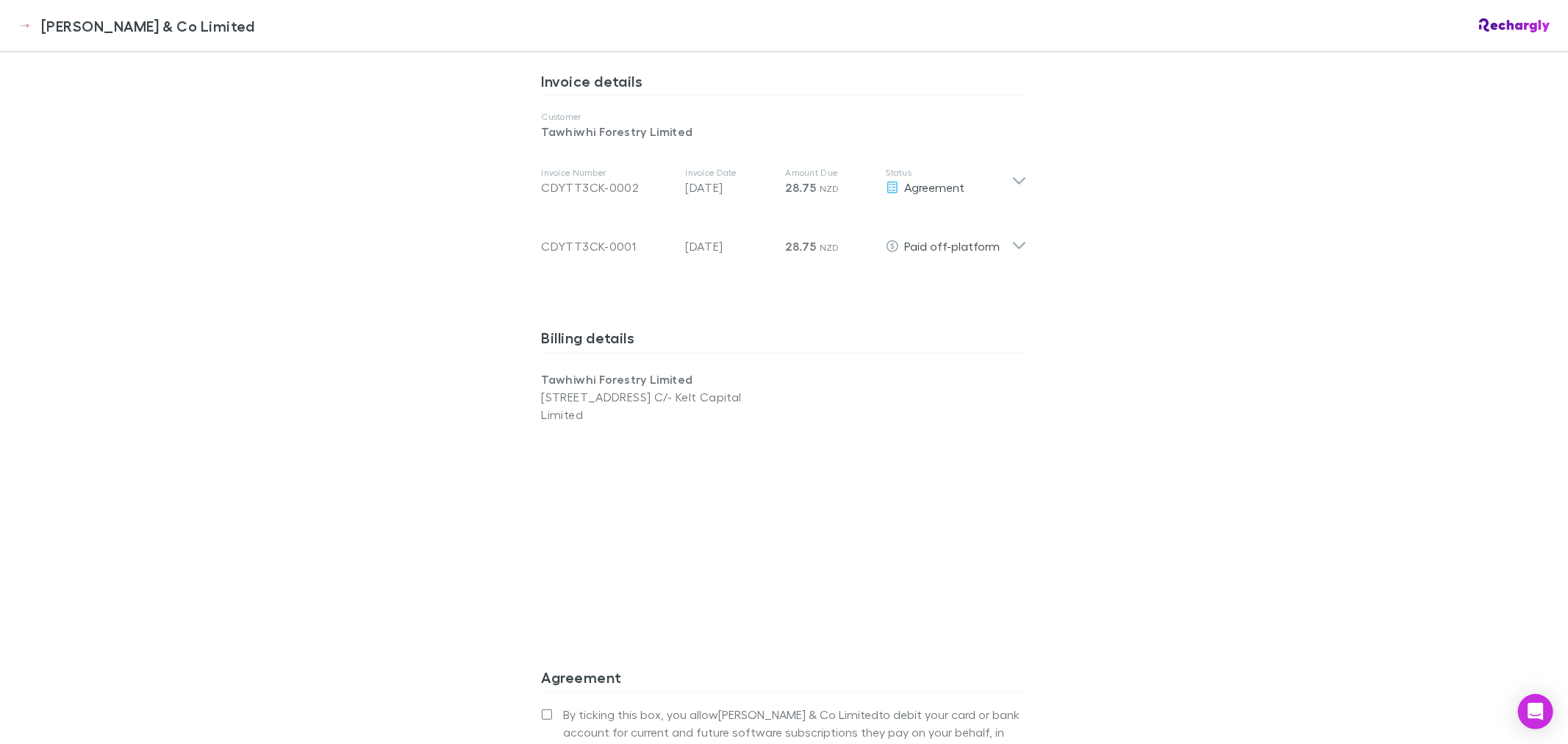
scroll to position [816, 0]
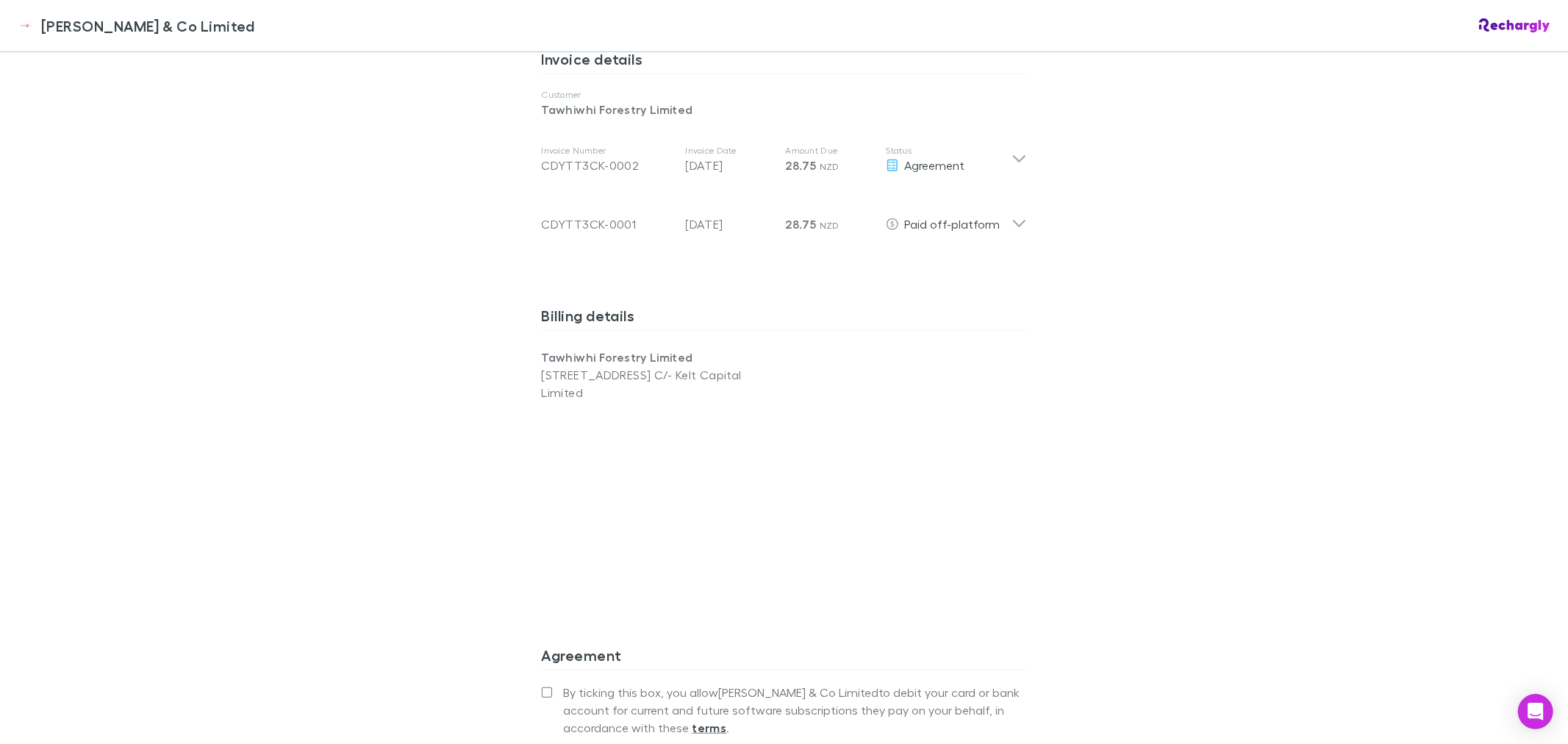
drag, startPoint x: 388, startPoint y: 287, endPoint x: 357, endPoint y: 313, distance: 40.5
click at [386, 287] on div "Epplett & Co Limited Epplett & Co Limited Software subscriptions agreement Eppl…" at bounding box center [784, 372] width 1568 height 744
click at [353, 334] on div "Epplett & Co Limited Epplett & Co Limited Software subscriptions agreement Eppl…" at bounding box center [784, 372] width 1568 height 744
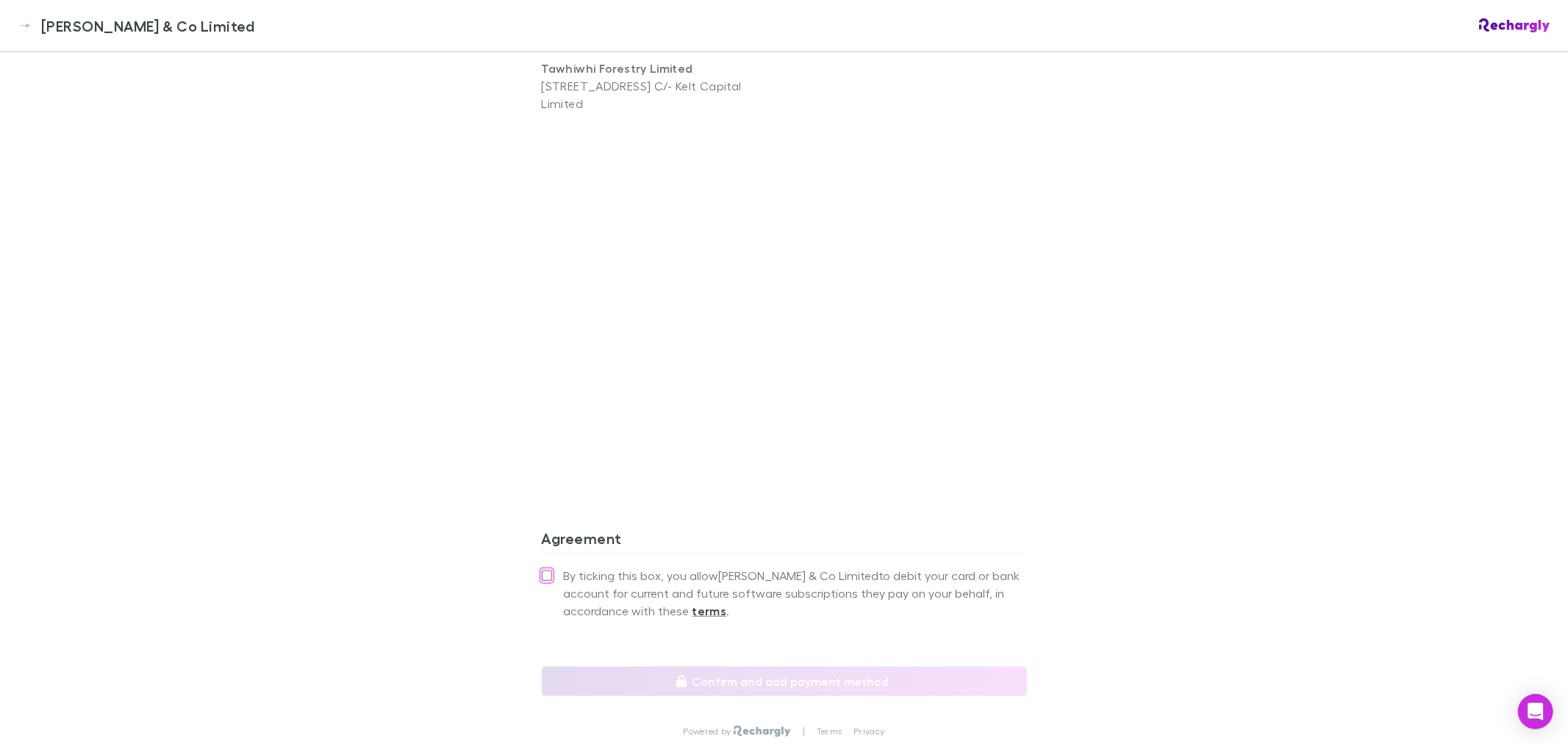
scroll to position [1183, 0]
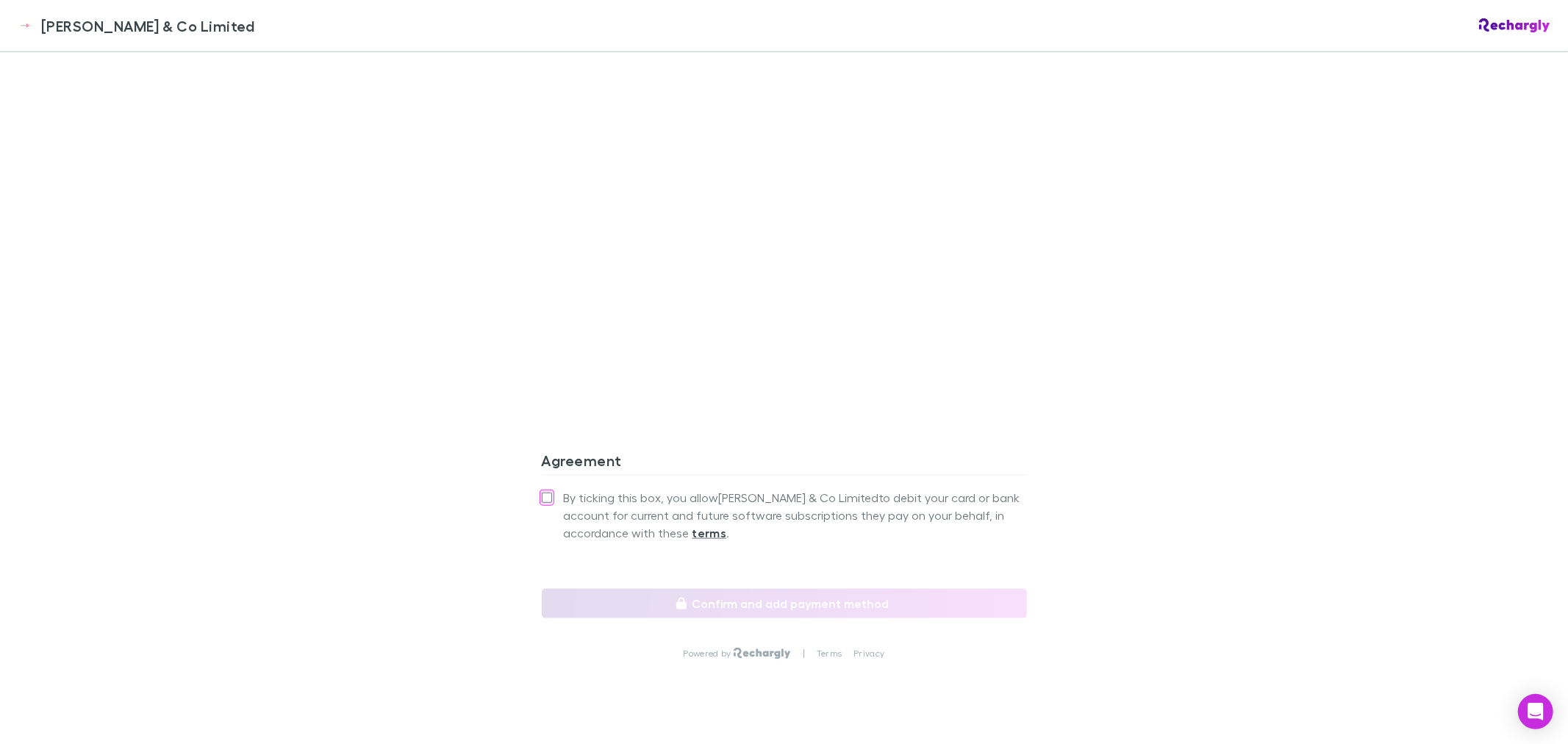
click at [458, 502] on div "Epplett & Co Limited Epplett & Co Limited Software subscriptions agreement Eppl…" at bounding box center [784, 372] width 1568 height 744
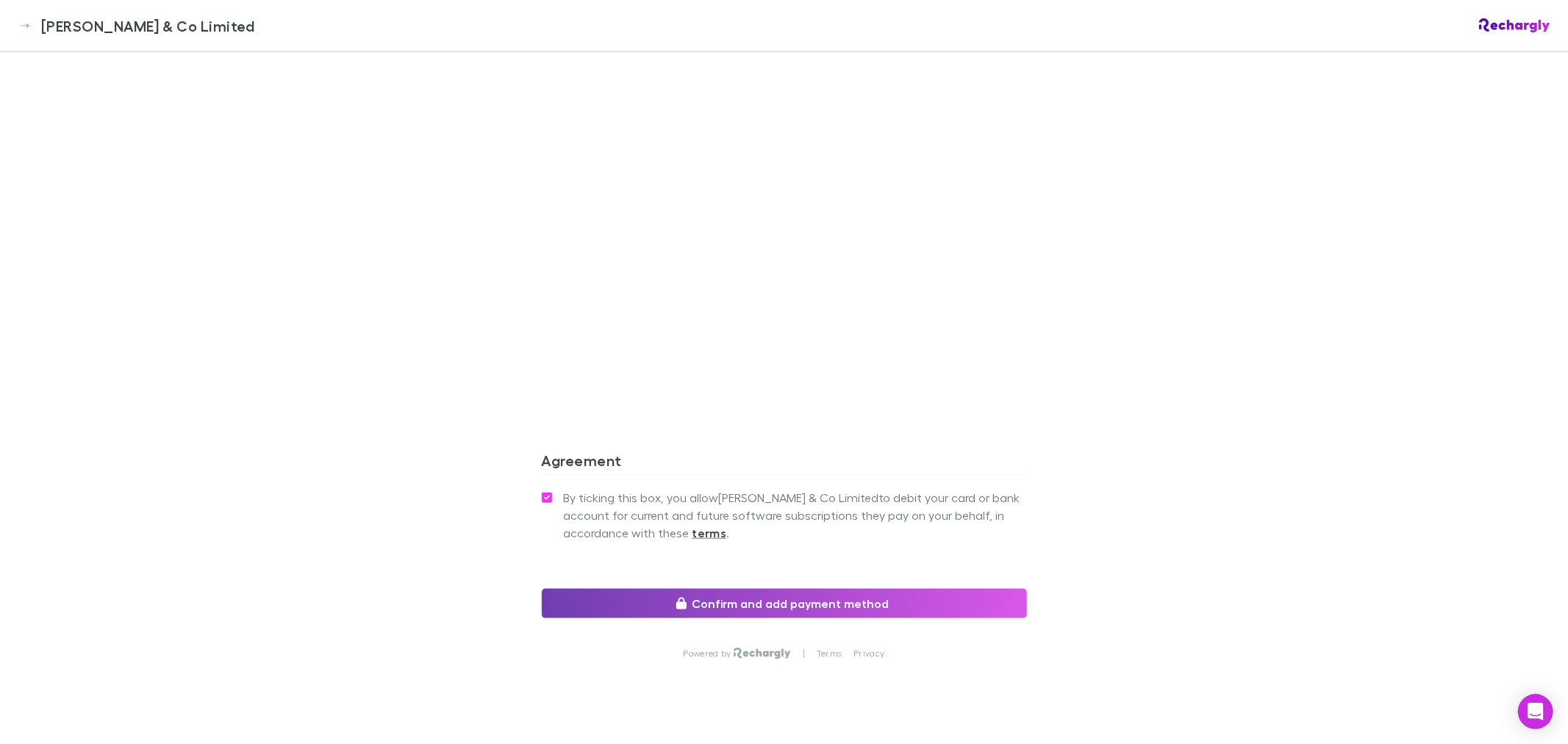
click at [761, 589] on button "Confirm and add payment method" at bounding box center [784, 603] width 485 height 29
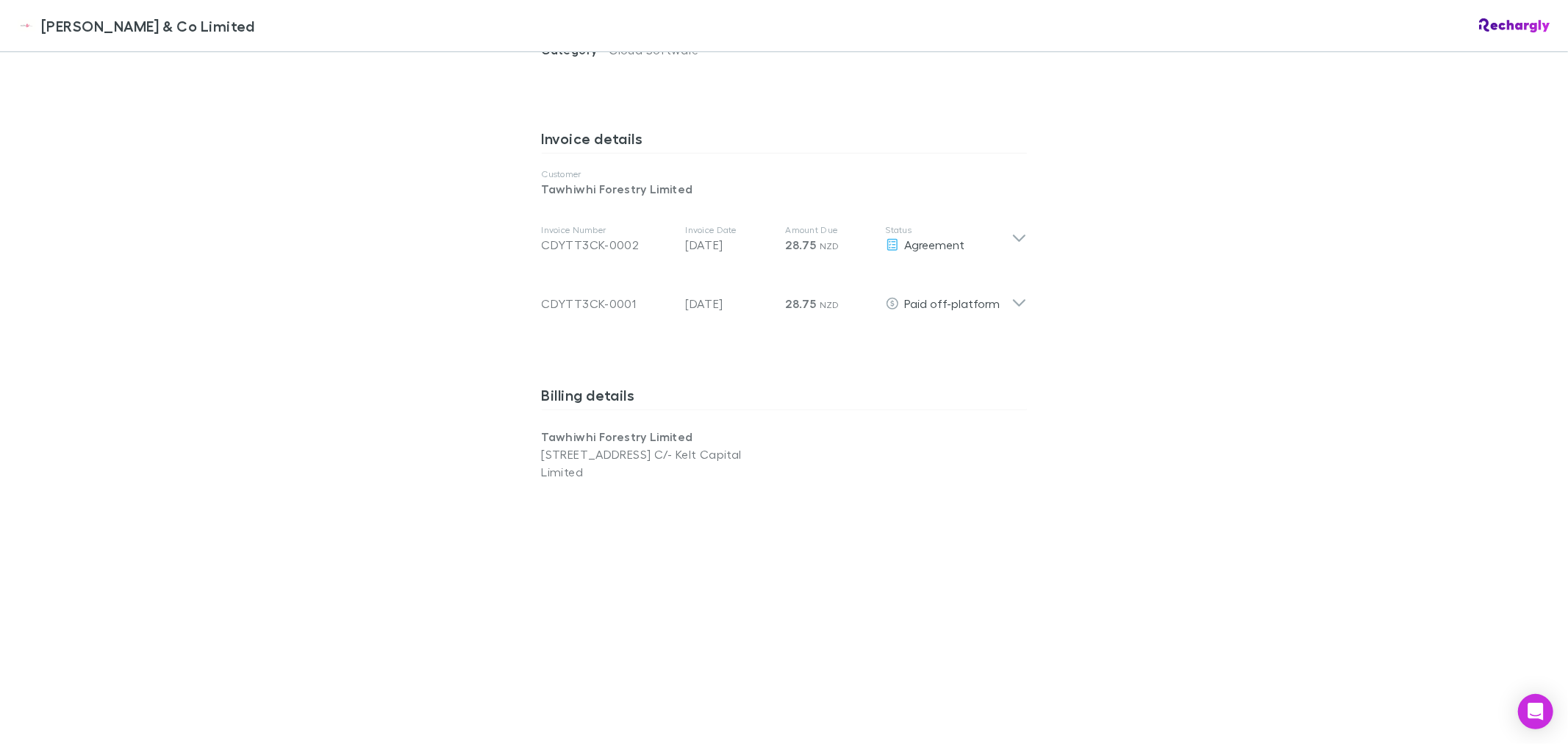
scroll to position [612, 0]
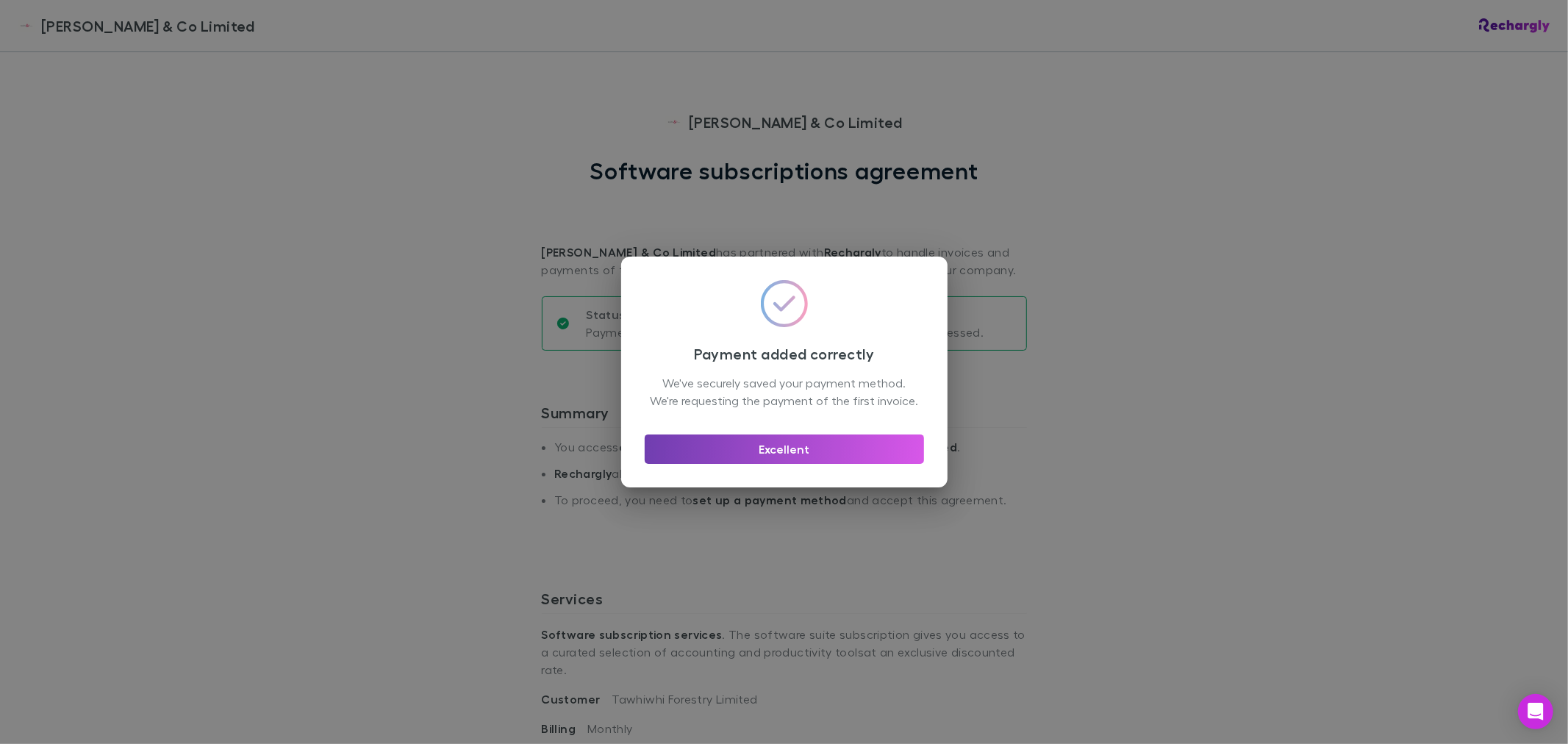
click at [738, 462] on button "Excellent" at bounding box center [784, 449] width 279 height 29
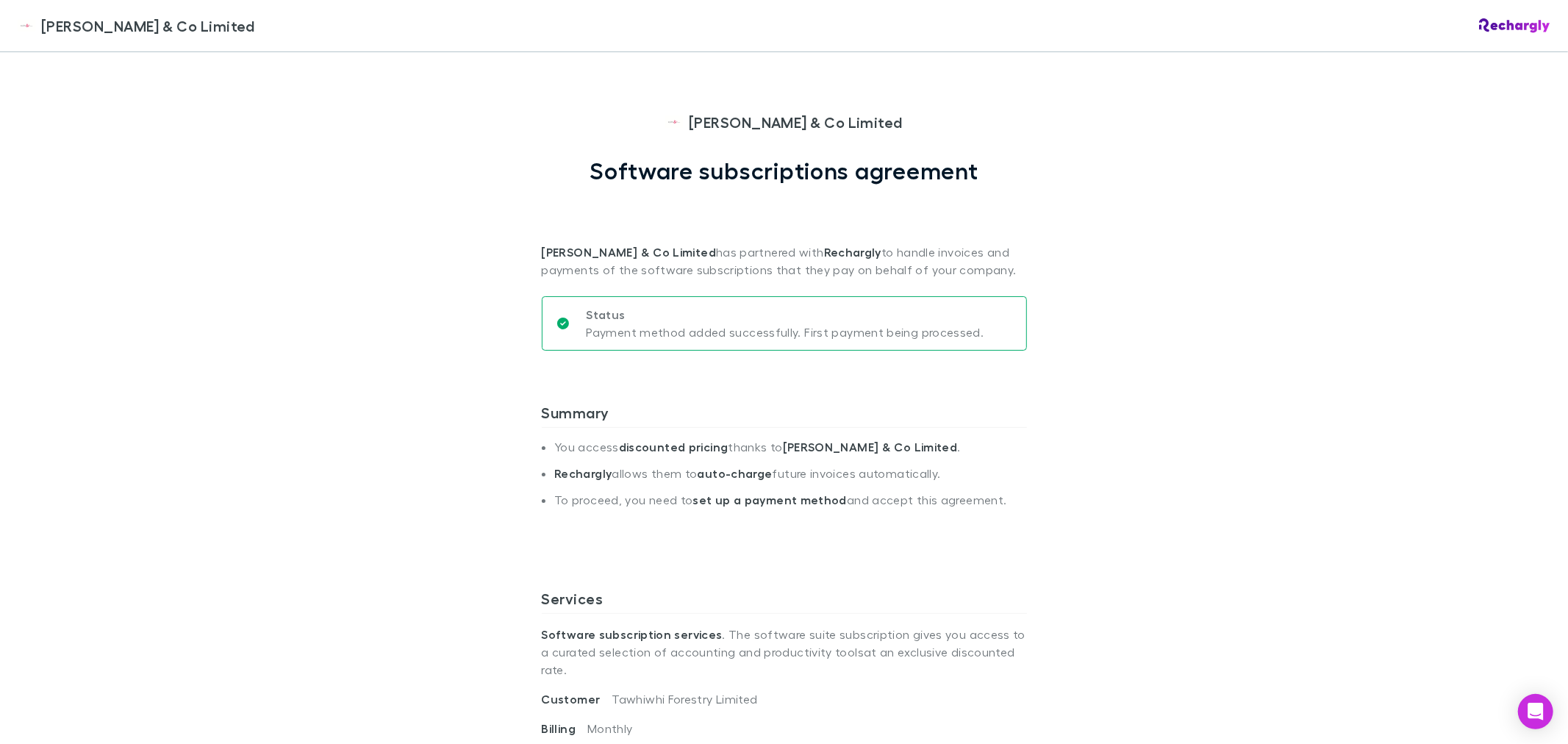
click at [1313, 272] on div "[PERSON_NAME] & Co Limited [PERSON_NAME] & Co Limited Software subscriptions ag…" at bounding box center [784, 372] width 1568 height 744
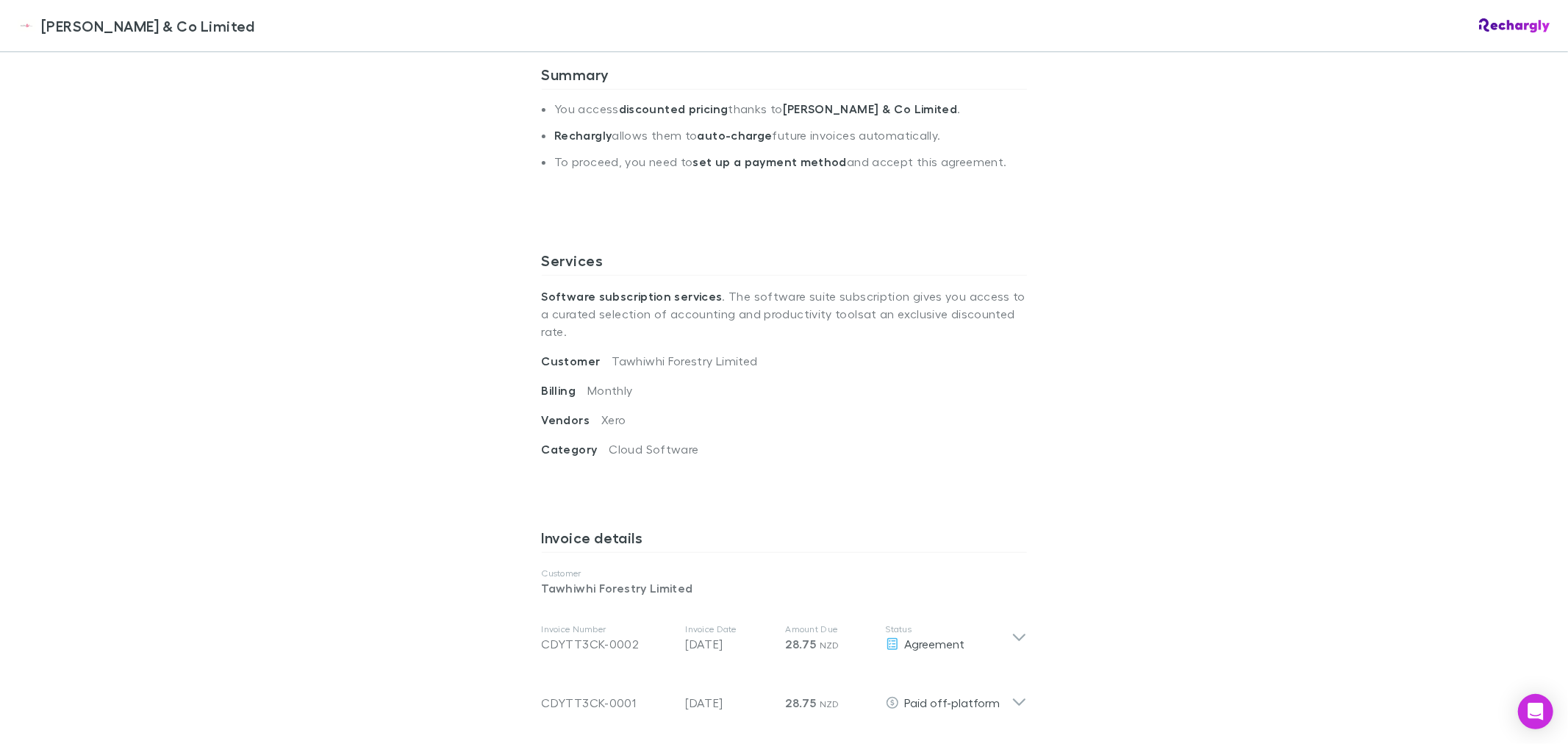
scroll to position [489, 0]
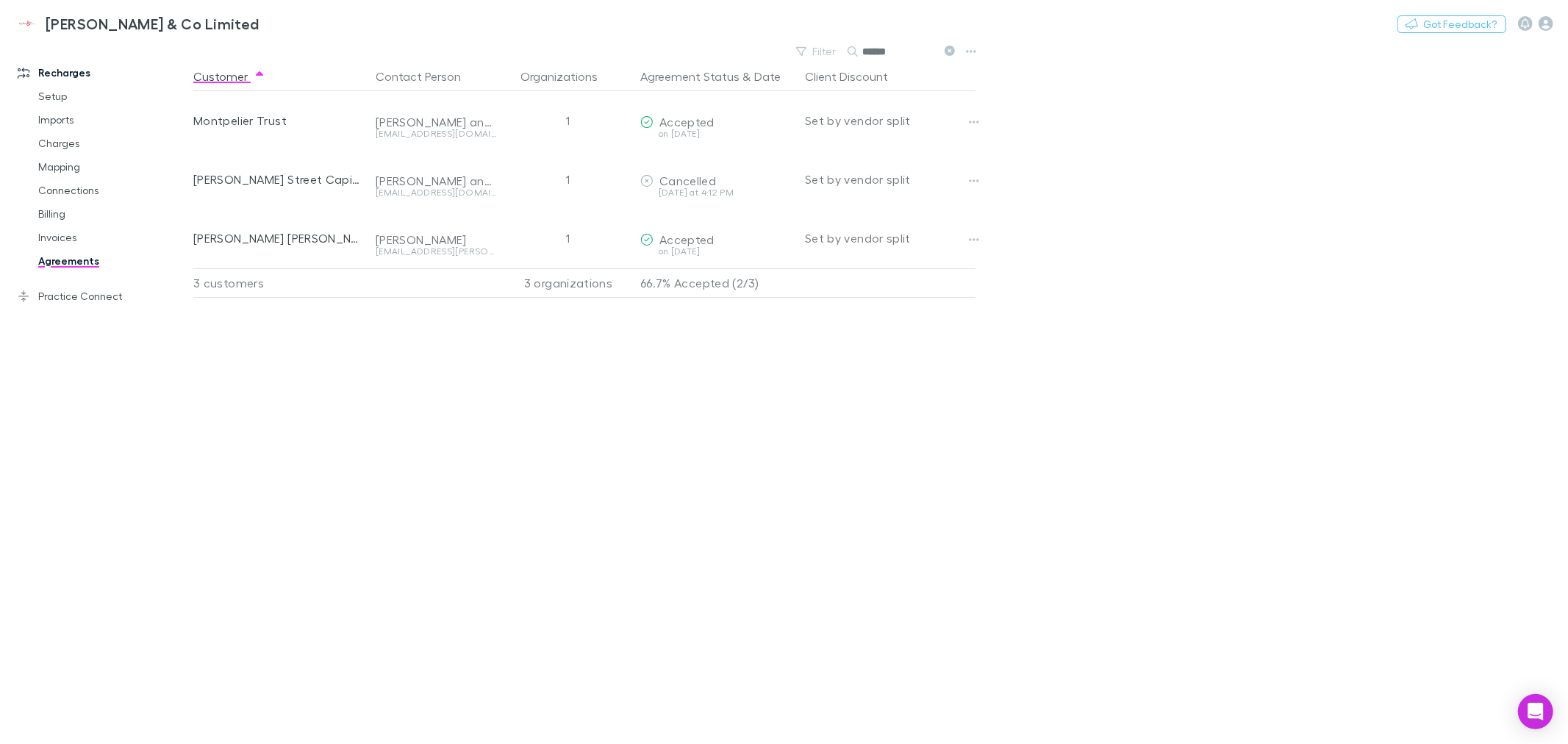
click at [950, 45] on div "[PERSON_NAME] & Co Limited Nothing Got Feedback?" at bounding box center [784, 23] width 1568 height 47
drag, startPoint x: 946, startPoint y: 55, endPoint x: 902, endPoint y: 49, distance: 44.4
click at [947, 54] on icon at bounding box center [949, 51] width 10 height 10
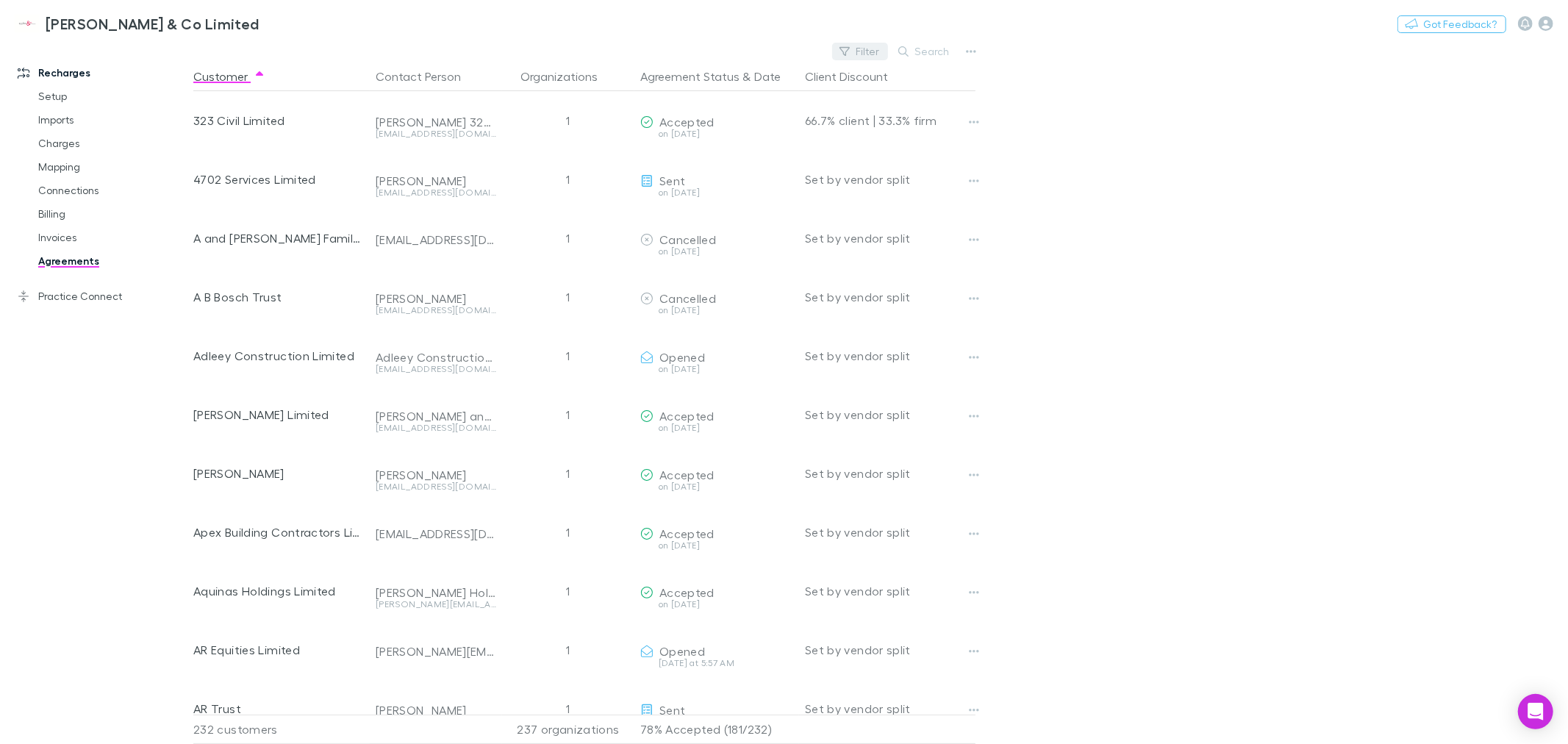
click at [893, 50] on button "Search" at bounding box center [924, 51] width 67 height 18
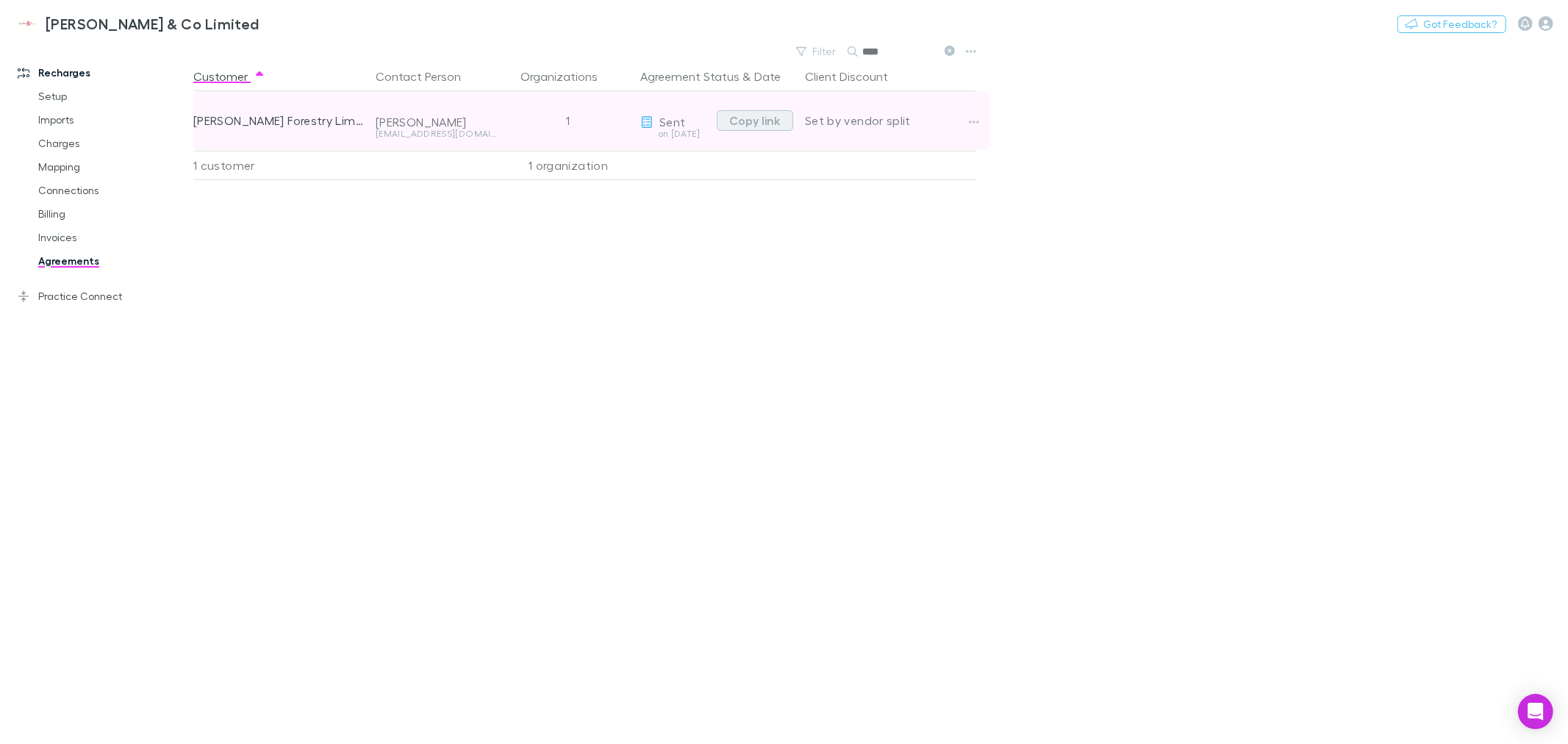
type input "****"
click at [750, 118] on button "Copy link" at bounding box center [754, 120] width 76 height 21
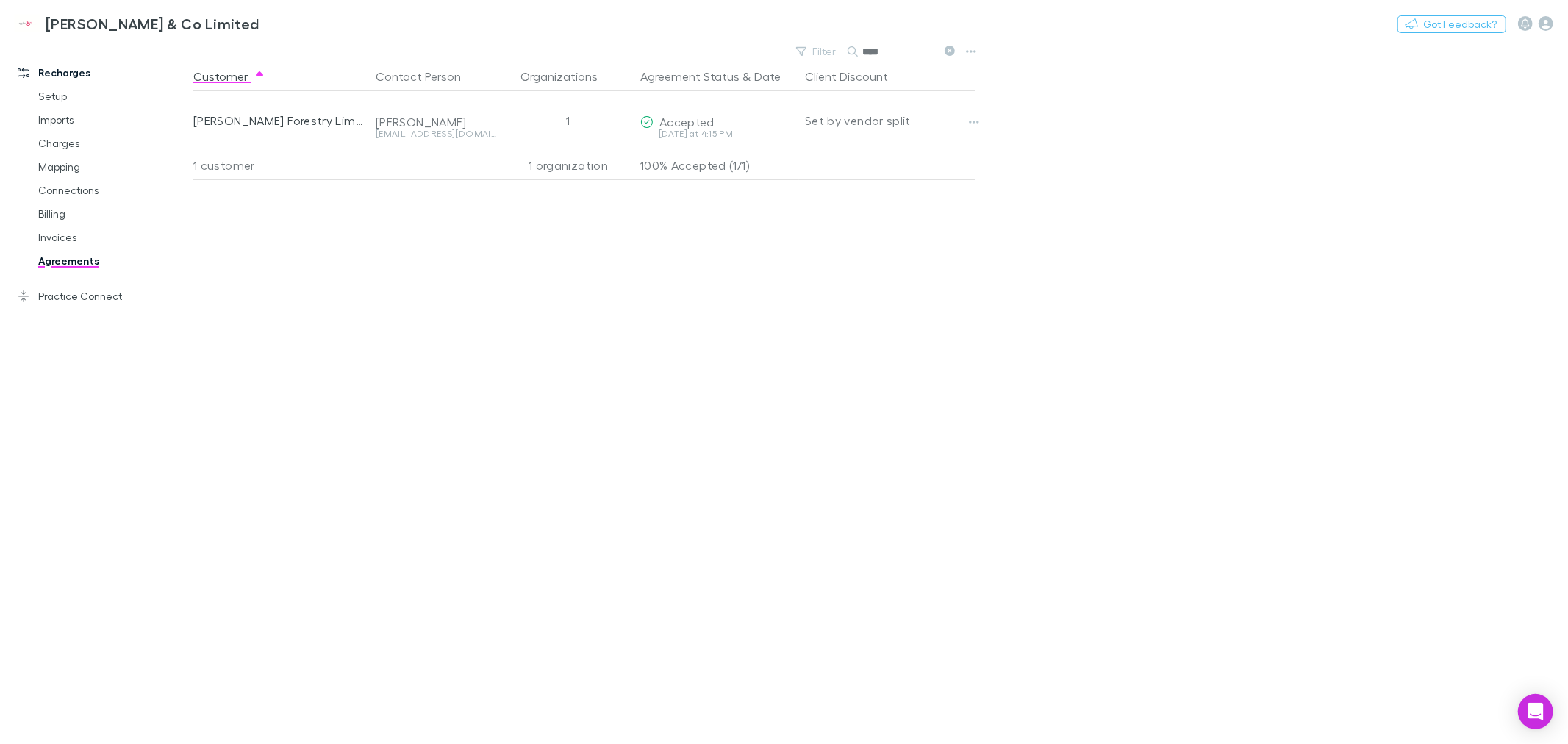
click at [948, 48] on icon at bounding box center [949, 51] width 10 height 10
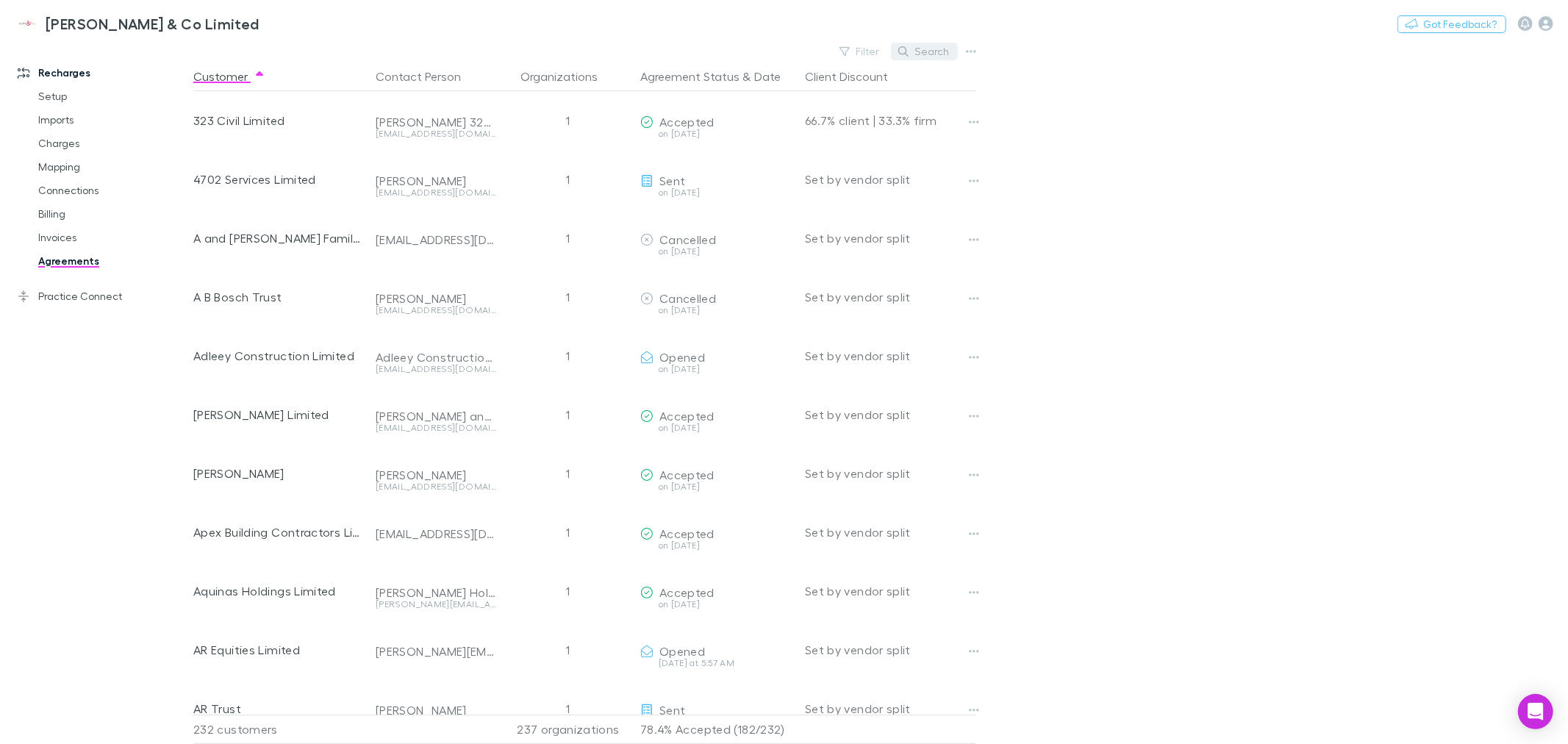
click at [914, 53] on button "Search" at bounding box center [924, 51] width 67 height 18
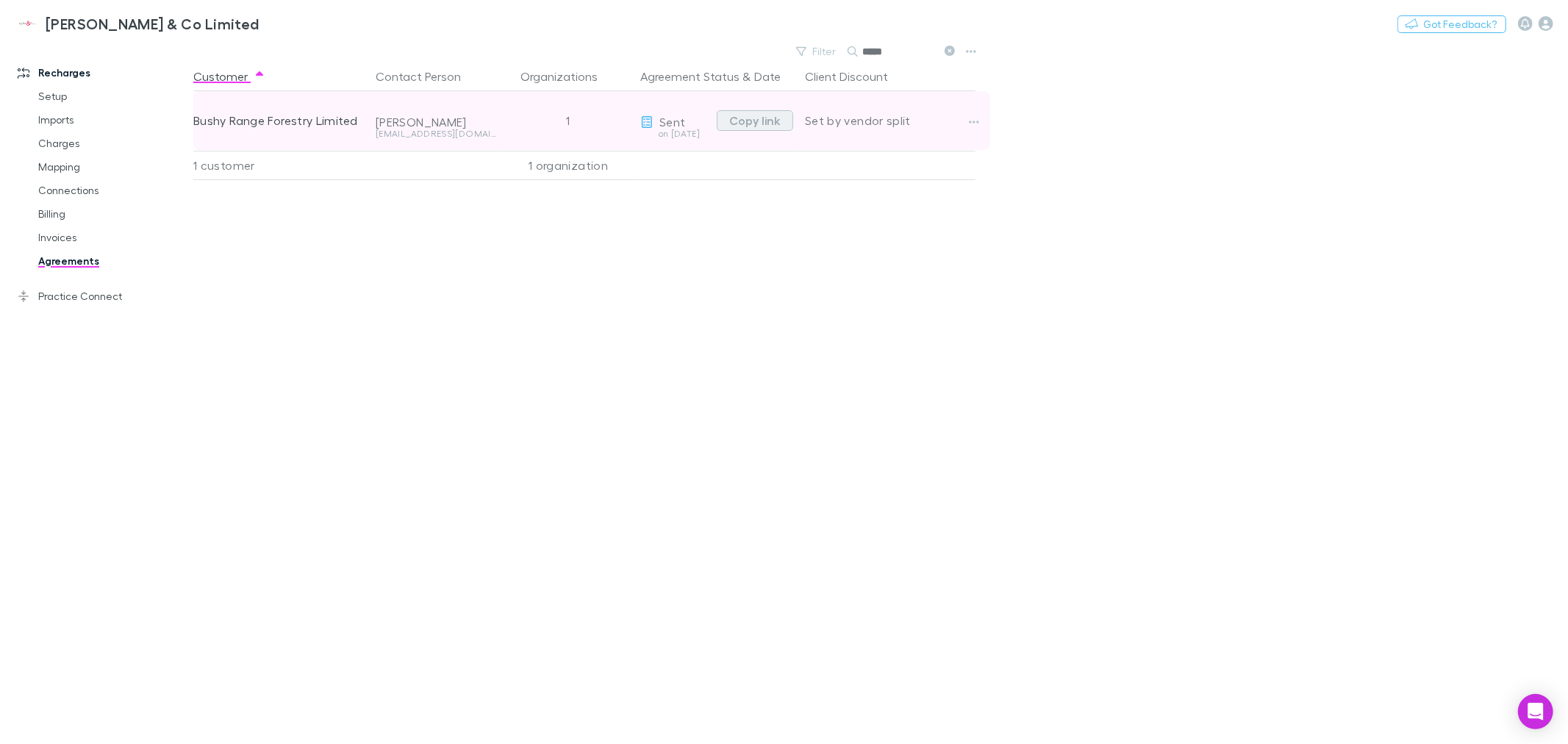
type input "*****"
click at [752, 119] on button "Copy link" at bounding box center [754, 120] width 76 height 21
click at [970, 119] on icon "button" at bounding box center [974, 122] width 10 height 12
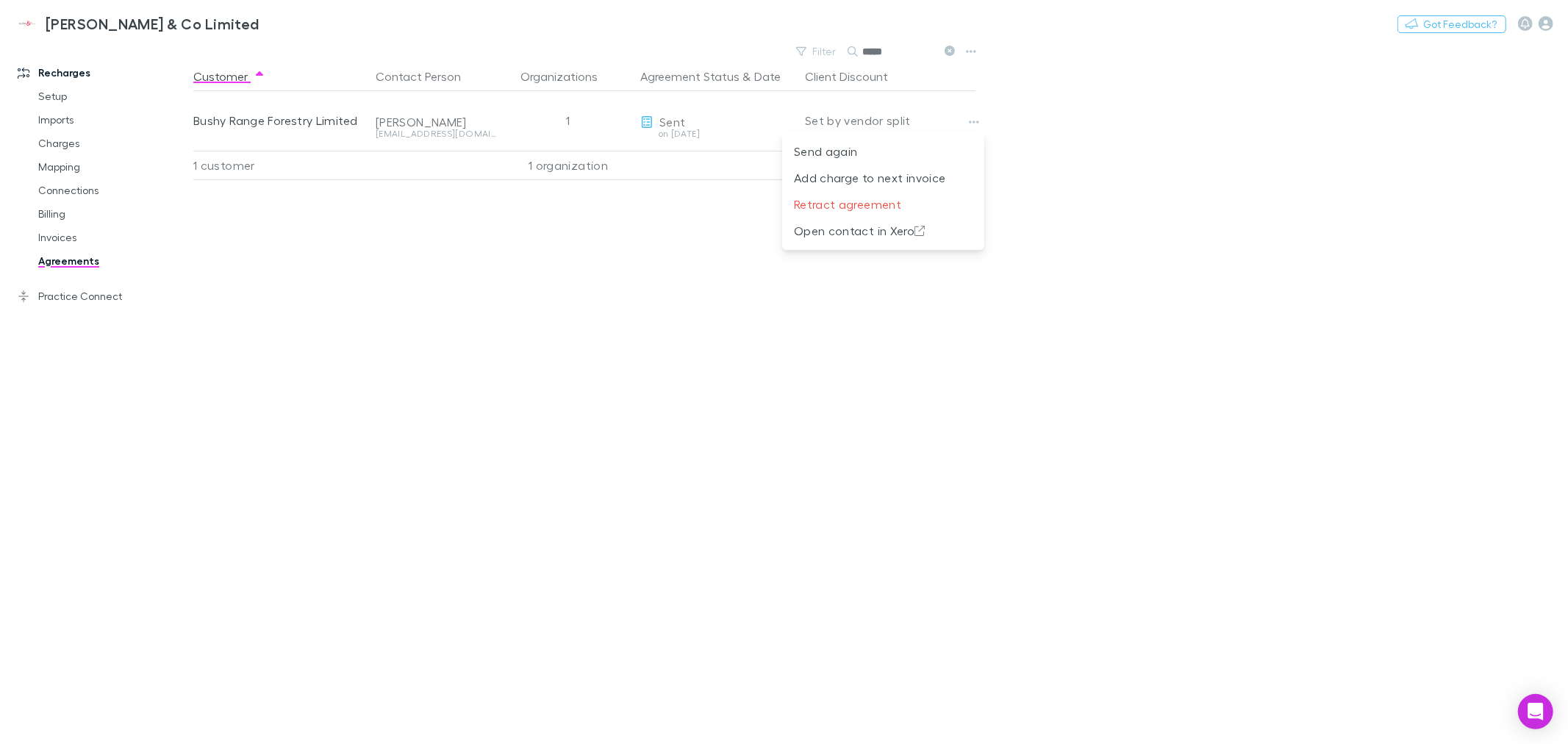
click at [724, 412] on div at bounding box center [784, 372] width 1568 height 744
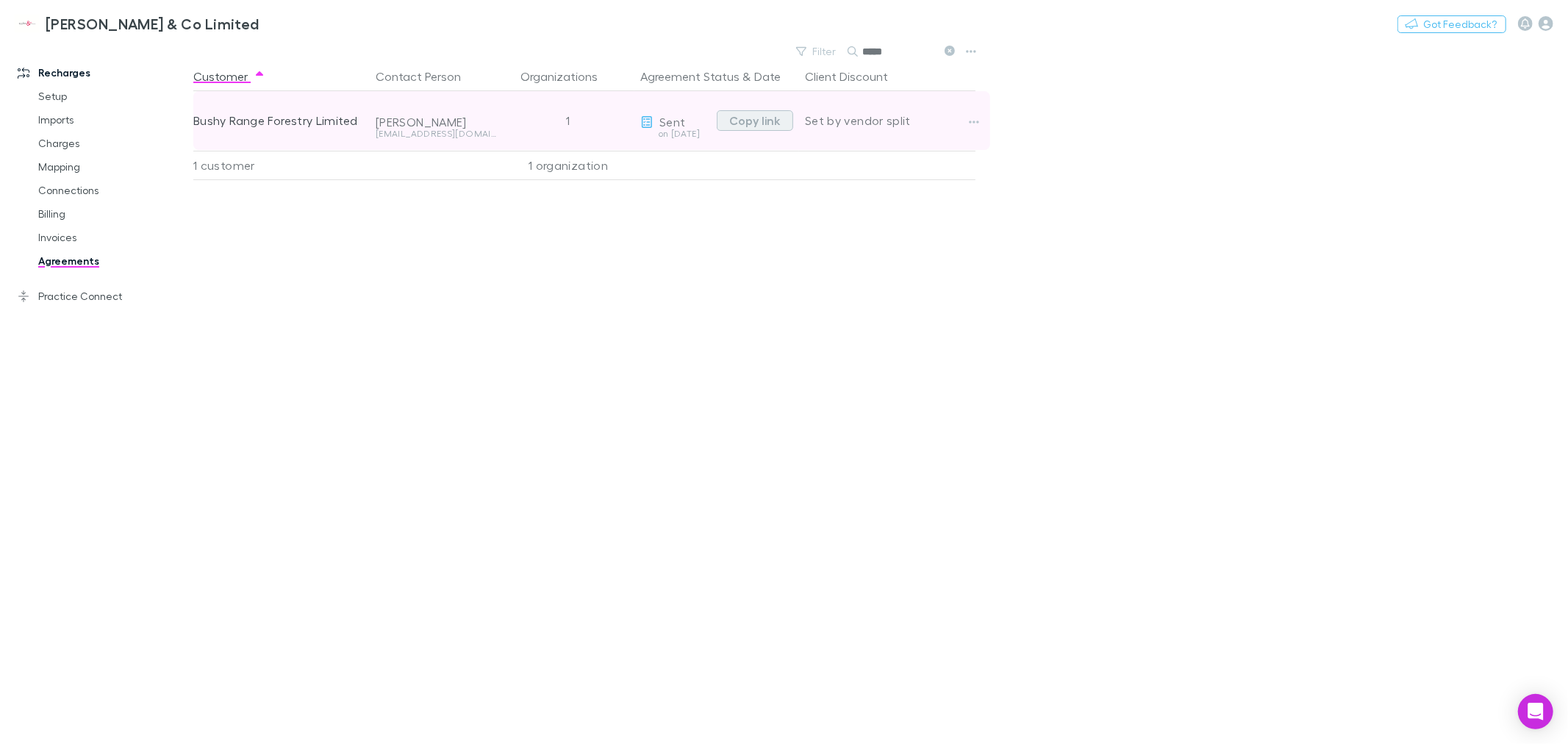
click at [740, 120] on button "Copy link" at bounding box center [754, 120] width 76 height 21
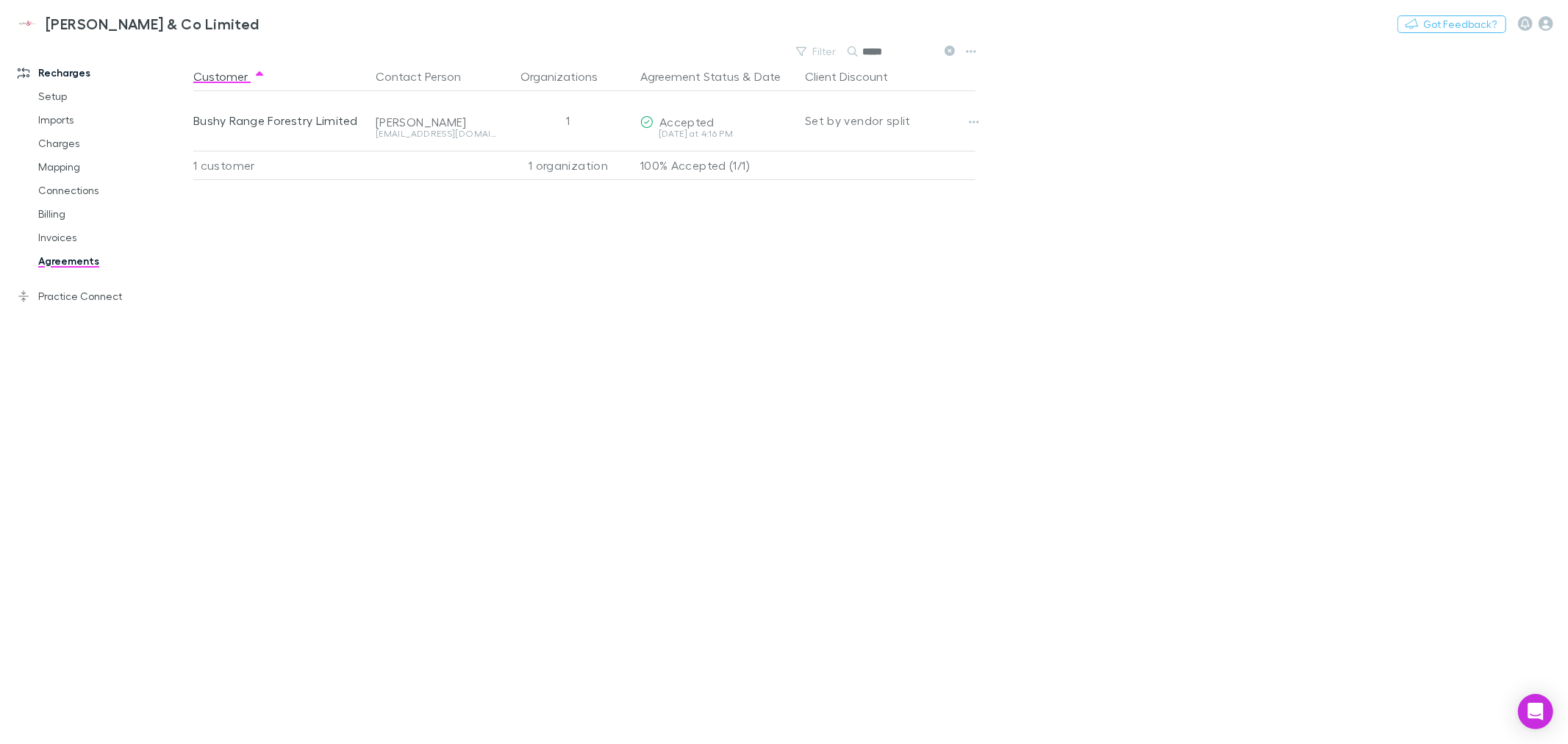
click at [490, 351] on div "Customer Contact Person Organizations Agreement Status & Date Client Discount B…" at bounding box center [597, 402] width 808 height 682
click at [948, 48] on icon at bounding box center [949, 51] width 10 height 10
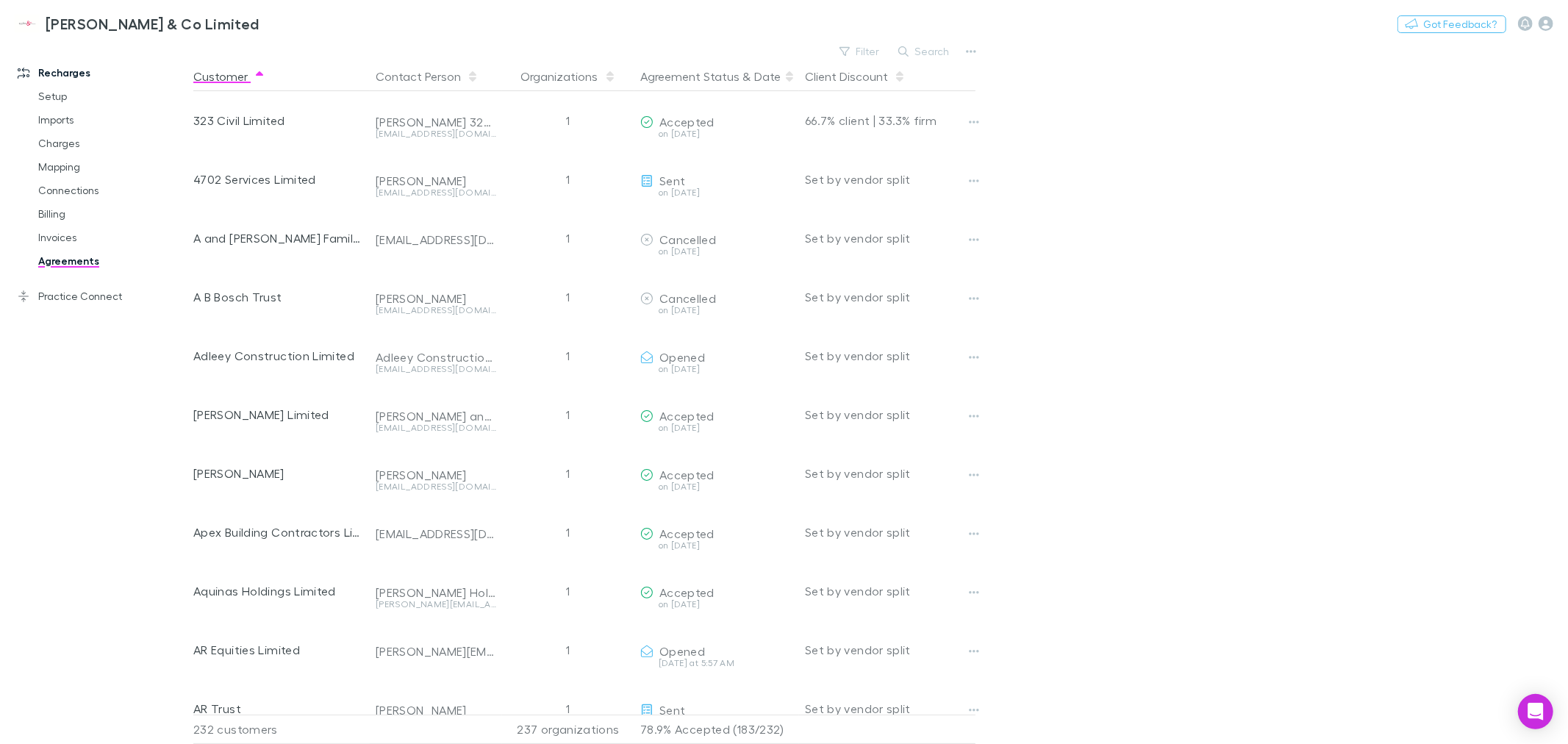
click at [786, 75] on icon at bounding box center [790, 73] width 8 height 4
click at [786, 79] on icon at bounding box center [790, 76] width 8 height 12
click at [723, 85] on button "Agreement Status" at bounding box center [690, 76] width 100 height 29
click at [688, 77] on button "Agreement Status" at bounding box center [690, 76] width 100 height 29
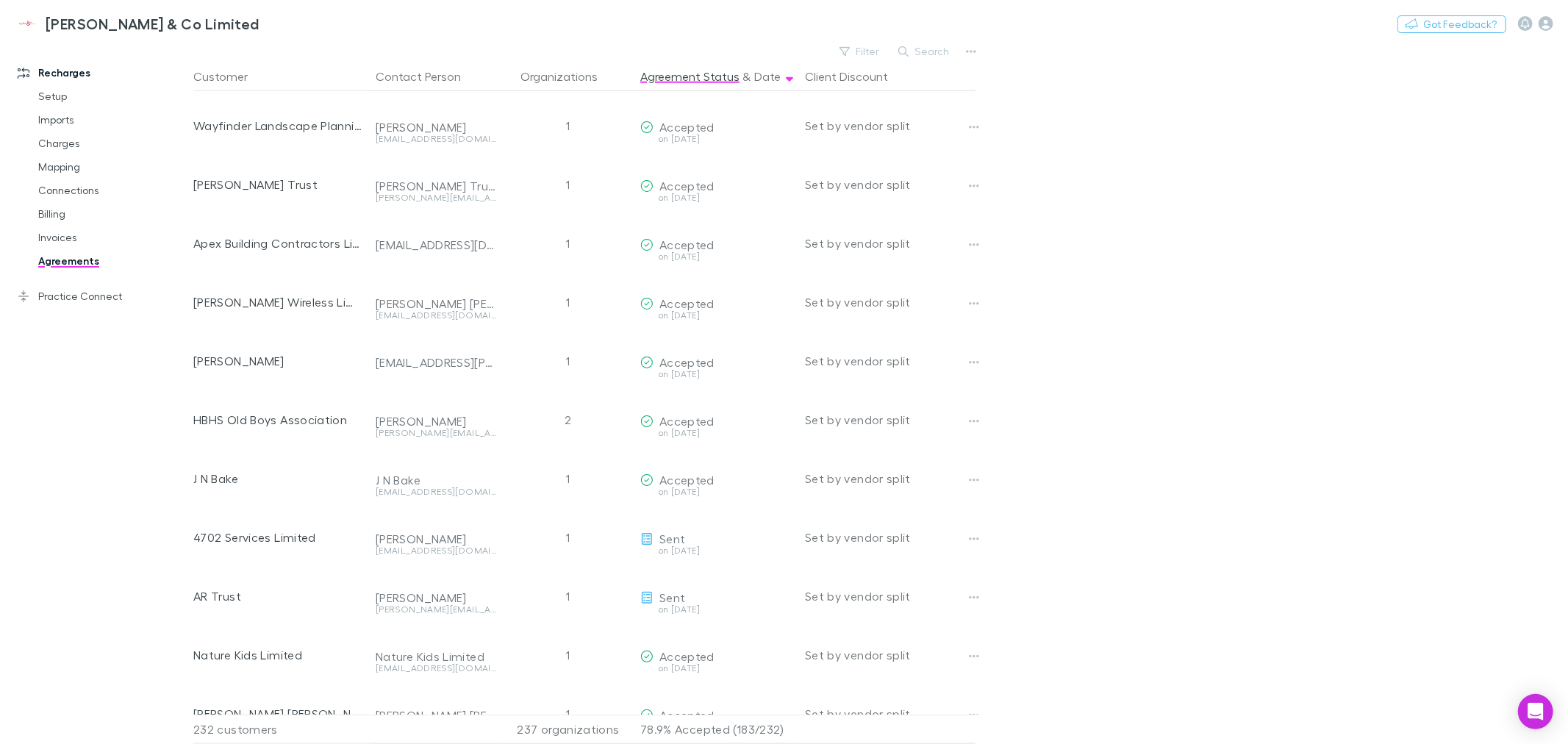
scroll to position [980, 0]
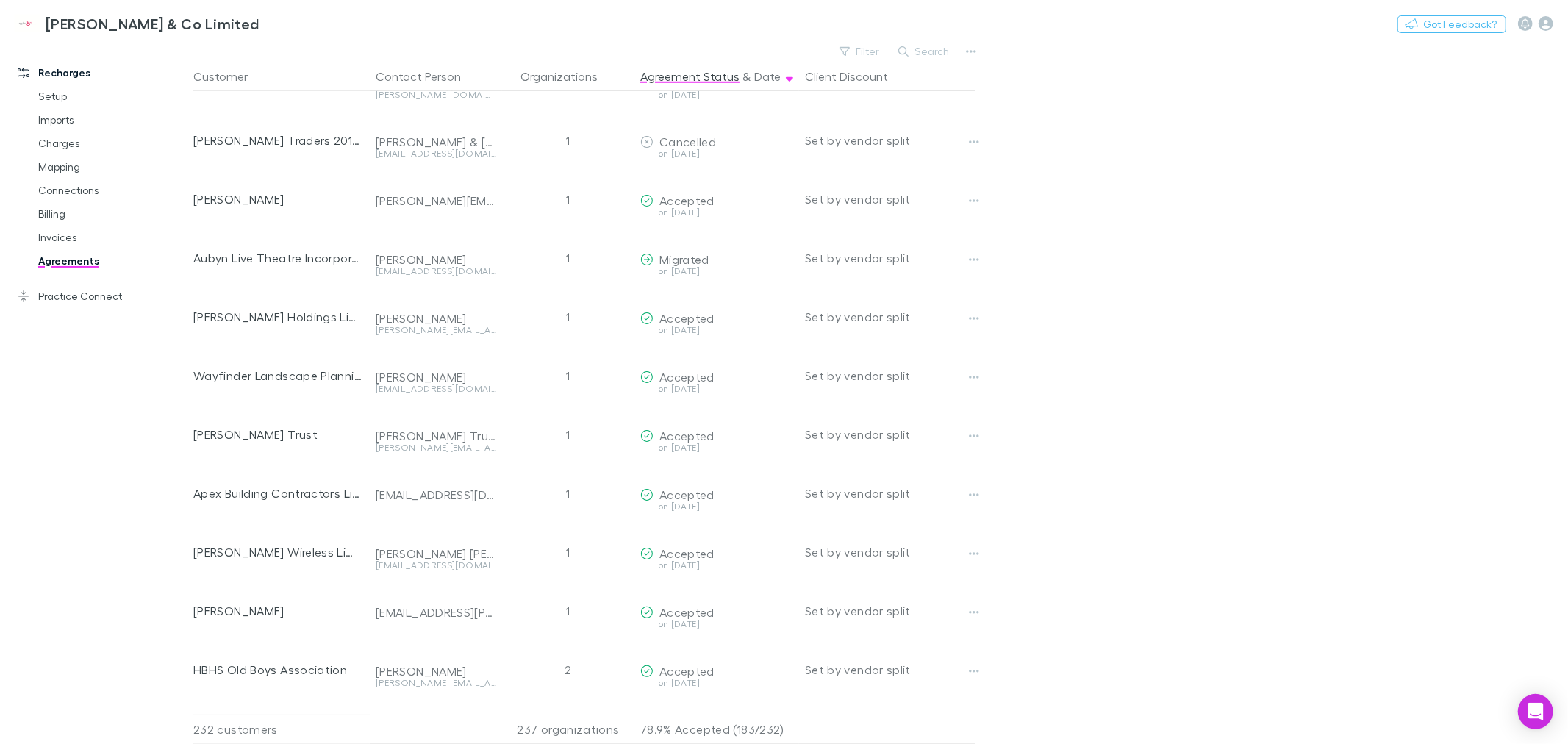
click at [79, 257] on link "Agreements" at bounding box center [112, 260] width 179 height 23
click at [59, 141] on link "Charges" at bounding box center [112, 142] width 179 height 23
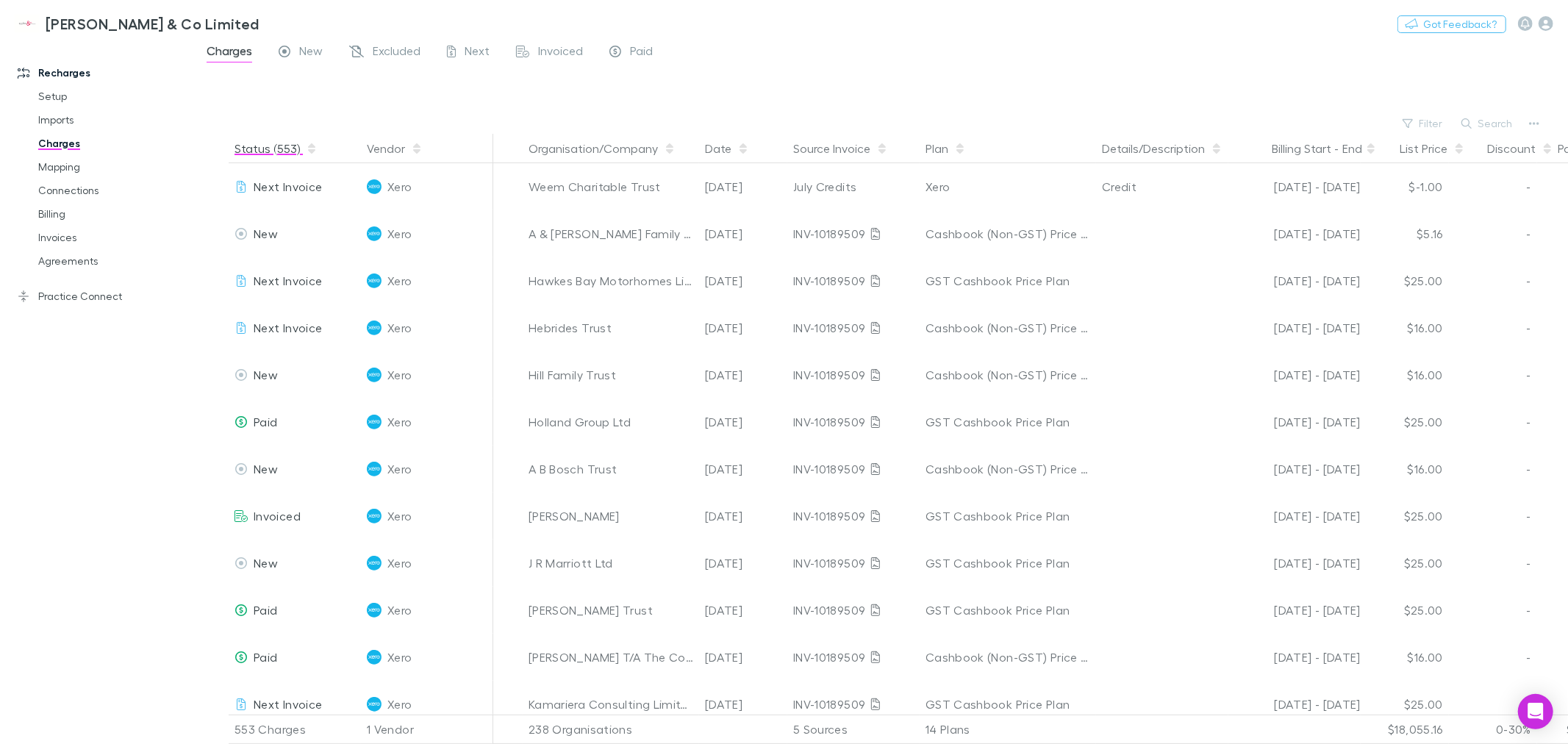
click at [274, 151] on button "Status (553)" at bounding box center [275, 148] width 83 height 29
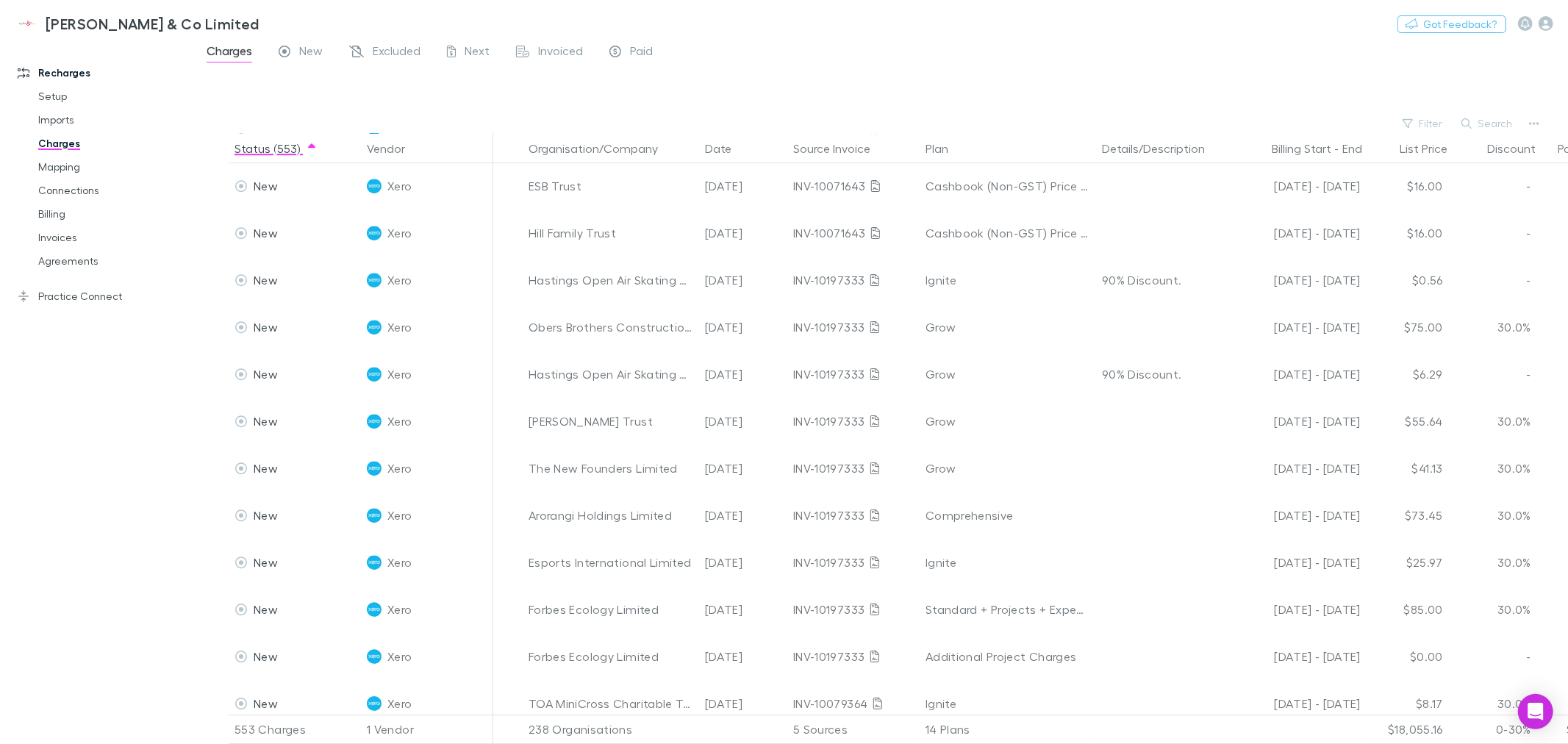
scroll to position [3756, 0]
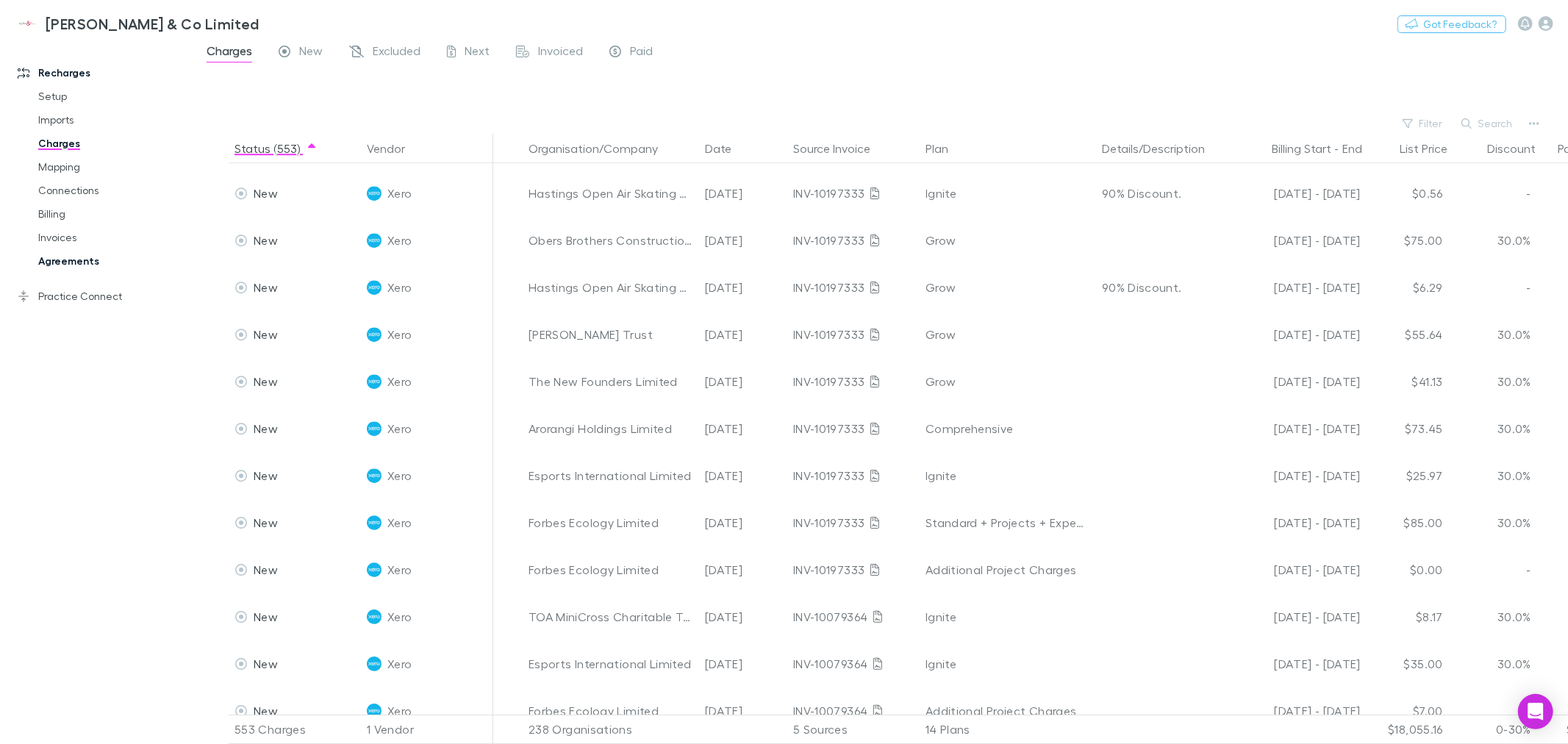
click at [58, 258] on link "Agreements" at bounding box center [112, 260] width 179 height 23
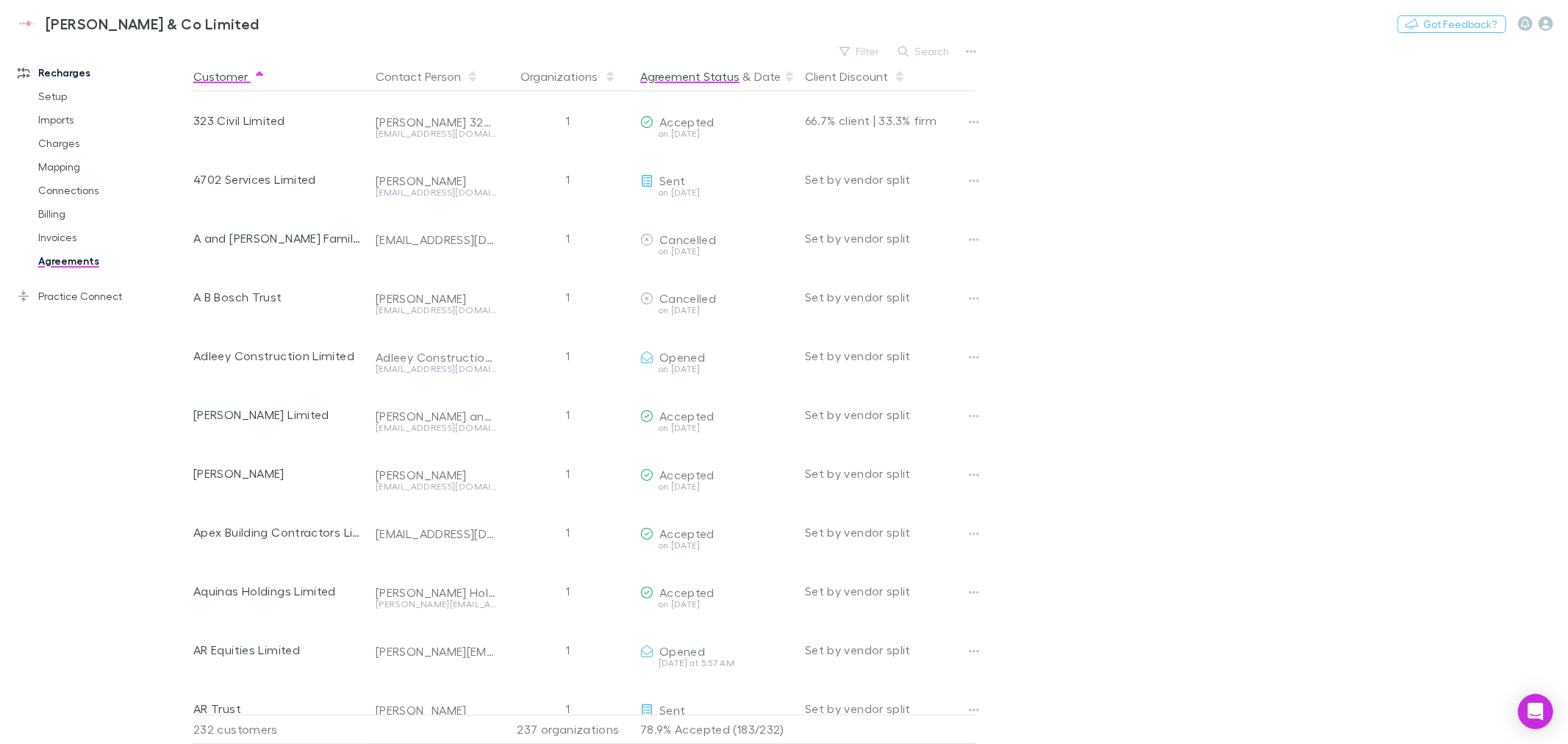
click at [673, 78] on button "Agreement Status" at bounding box center [690, 76] width 100 height 29
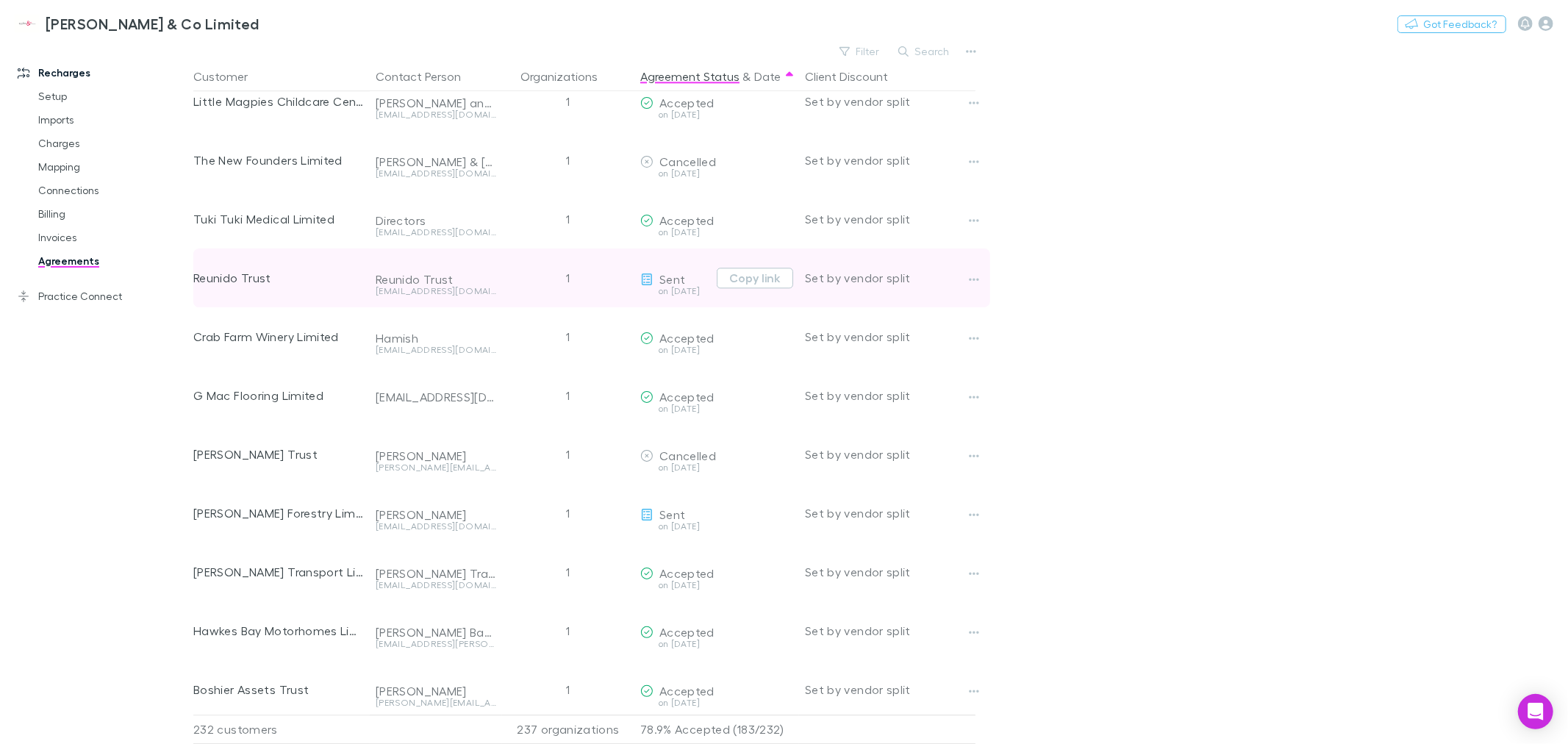
scroll to position [2981, 0]
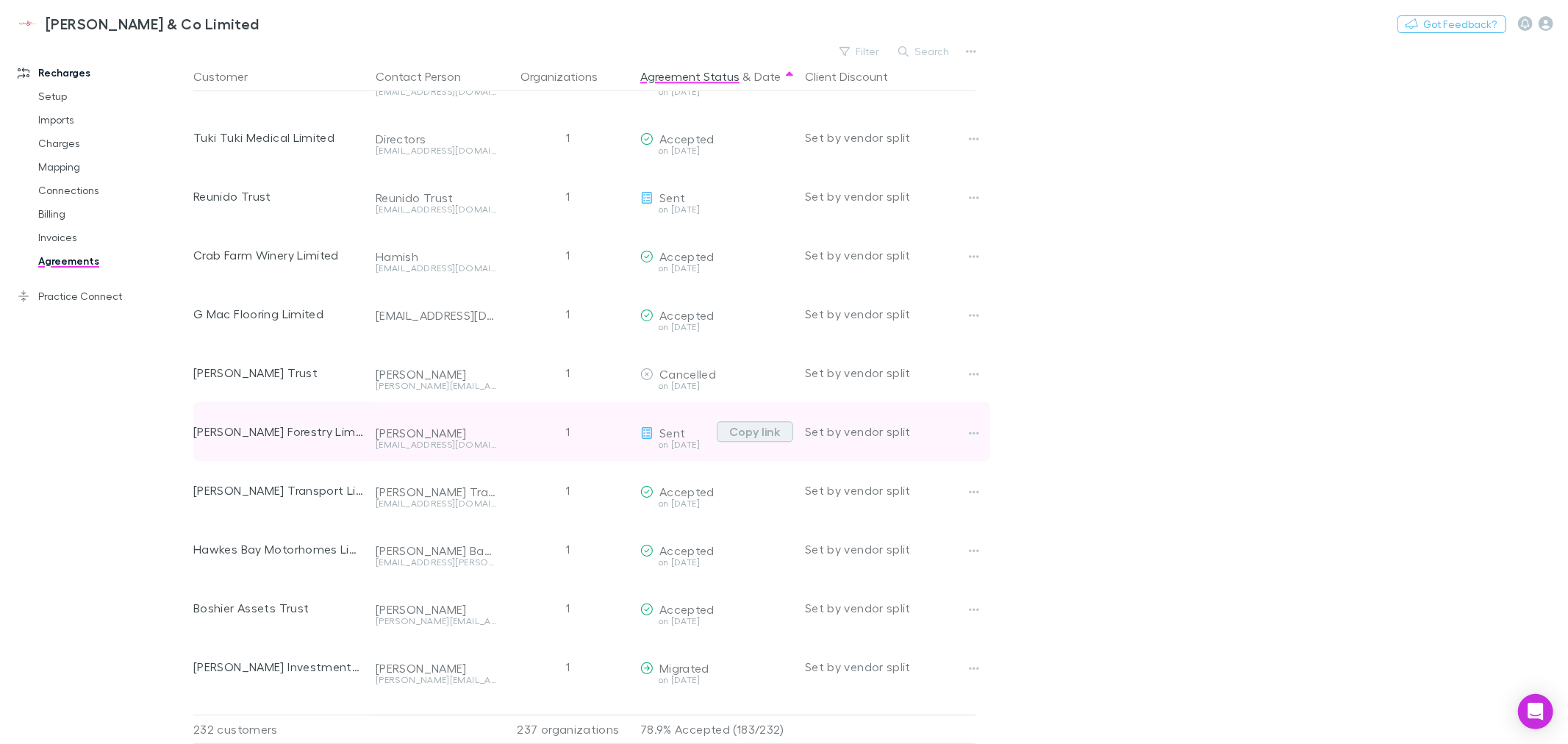
click at [745, 430] on button "Copy link" at bounding box center [754, 432] width 76 height 21
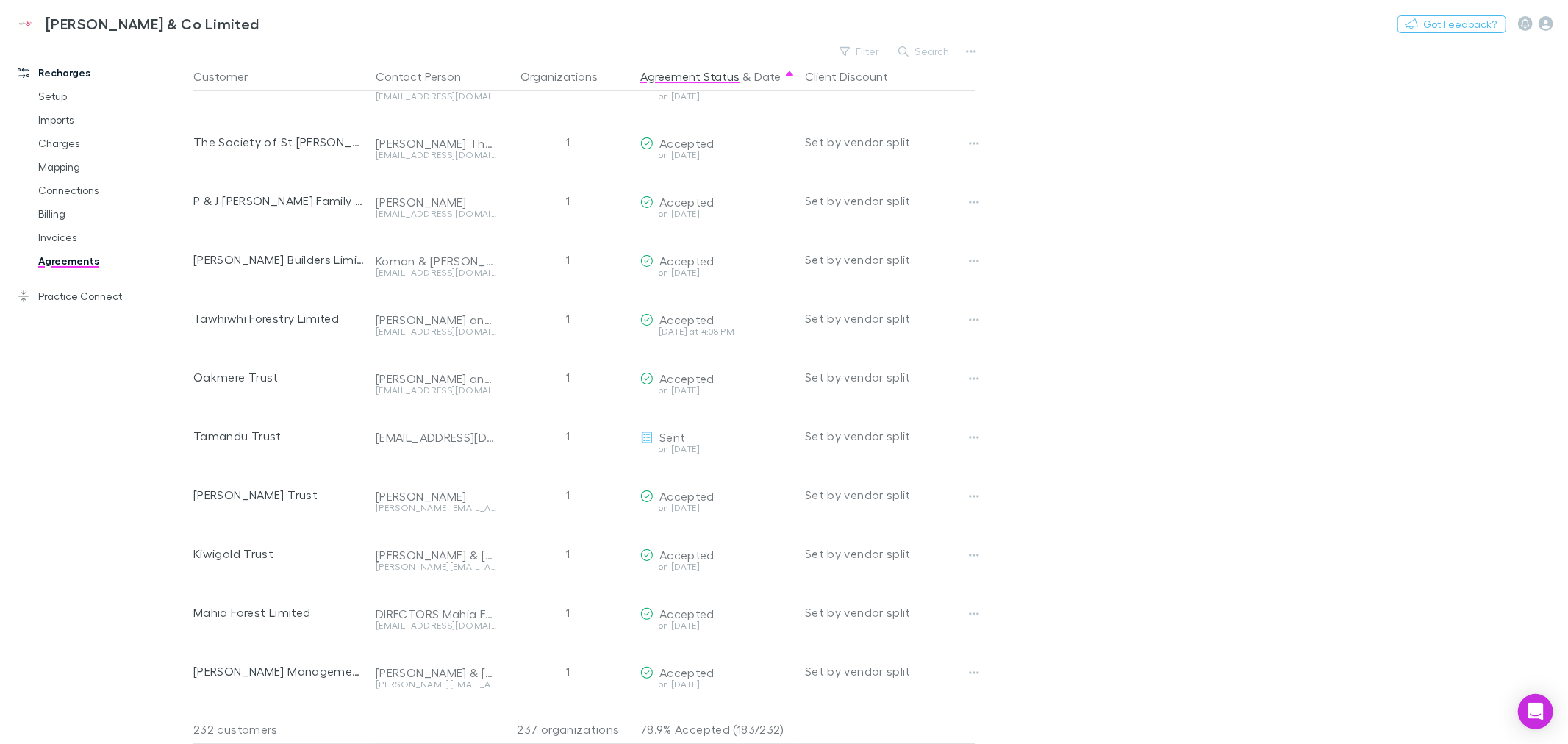
scroll to position [4451, 0]
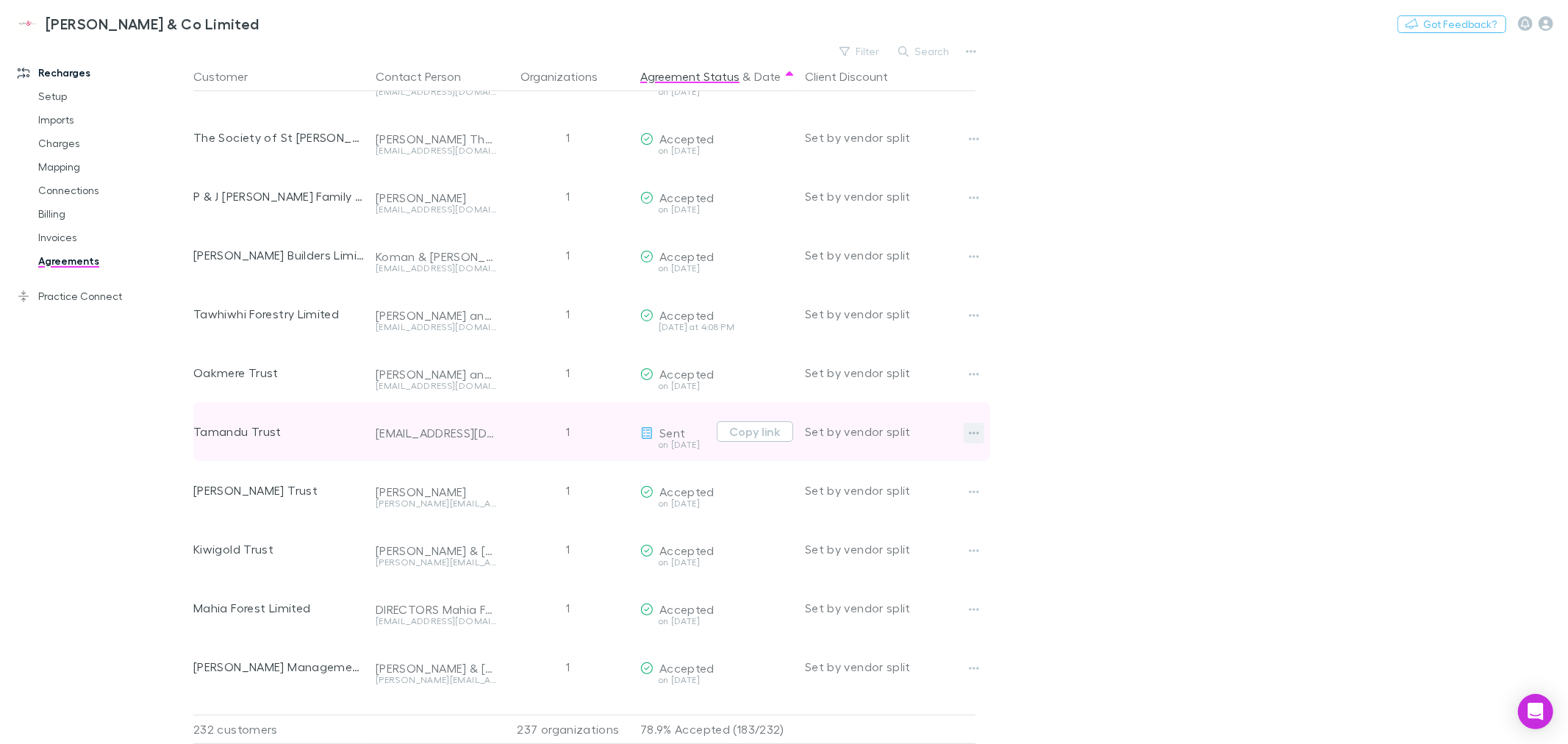
click at [974, 428] on icon "button" at bounding box center [974, 433] width 10 height 12
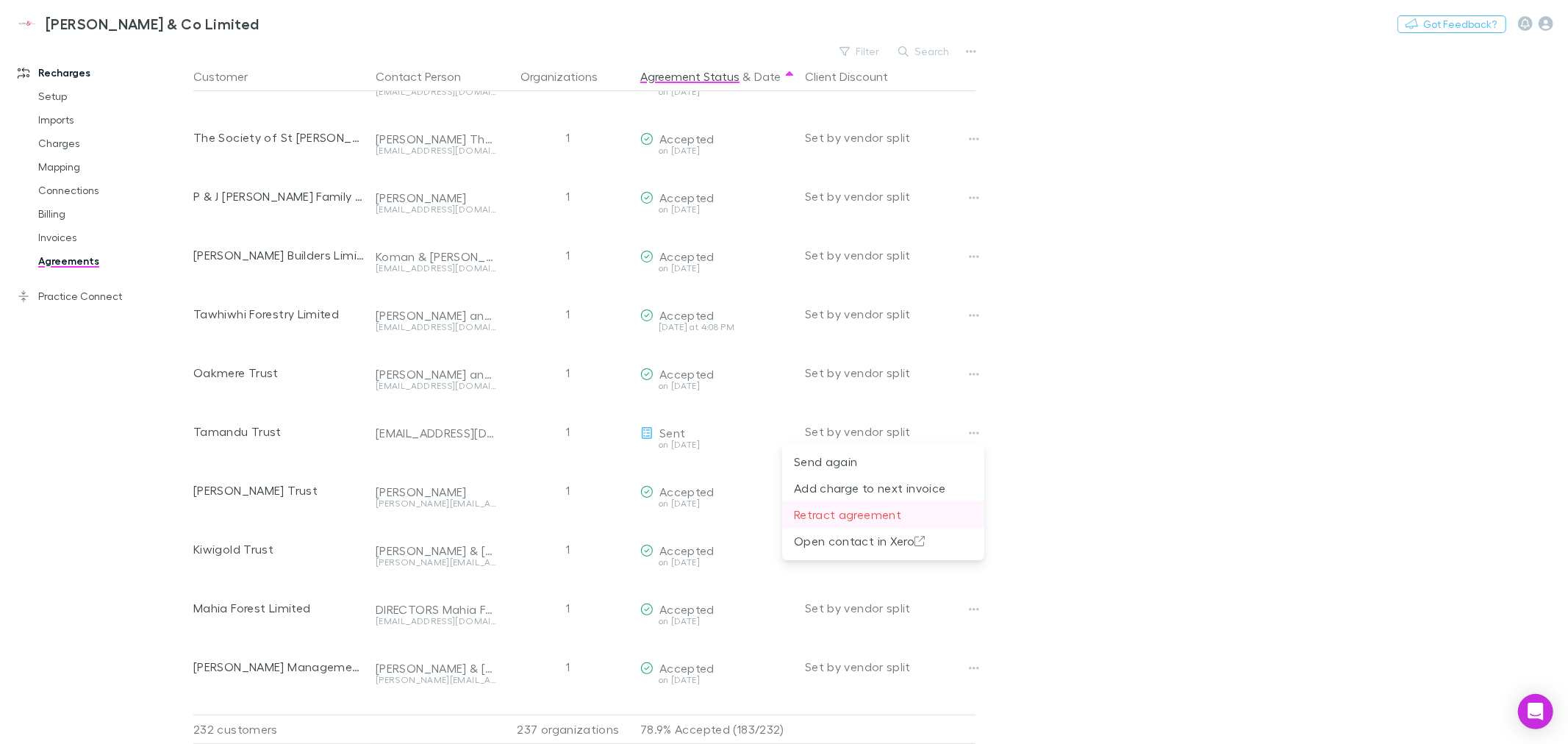
click at [845, 511] on p "Retract agreement" at bounding box center [883, 514] width 179 height 18
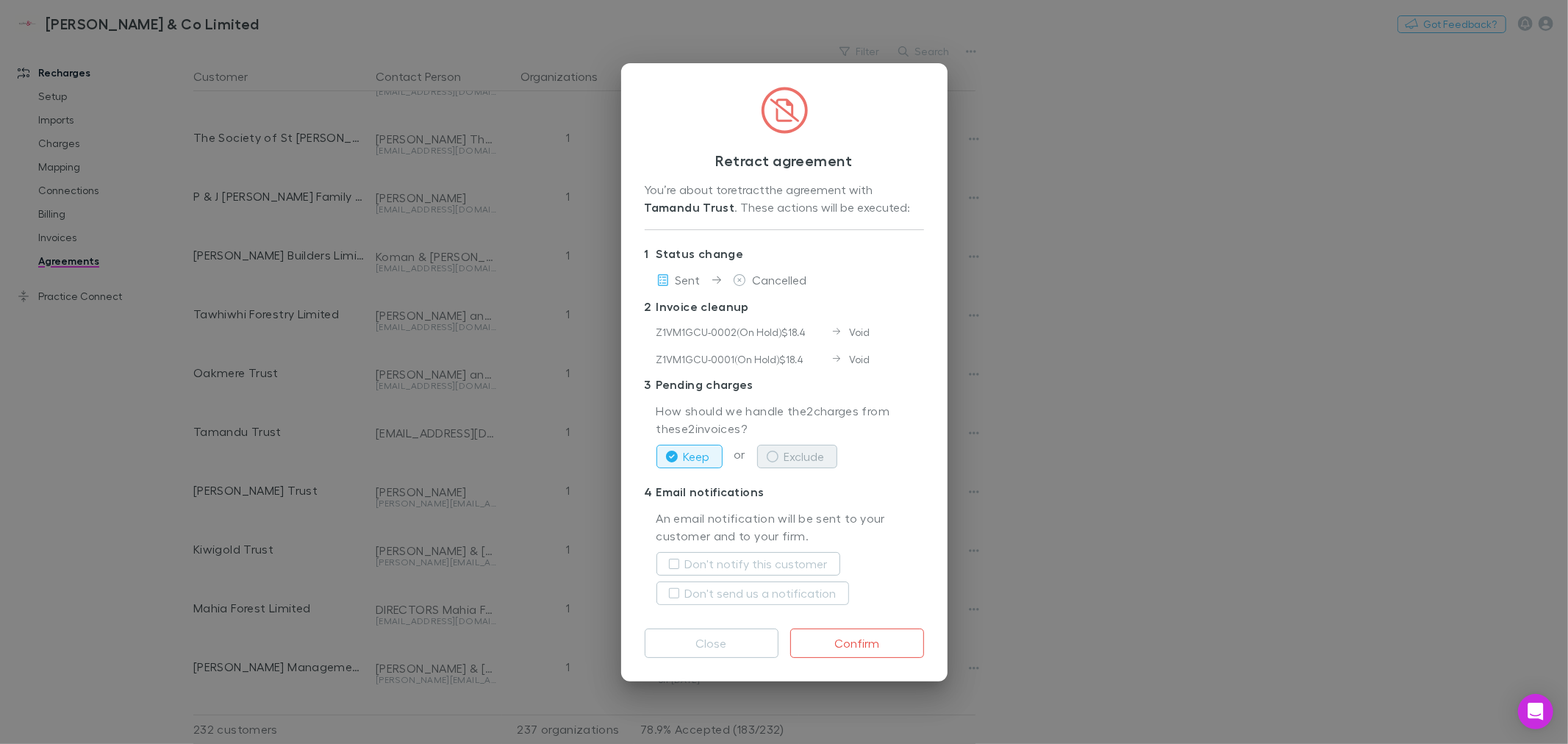
click at [787, 452] on button "Exclude" at bounding box center [796, 456] width 80 height 23
click at [889, 499] on p "4 Email notifications" at bounding box center [784, 491] width 279 height 23
click at [837, 640] on button "Confirm" at bounding box center [857, 643] width 134 height 29
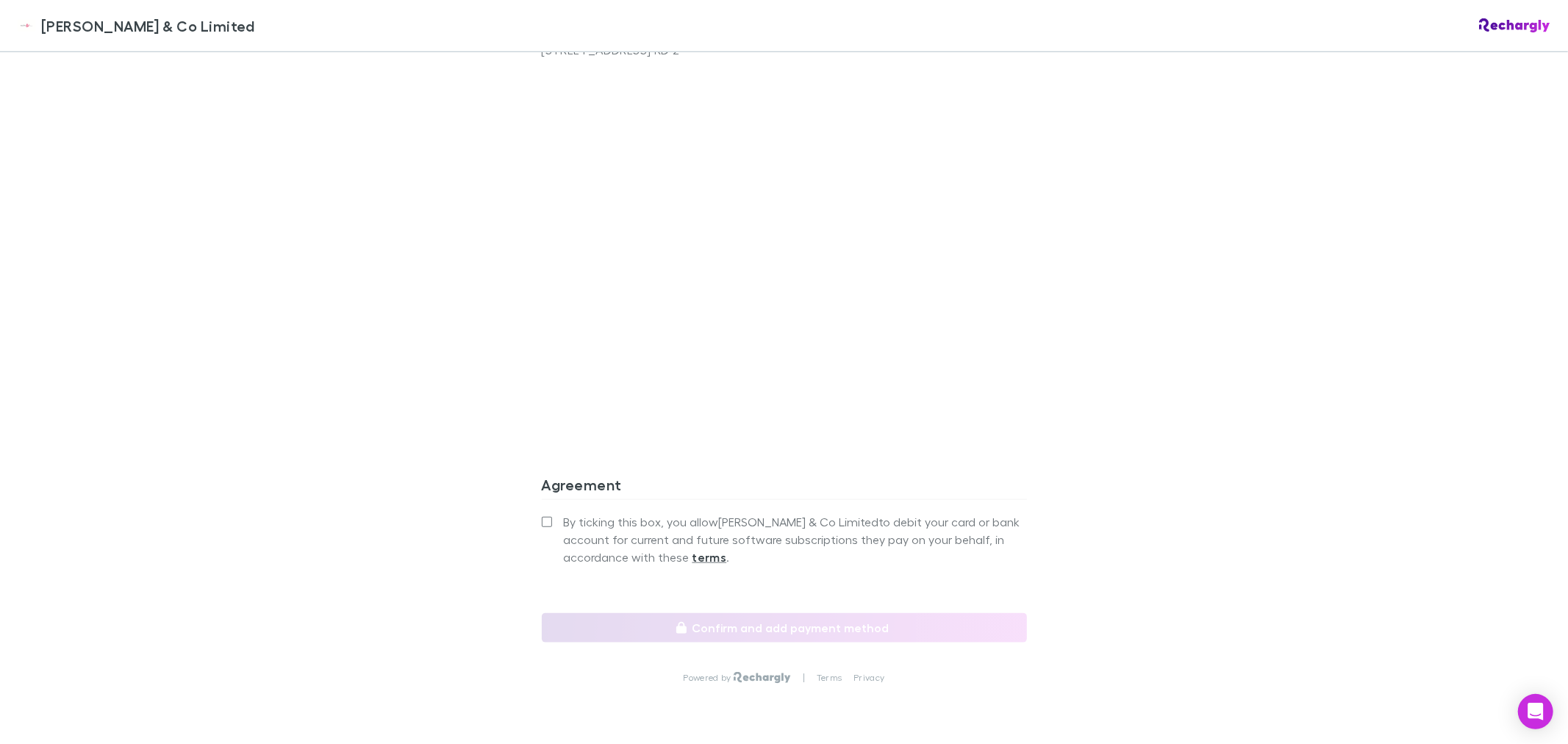
scroll to position [1143, 0]
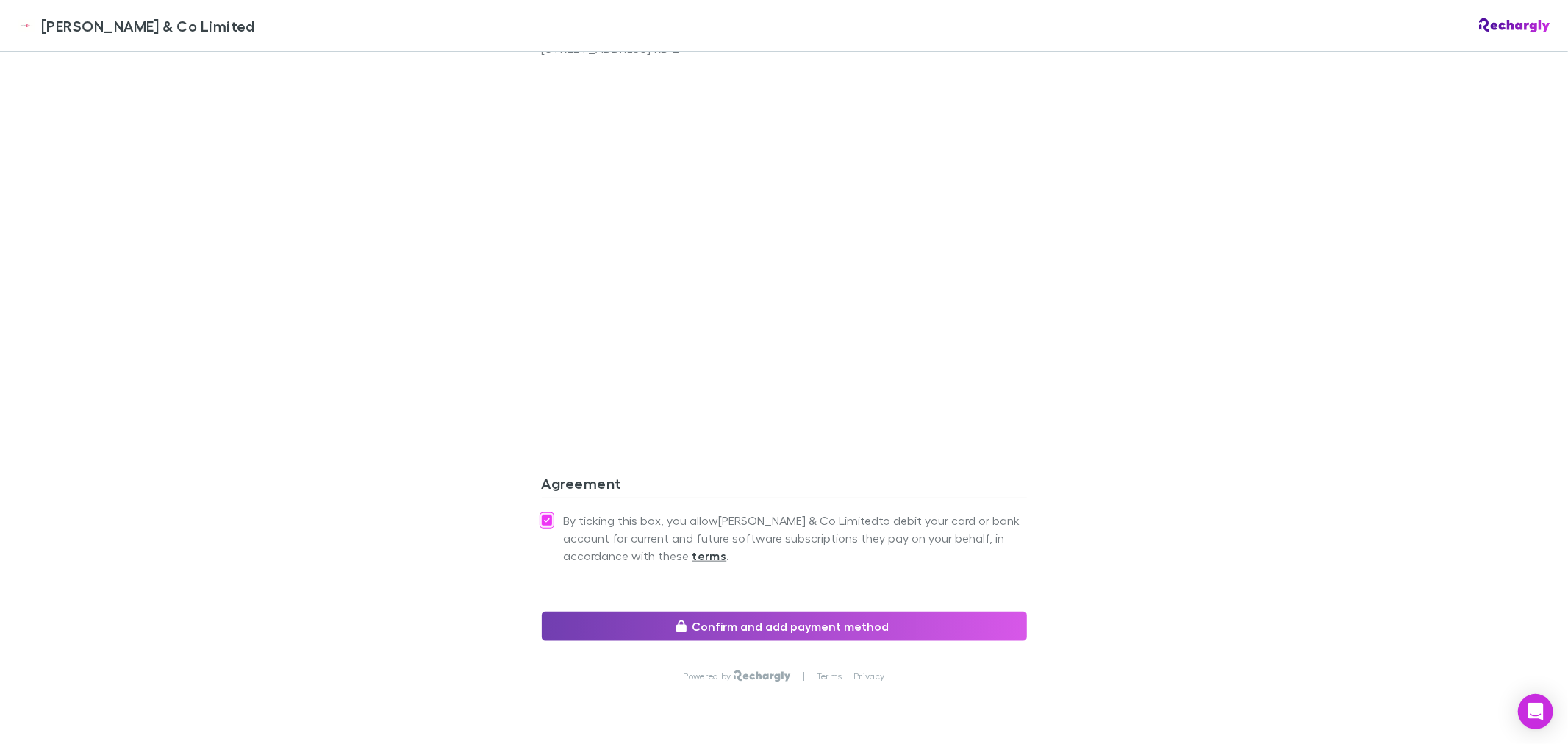
click at [826, 612] on button "Confirm and add payment method" at bounding box center [784, 626] width 485 height 29
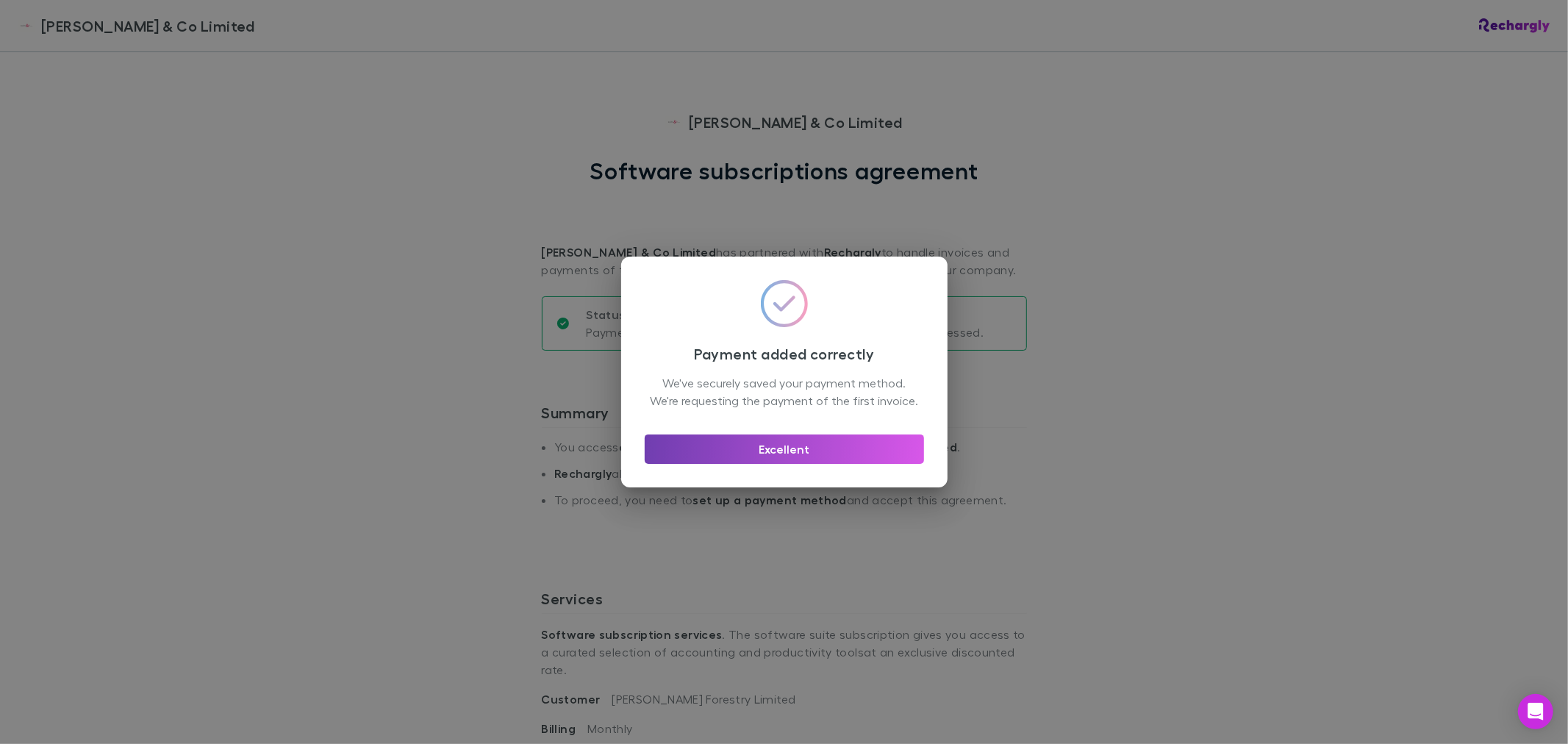
click at [810, 458] on button "Excellent" at bounding box center [784, 449] width 279 height 29
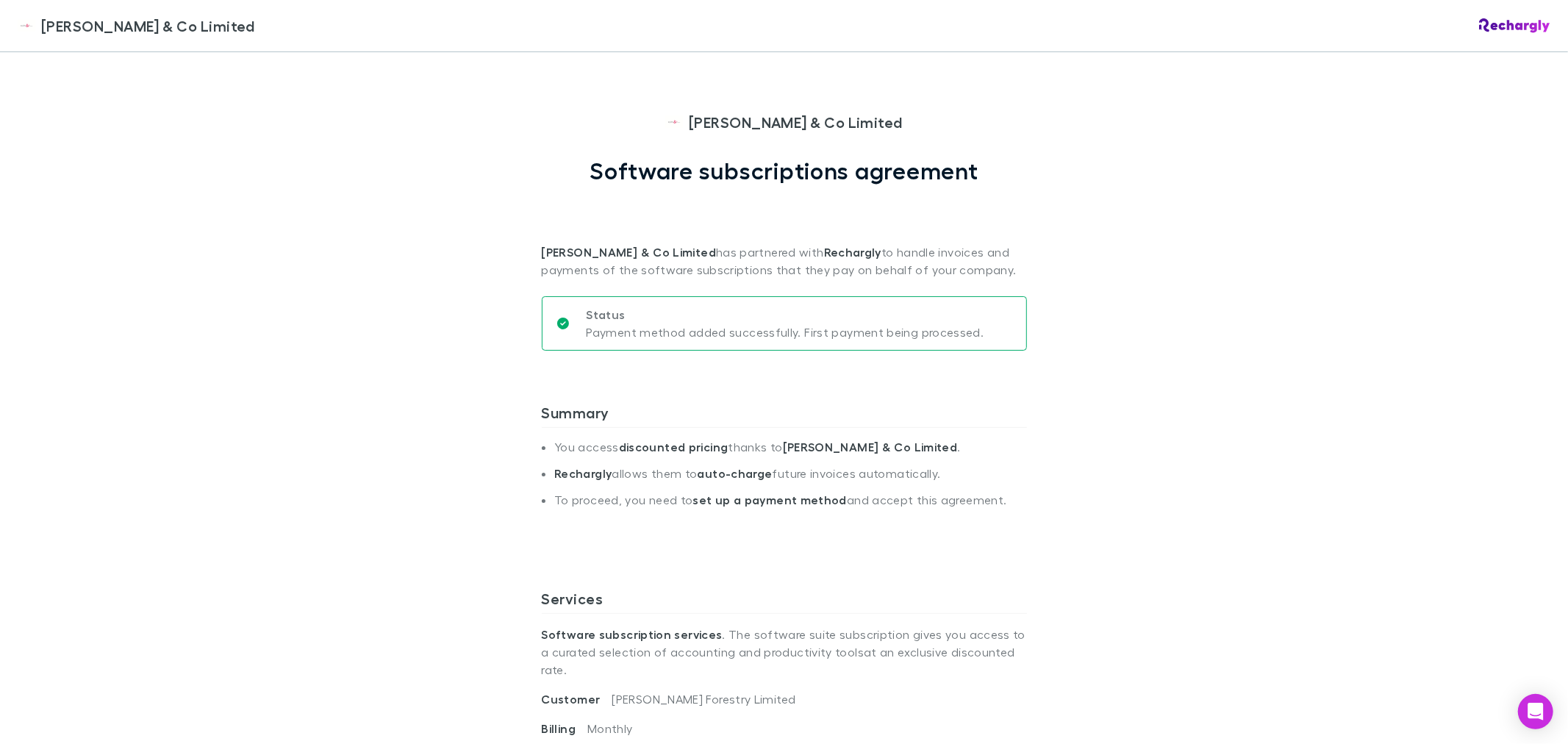
drag, startPoint x: 1195, startPoint y: 473, endPoint x: 1425, endPoint y: 451, distance: 231.0
click at [1195, 472] on div "[PERSON_NAME] & Co Limited [PERSON_NAME] & Co Limited Software subscriptions ag…" at bounding box center [784, 372] width 1568 height 744
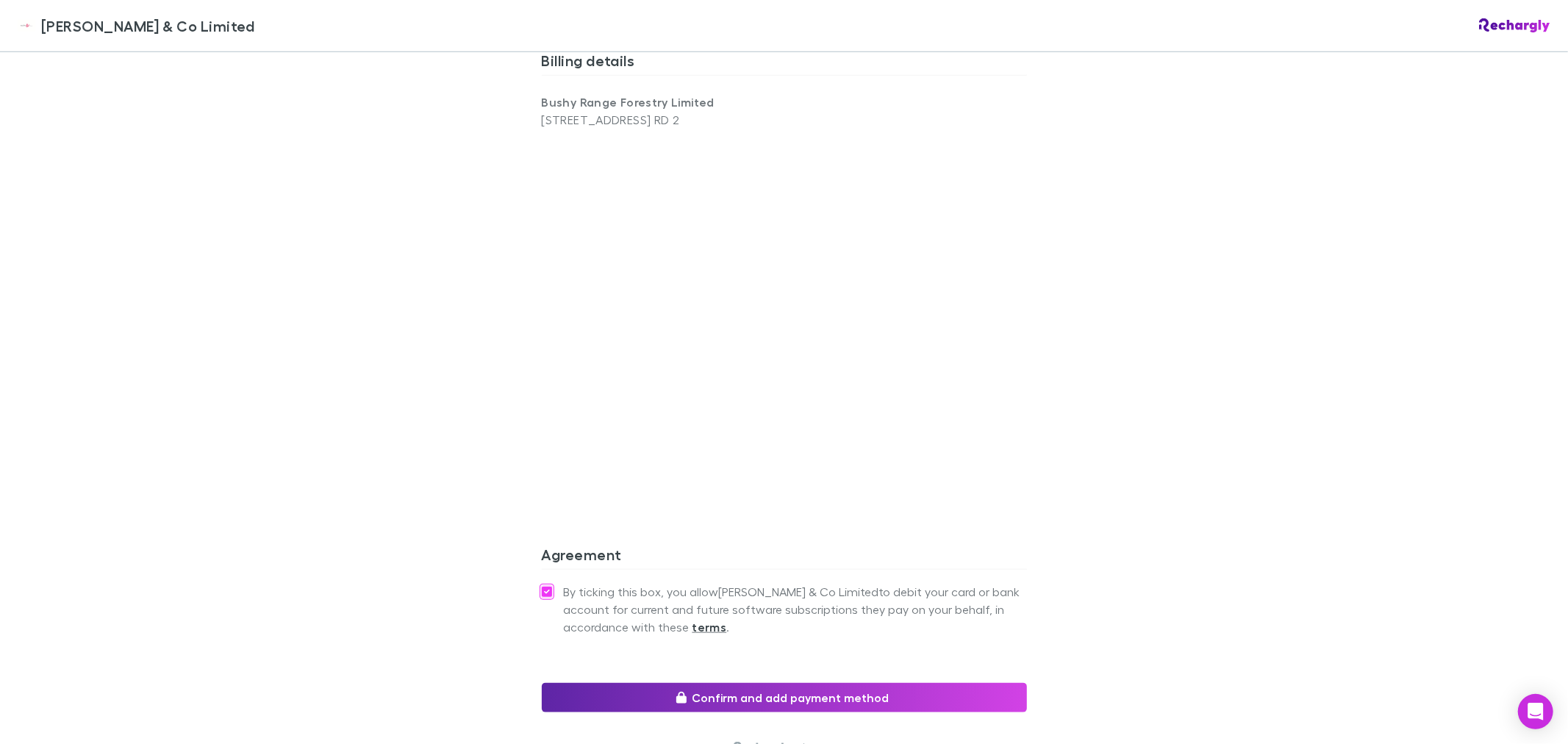
scroll to position [1183, 0]
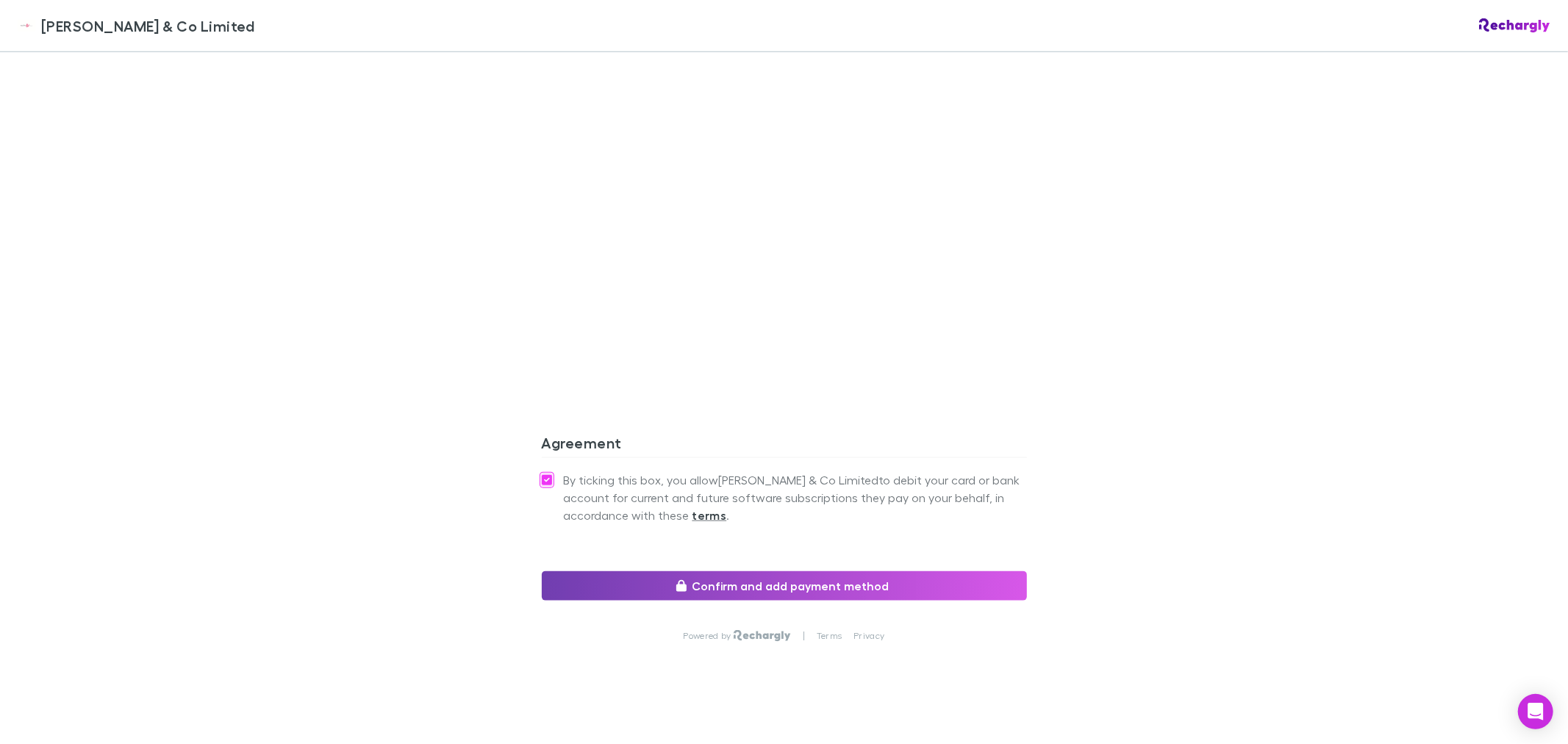
drag, startPoint x: 824, startPoint y: 569, endPoint x: 813, endPoint y: 567, distance: 11.2
click at [824, 571] on button "Confirm and add payment method" at bounding box center [784, 585] width 485 height 29
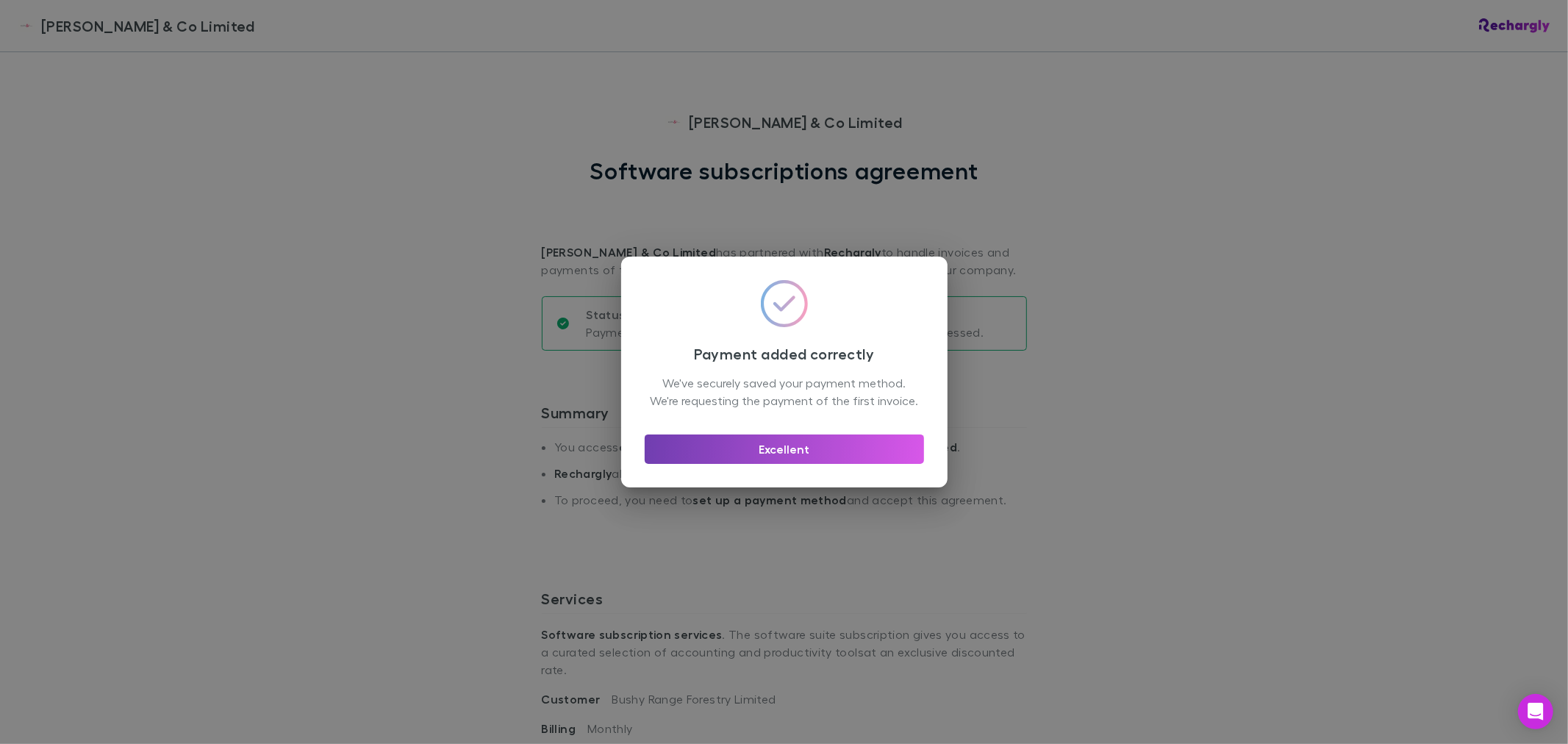
click at [745, 456] on button "Excellent" at bounding box center [784, 449] width 279 height 29
